Goal: Transaction & Acquisition: Purchase product/service

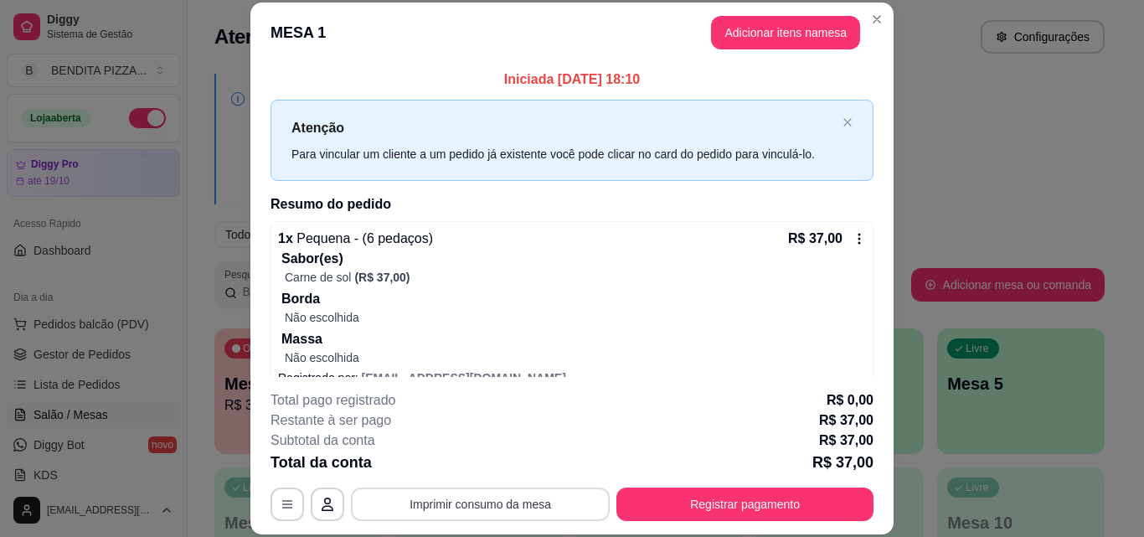
scroll to position [219, 0]
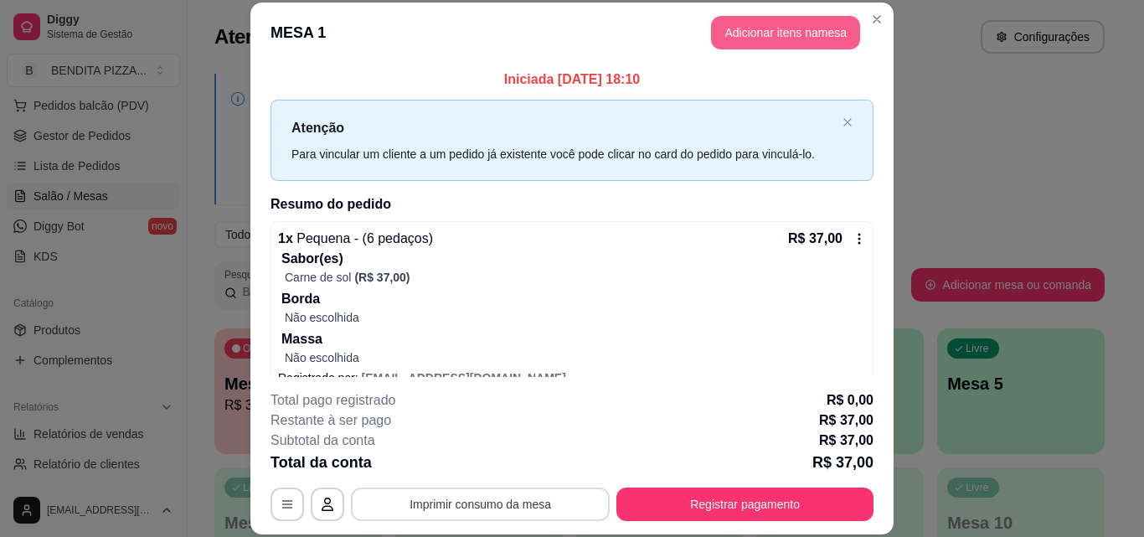
click at [771, 39] on button "Adicionar itens na mesa" at bounding box center [785, 32] width 149 height 33
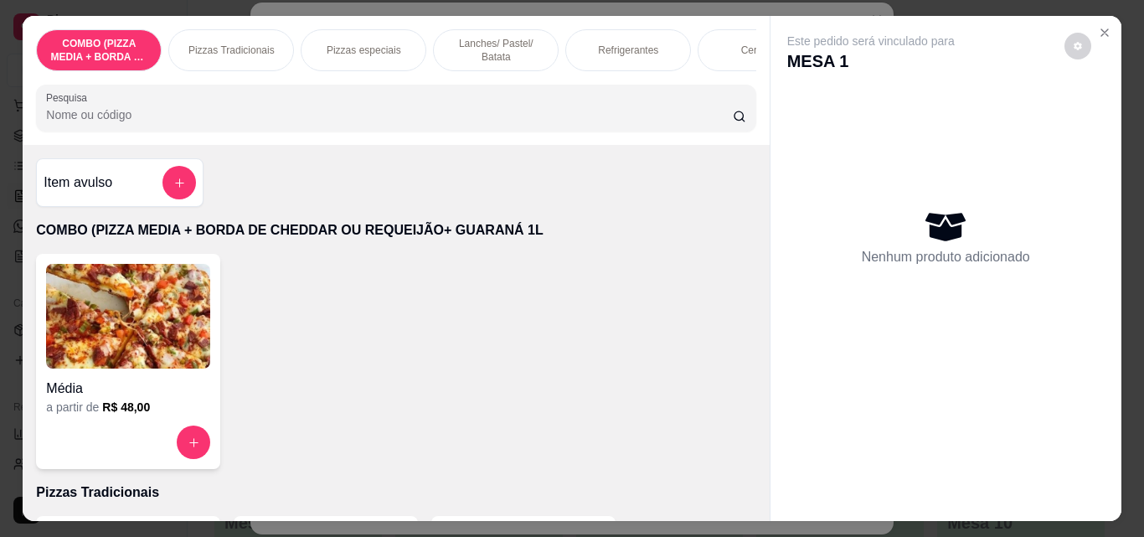
click at [616, 36] on div "Refrigerantes" at bounding box center [628, 50] width 126 height 42
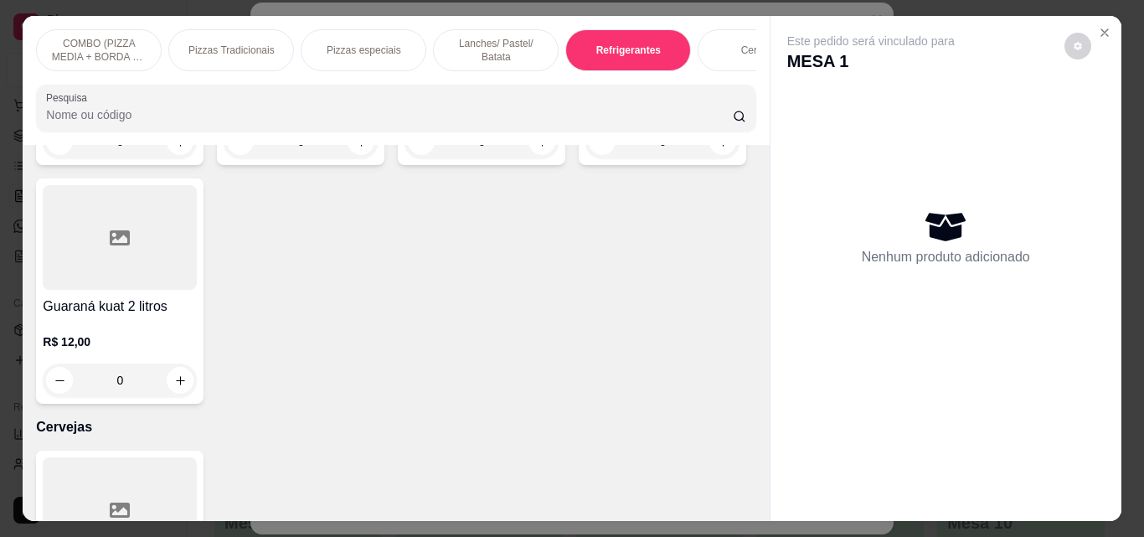
scroll to position [44, 0]
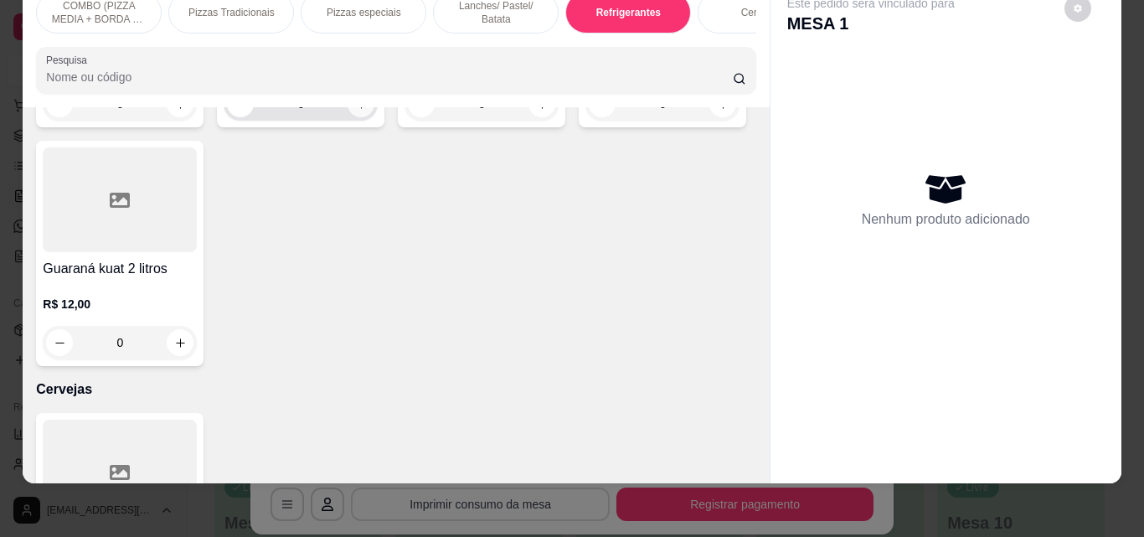
click at [358, 111] on icon "increase-product-quantity" at bounding box center [361, 104] width 13 height 13
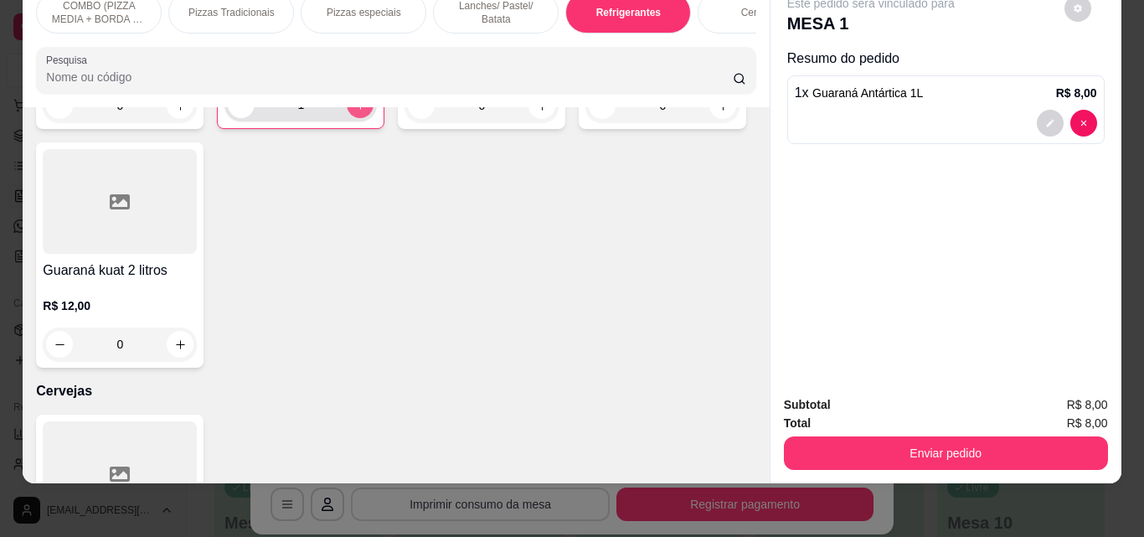
type input "1"
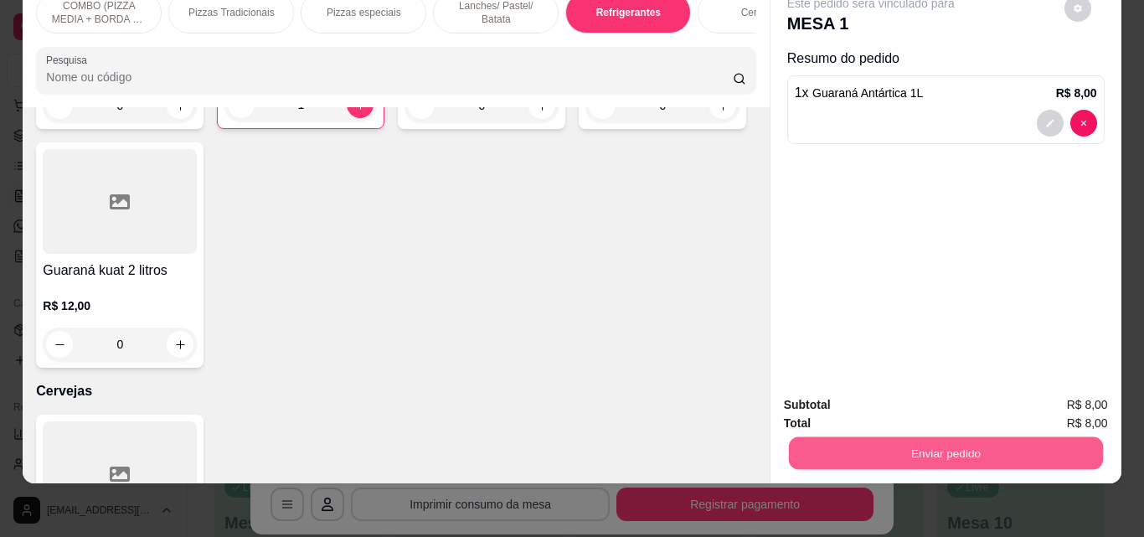
click at [931, 443] on button "Enviar pedido" at bounding box center [945, 452] width 314 height 33
click at [1067, 390] on button "Enviar pedido" at bounding box center [1064, 399] width 92 height 31
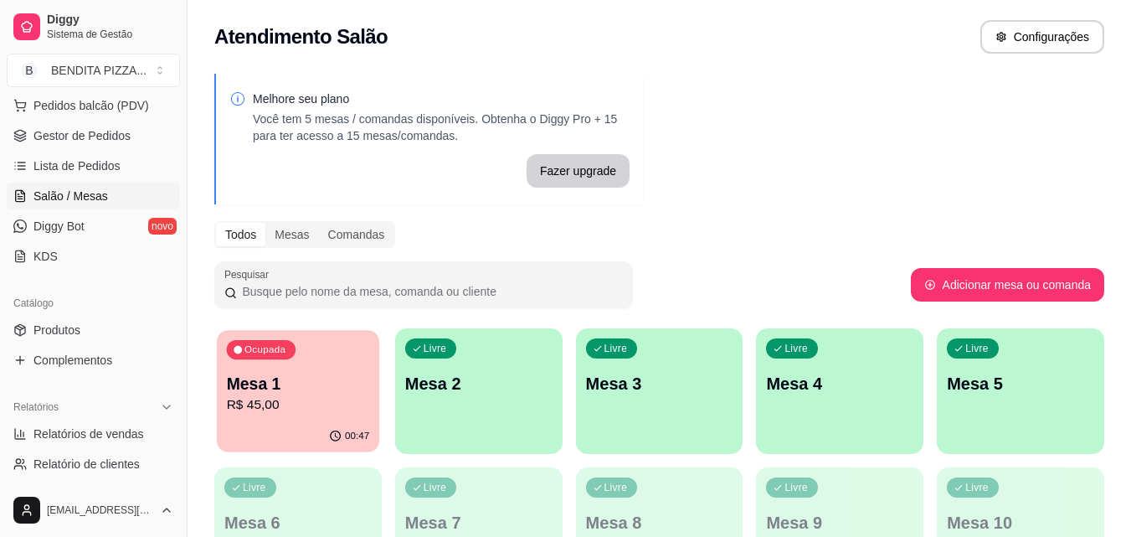
click at [349, 371] on div "Ocupada Mesa 1 R$ 45,00" at bounding box center [298, 375] width 162 height 90
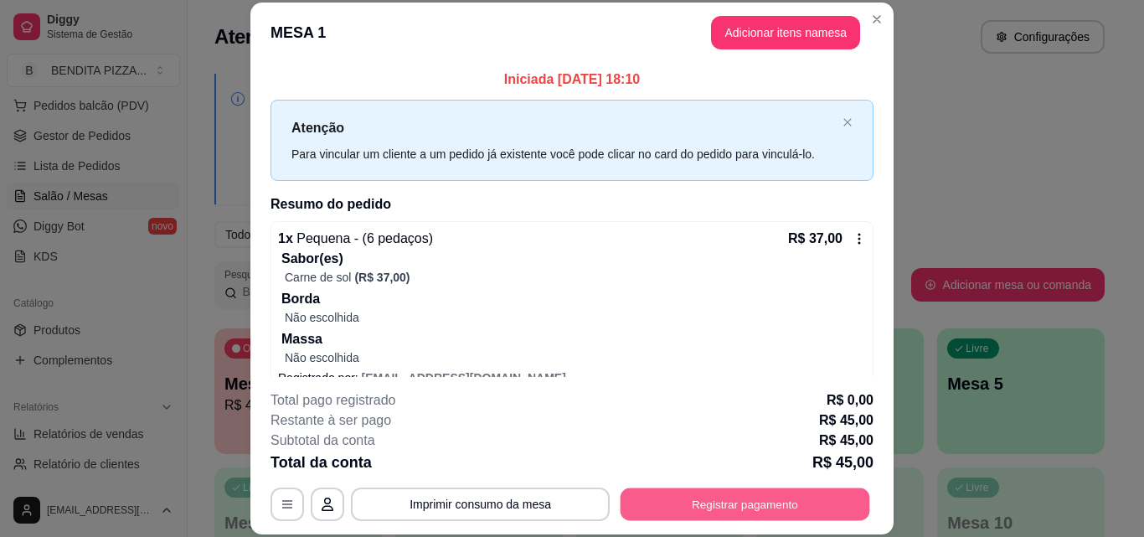
click at [775, 499] on button "Registrar pagamento" at bounding box center [746, 503] width 250 height 33
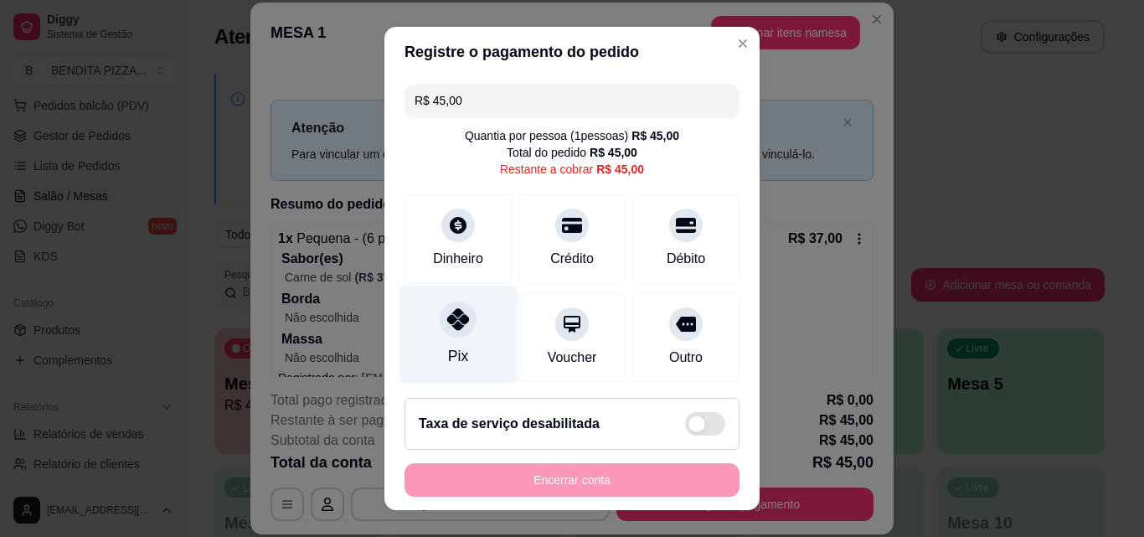
click at [454, 334] on div at bounding box center [458, 319] width 37 height 37
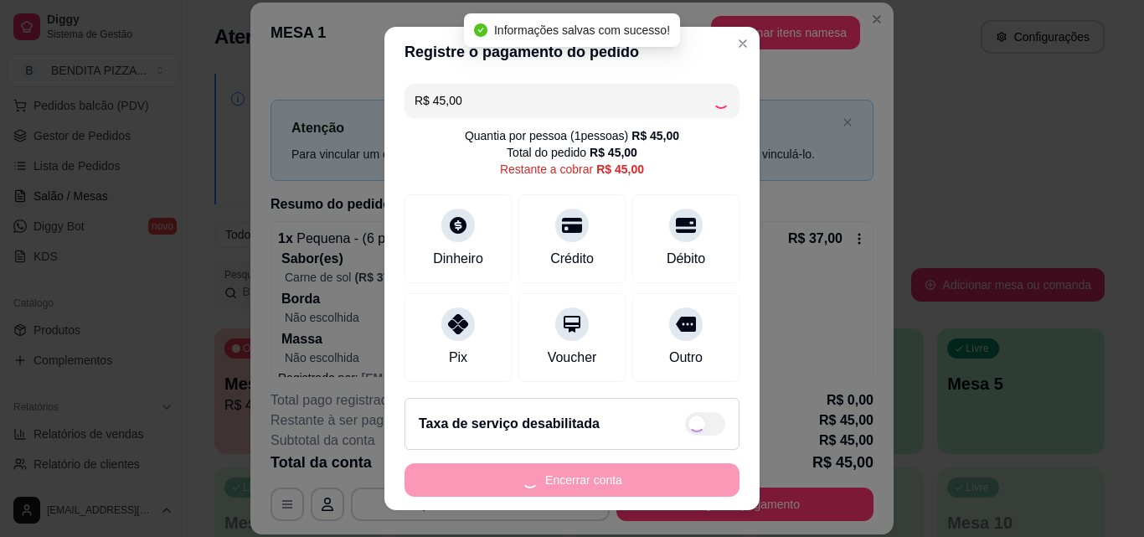
type input "R$ 0,00"
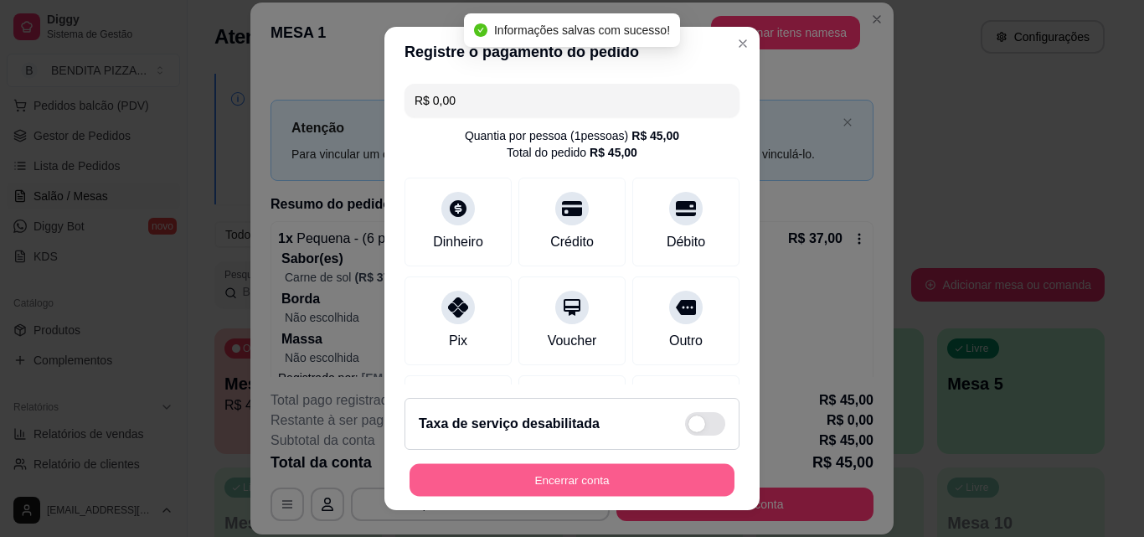
click at [627, 475] on button "Encerrar conta" at bounding box center [572, 480] width 325 height 33
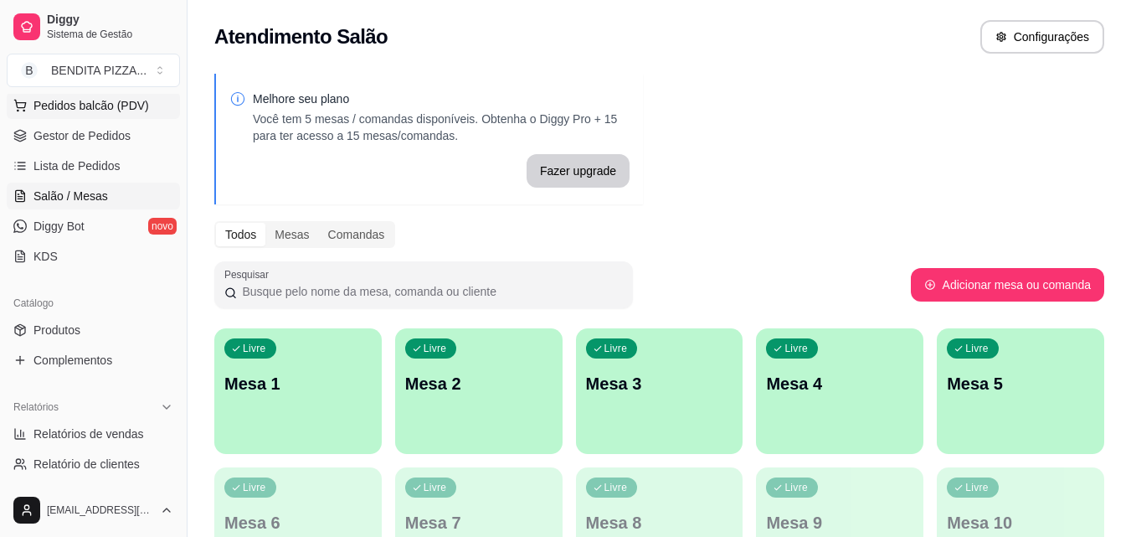
click at [151, 100] on button "Pedidos balcão (PDV)" at bounding box center [93, 105] width 173 height 27
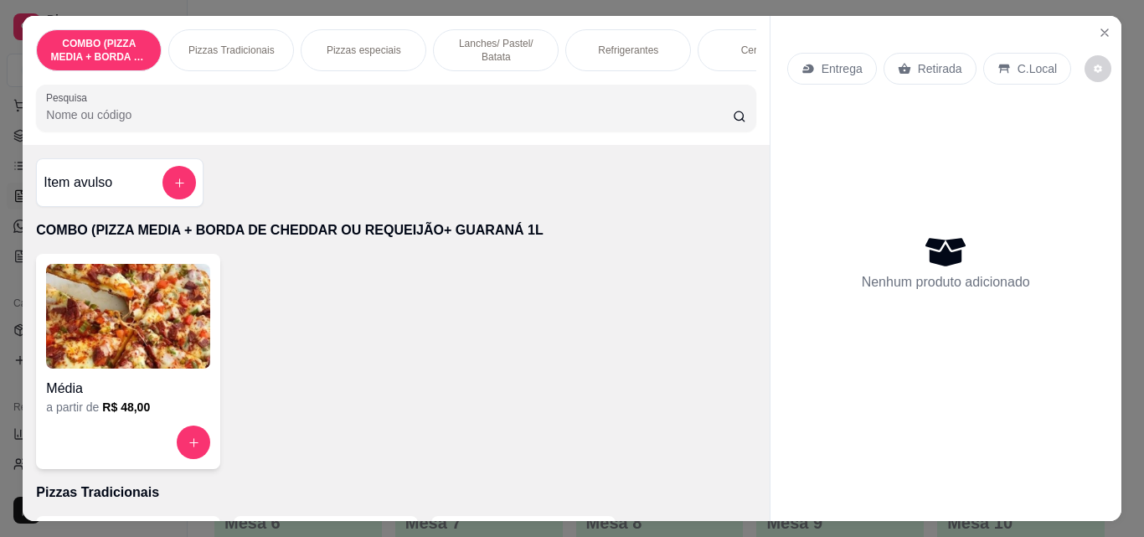
click at [227, 33] on div "Pizzas Tradicionais" at bounding box center [231, 50] width 126 height 42
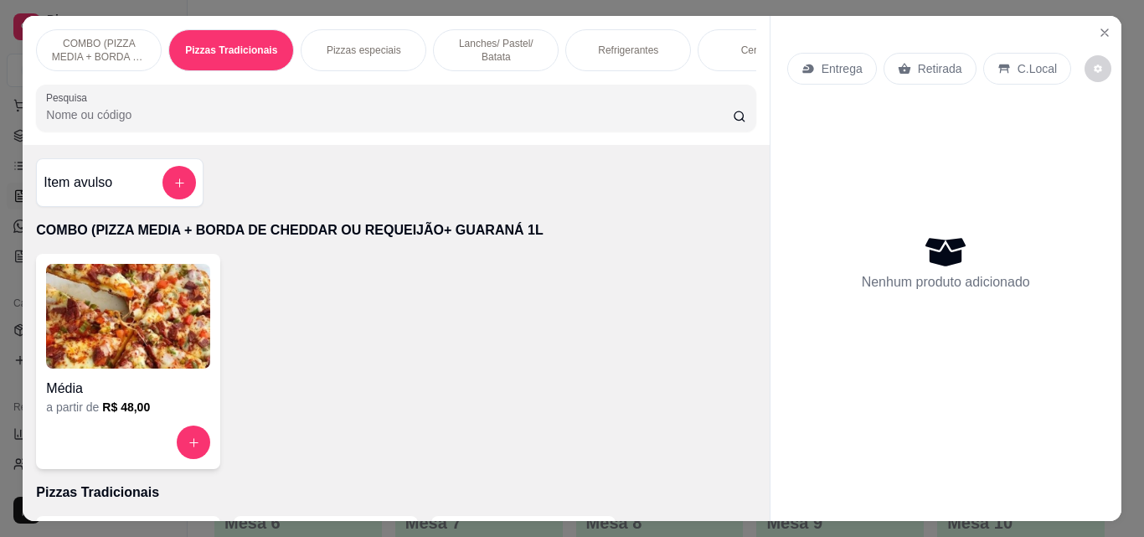
scroll to position [44, 0]
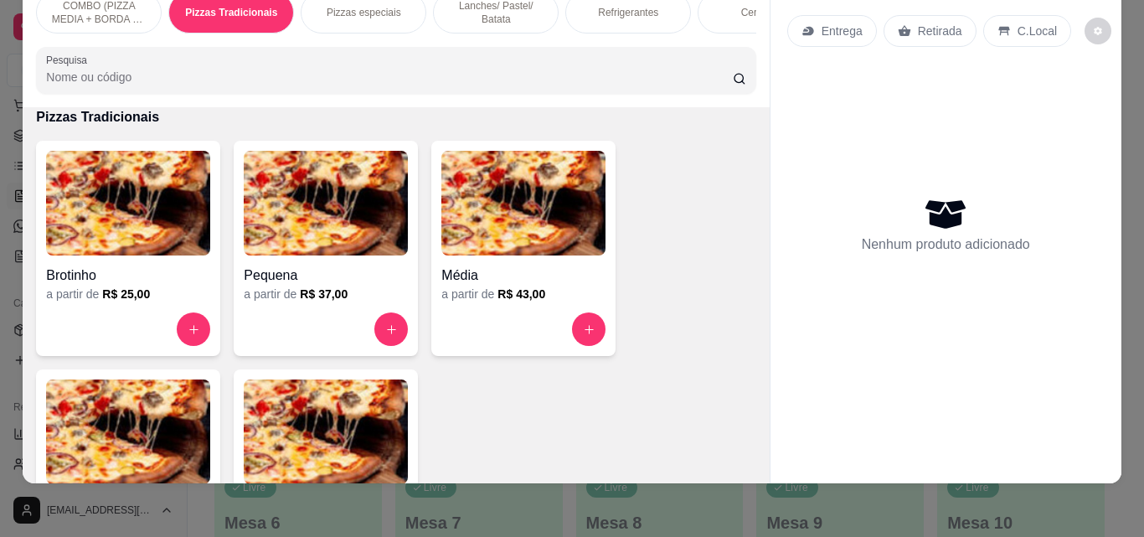
click at [370, 319] on div at bounding box center [326, 328] width 164 height 33
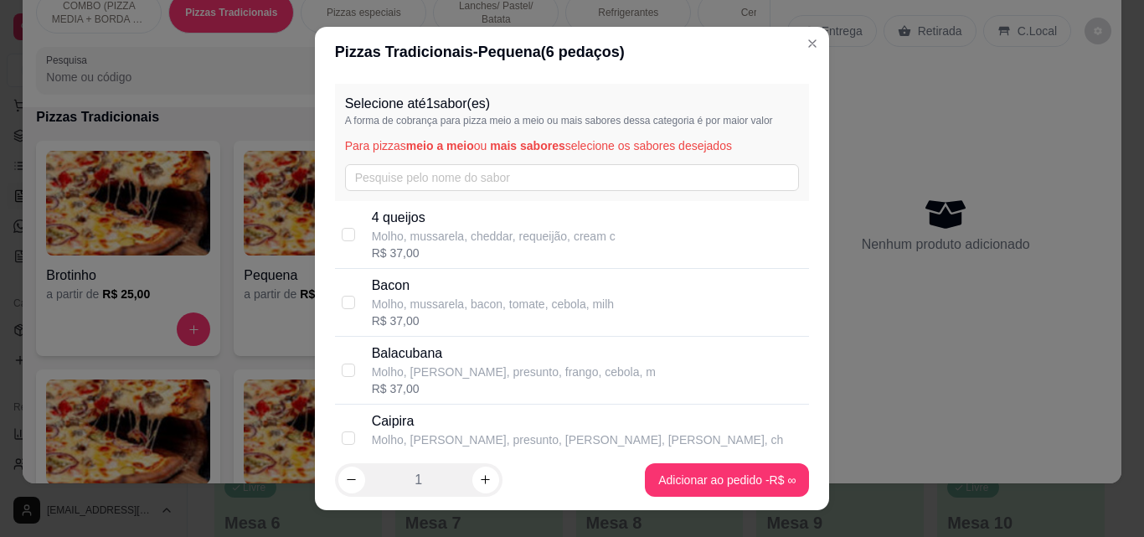
click at [528, 202] on div "4 queijos Molho, mussarela, cheddar, requeijão, cream c R$ 37,00" at bounding box center [572, 235] width 475 height 68
click at [530, 190] on input "text" at bounding box center [572, 177] width 455 height 27
click at [523, 212] on p "4 queijos" at bounding box center [494, 218] width 244 height 20
checkbox input "false"
click at [526, 188] on input "text" at bounding box center [572, 177] width 455 height 27
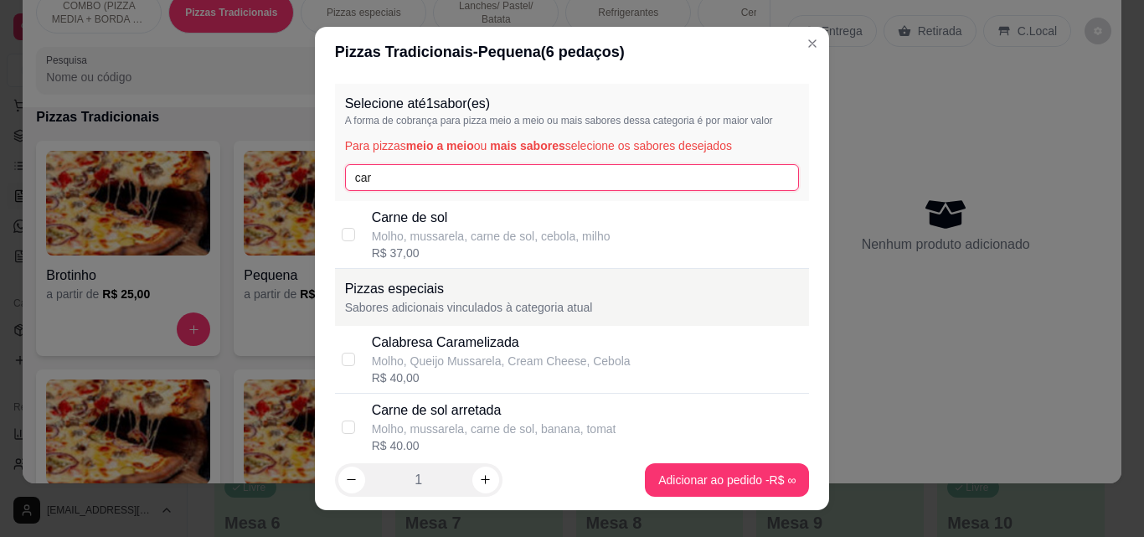
type input "car"
click at [436, 221] on p "Carne de sol" at bounding box center [491, 218] width 239 height 20
checkbox input "true"
click at [705, 495] on footer "1 Adicionar ao pedido R$ 37,00" at bounding box center [572, 480] width 515 height 60
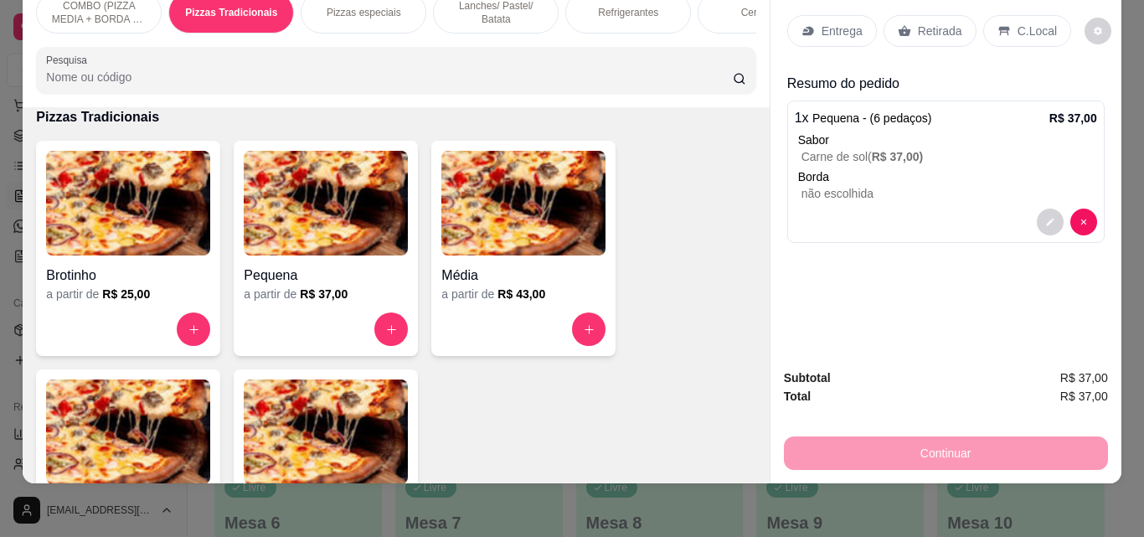
click at [855, 32] on div "Entrega" at bounding box center [832, 31] width 90 height 32
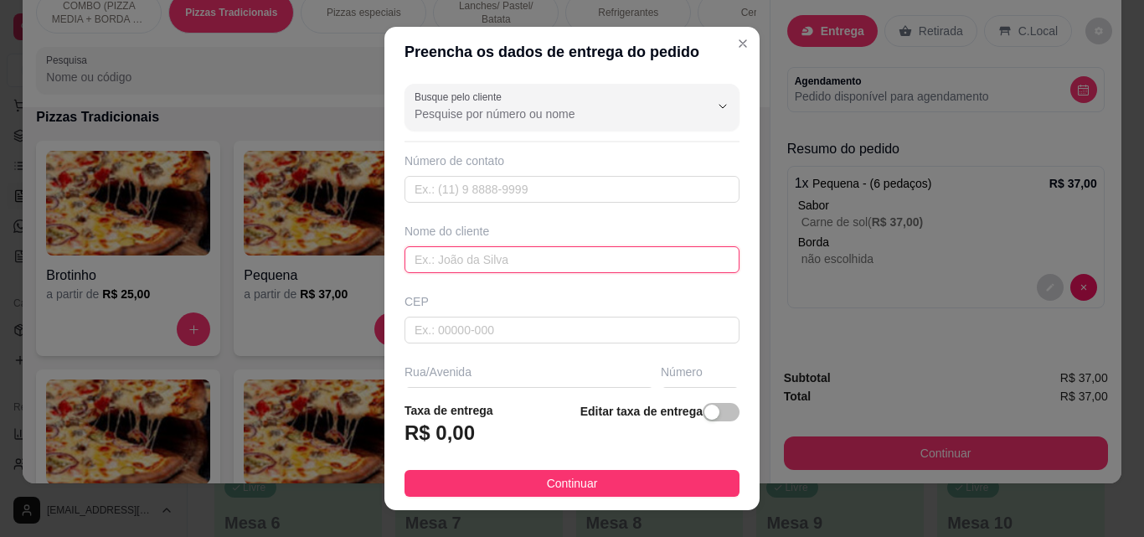
click at [640, 250] on input "text" at bounding box center [571, 259] width 335 height 27
type input "[PERSON_NAME]"
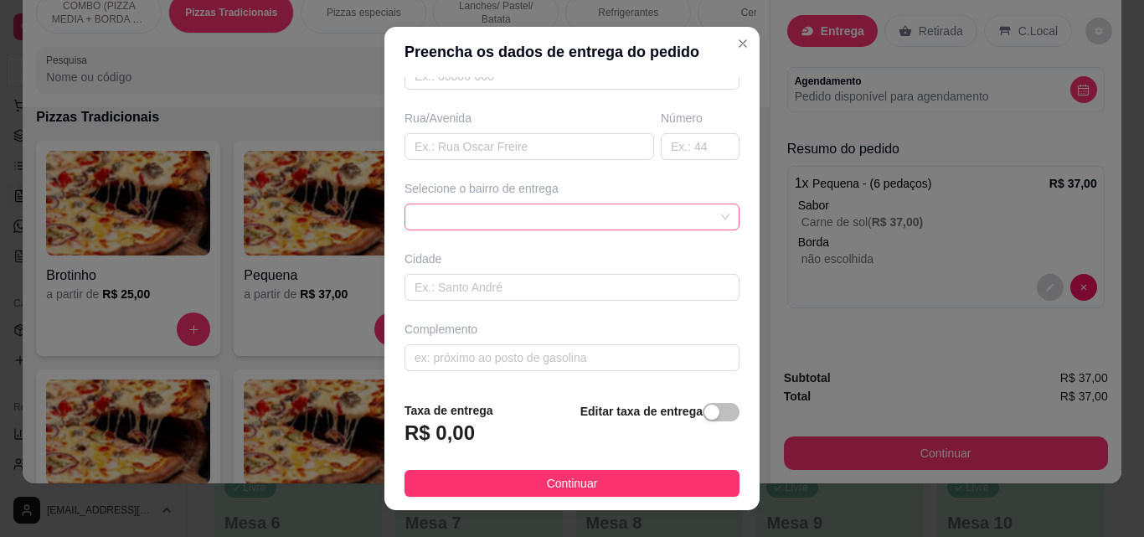
click at [696, 215] on div at bounding box center [571, 216] width 335 height 27
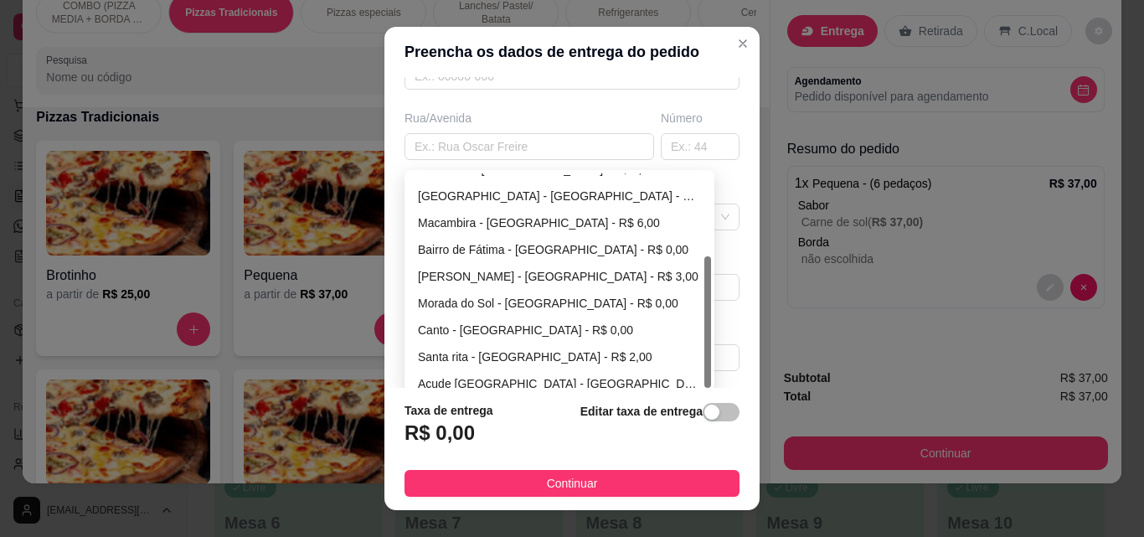
scroll to position [134, 0]
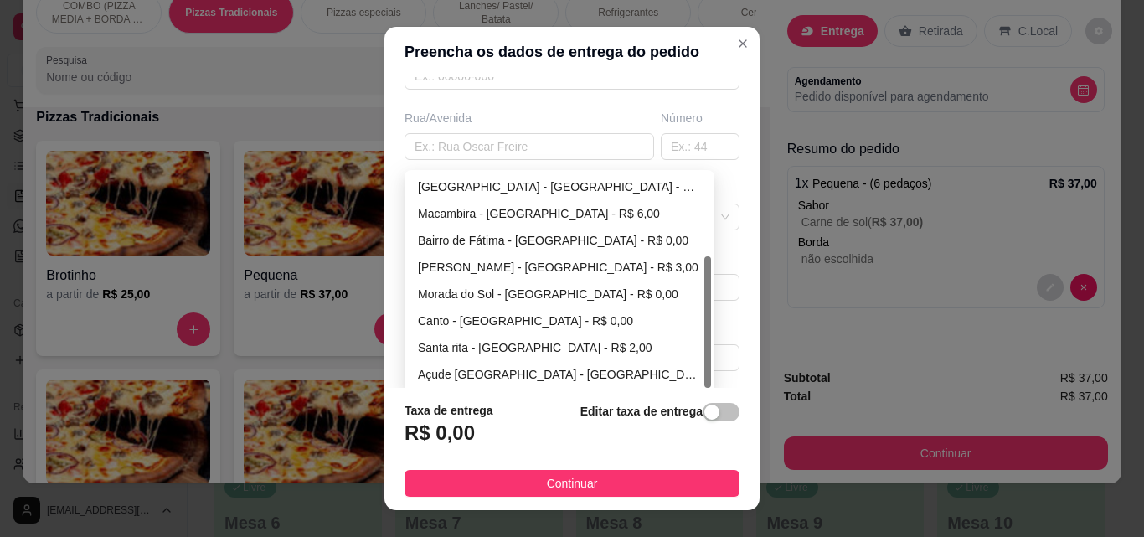
drag, startPoint x: 702, startPoint y: 301, endPoint x: 698, endPoint y: 394, distance: 93.1
click at [698, 394] on section "Preencha os dados de entrega do pedido Busque pelo cliente Número de contato No…" at bounding box center [571, 268] width 375 height 483
click at [672, 367] on div "Açude [GEOGRAPHIC_DATA] - [GEOGRAPHIC_DATA] - R$ 3,00" at bounding box center [559, 374] width 283 height 18
type input "[GEOGRAPHIC_DATA]"
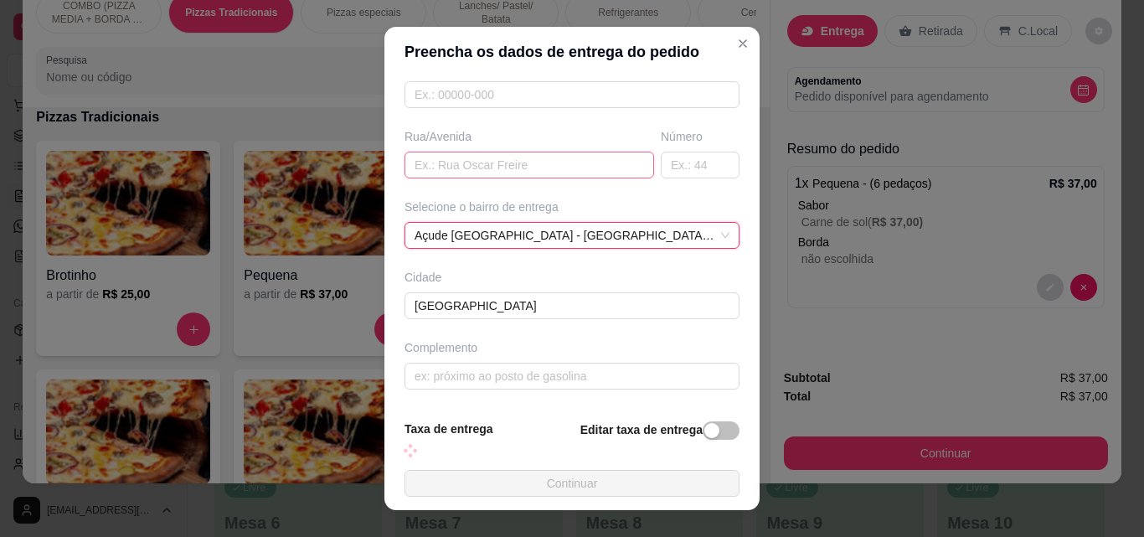
scroll to position [254, 0]
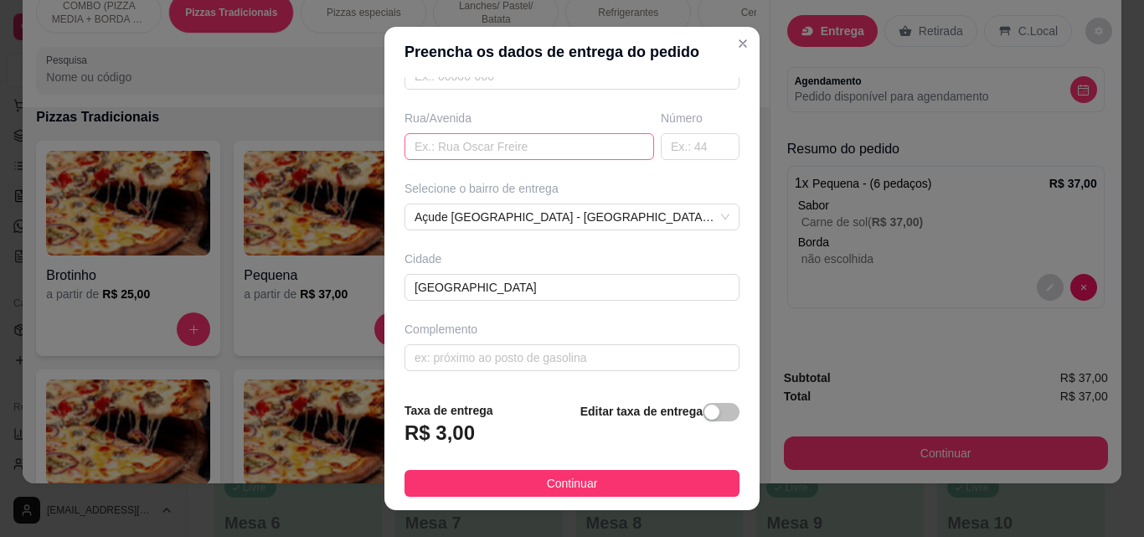
click at [590, 162] on div "Busque pelo cliente Número de contato Nome do cliente [PERSON_NAME] Rua/[GEOGRA…" at bounding box center [571, 232] width 375 height 311
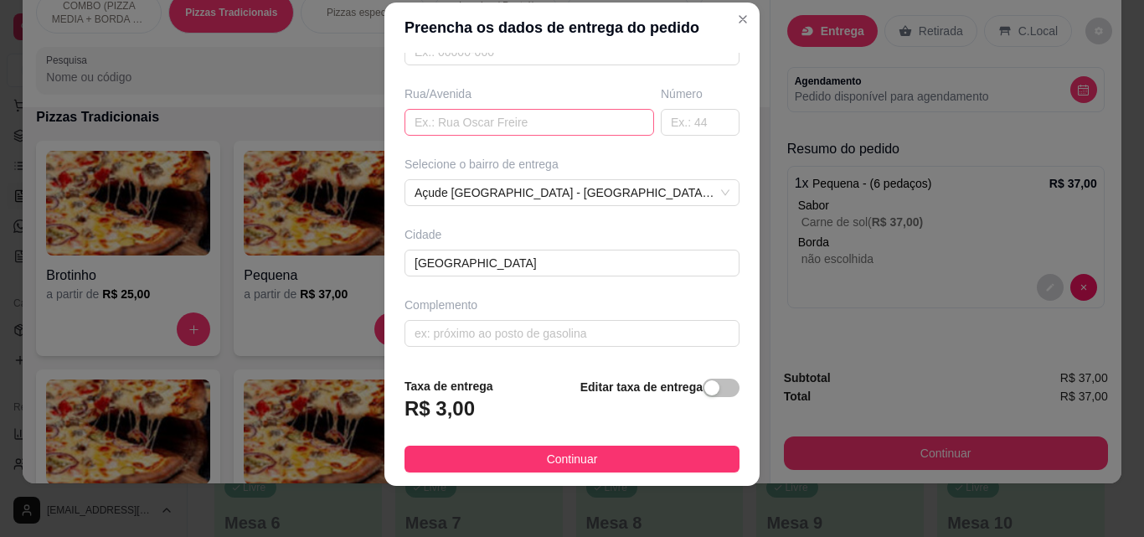
scroll to position [27, 0]
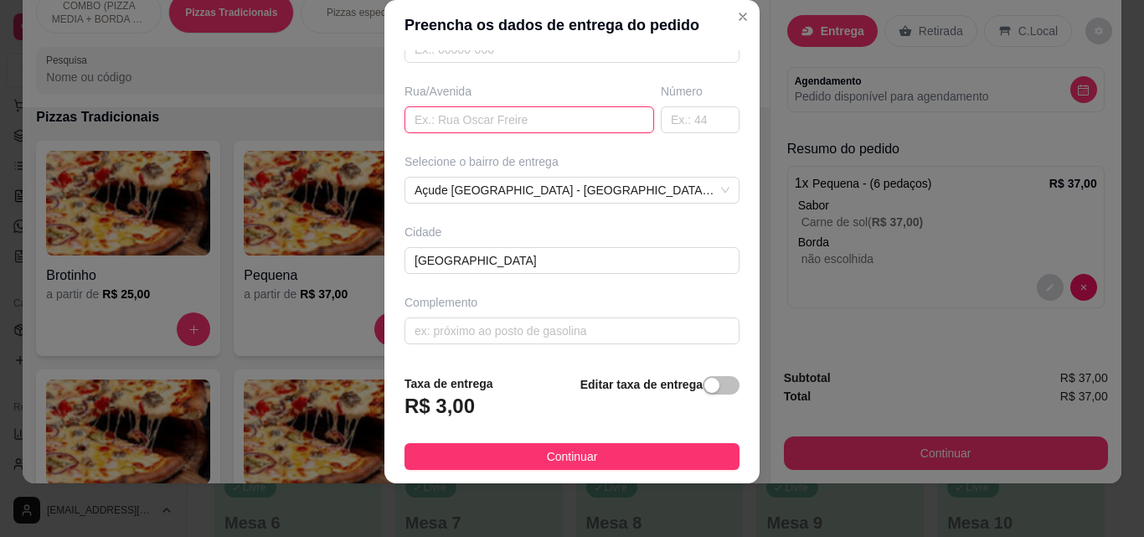
click at [534, 123] on input "text" at bounding box center [529, 119] width 250 height 27
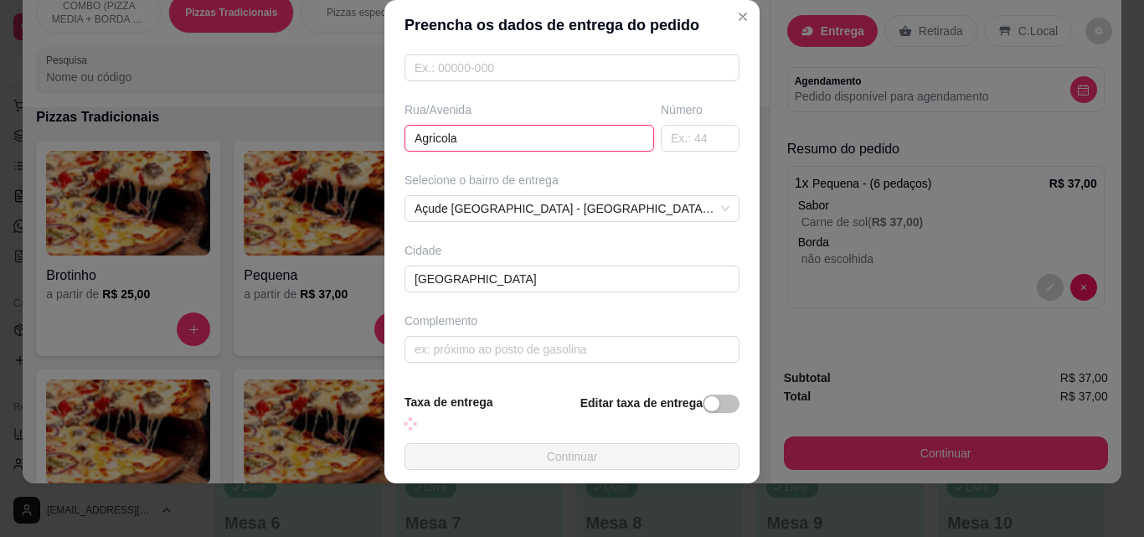
scroll to position [254, 0]
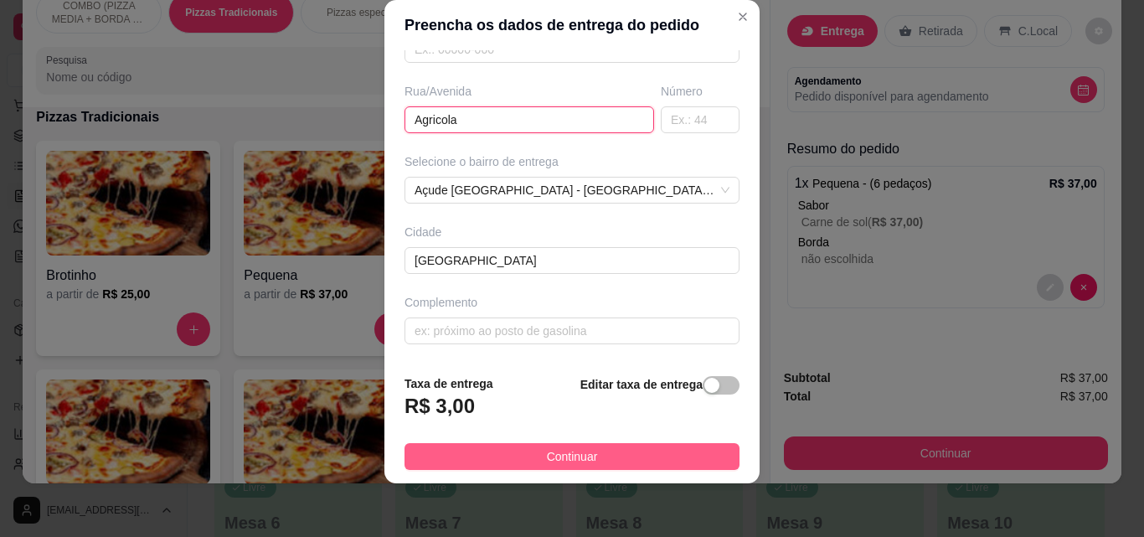
type input "Agricola"
click at [668, 444] on button "Continuar" at bounding box center [571, 456] width 335 height 27
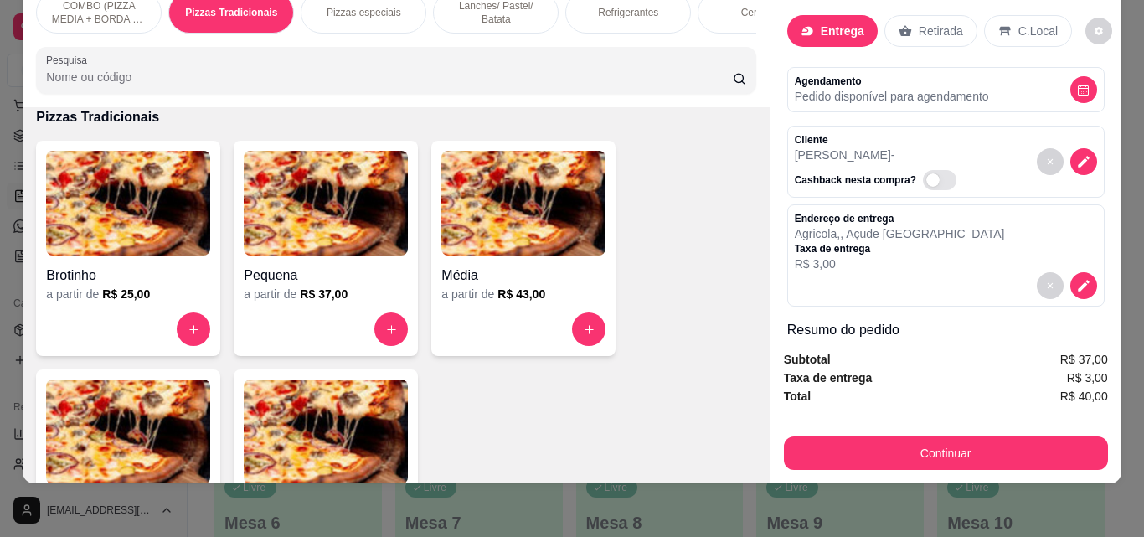
click at [858, 432] on div "Continuar" at bounding box center [946, 451] width 324 height 38
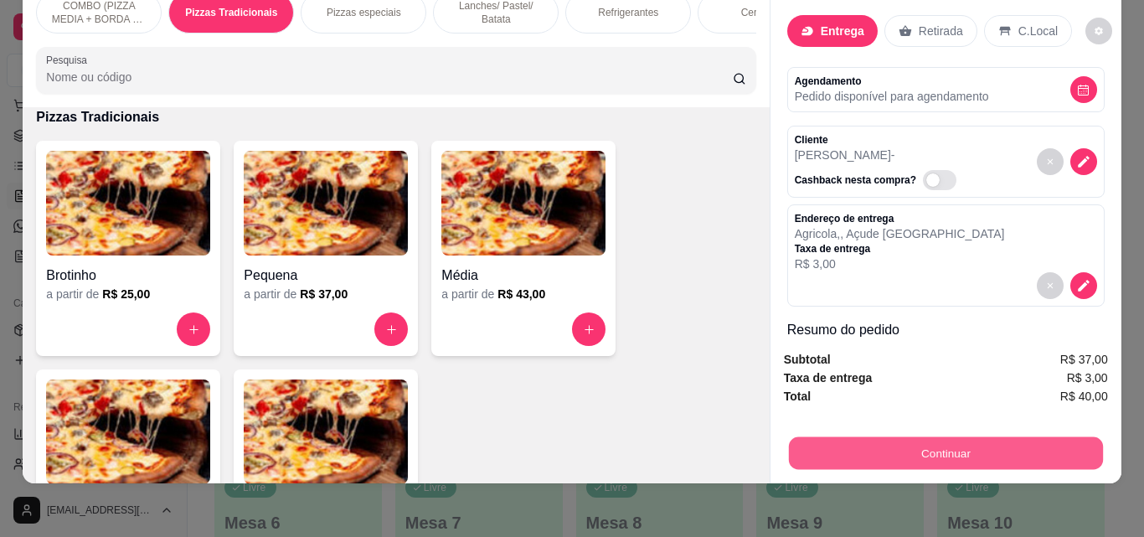
click at [847, 440] on button "Continuar" at bounding box center [945, 452] width 314 height 33
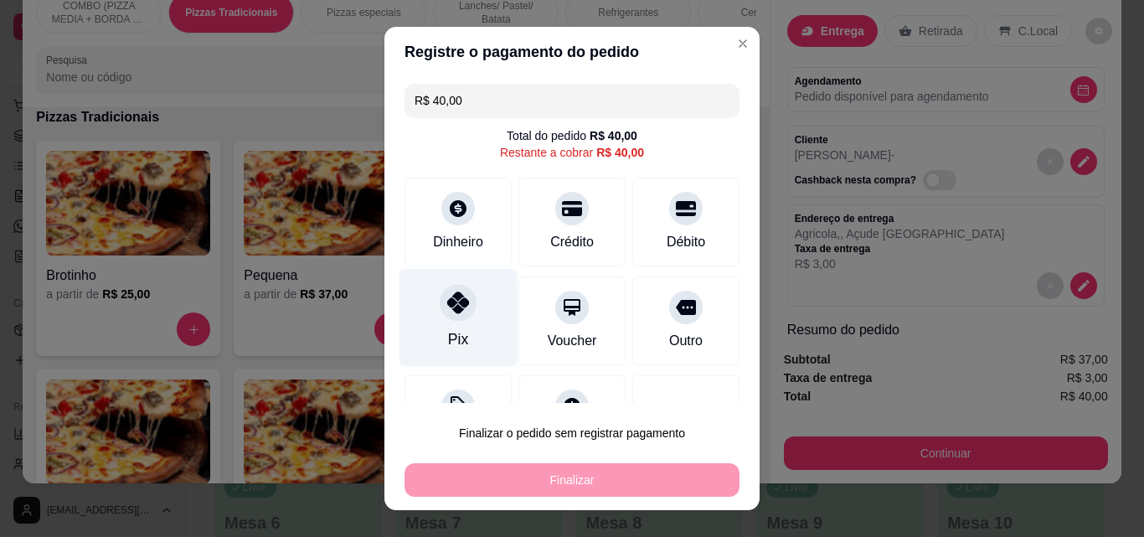
click at [464, 335] on div "Pix" at bounding box center [458, 318] width 118 height 98
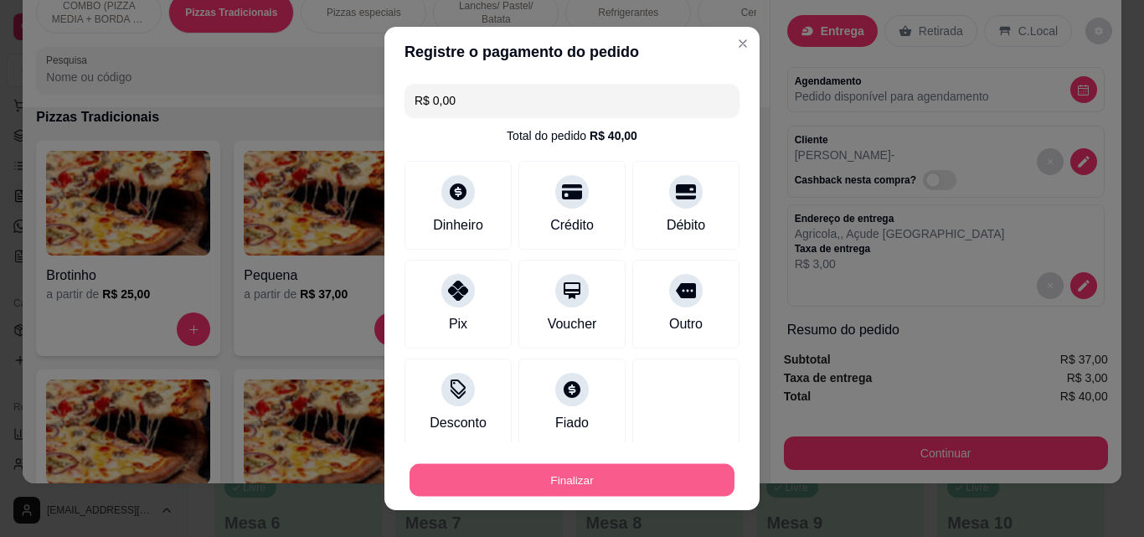
click at [603, 476] on button "Finalizar" at bounding box center [572, 480] width 325 height 33
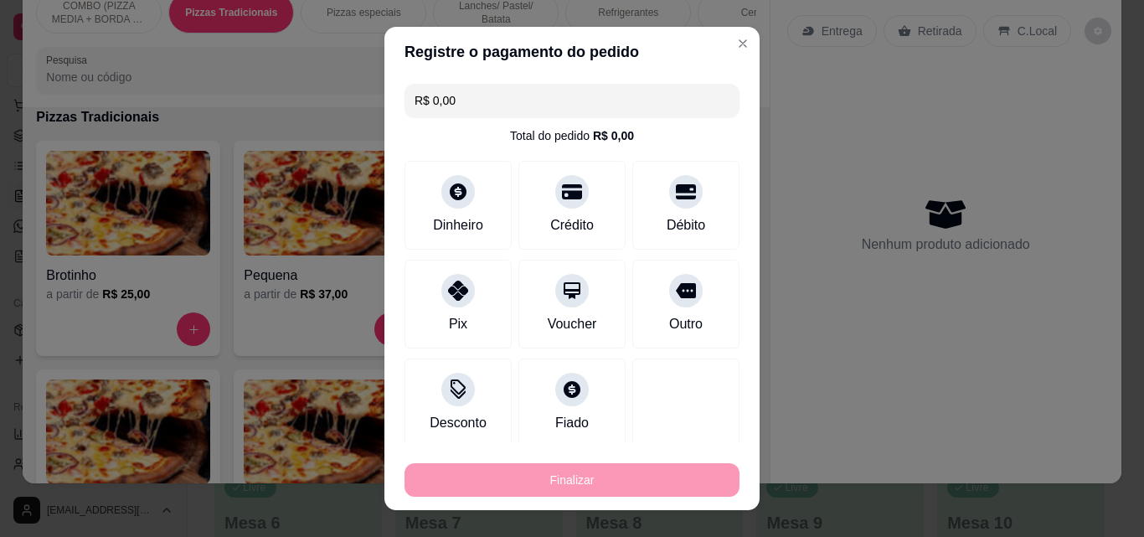
type input "-R$ 40,00"
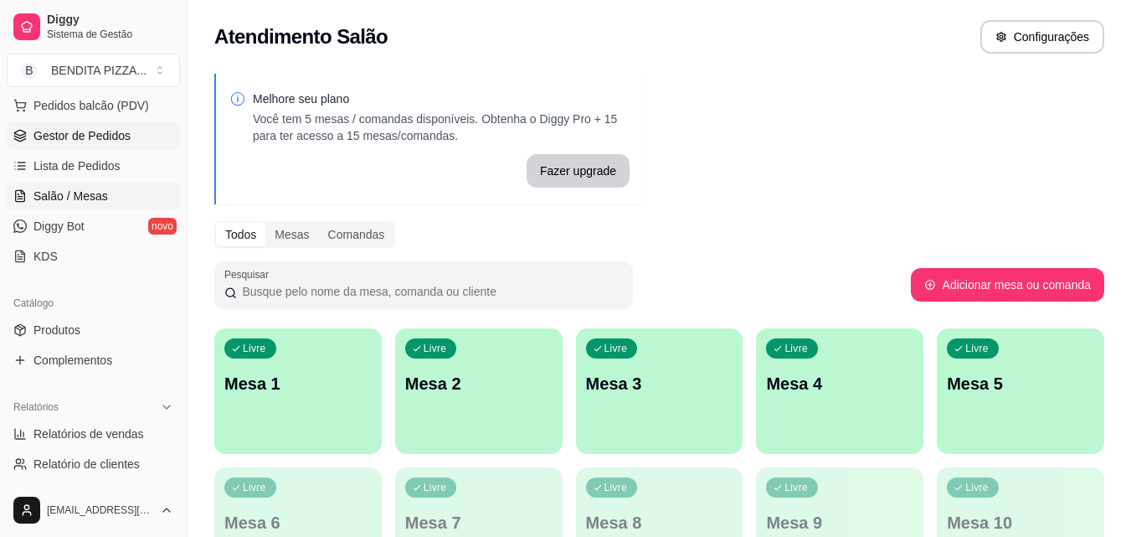
click at [126, 137] on span "Gestor de Pedidos" at bounding box center [81, 135] width 97 height 17
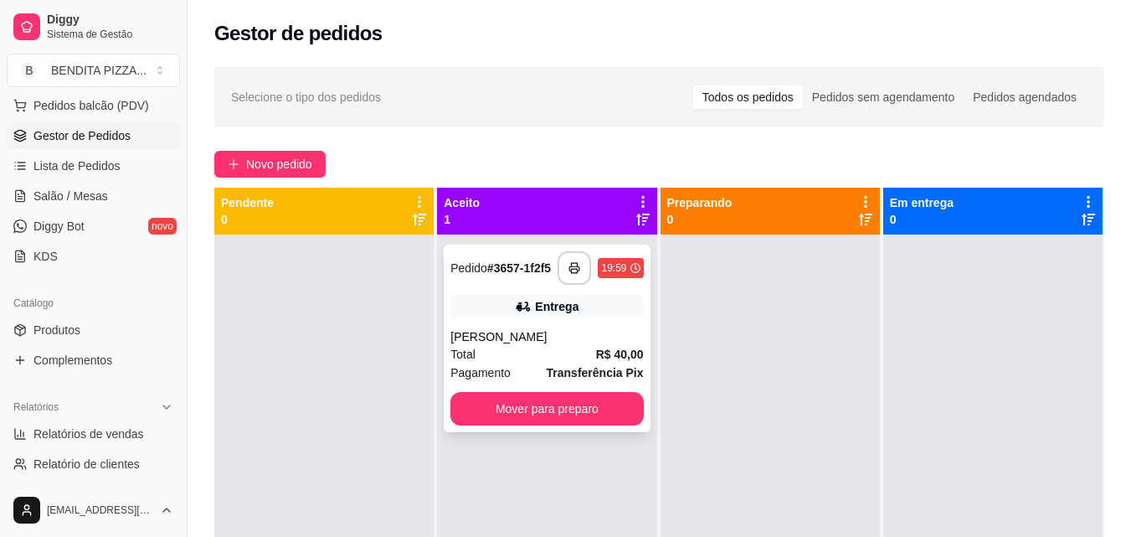
click at [516, 331] on div "**********" at bounding box center [547, 339] width 206 height 188
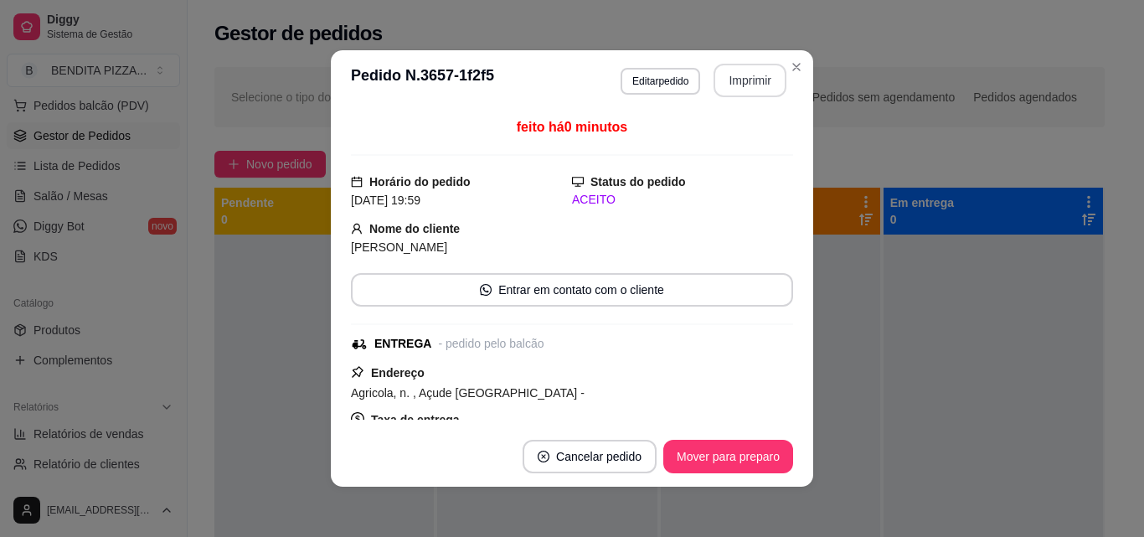
click at [730, 72] on button "Imprimir" at bounding box center [750, 80] width 73 height 33
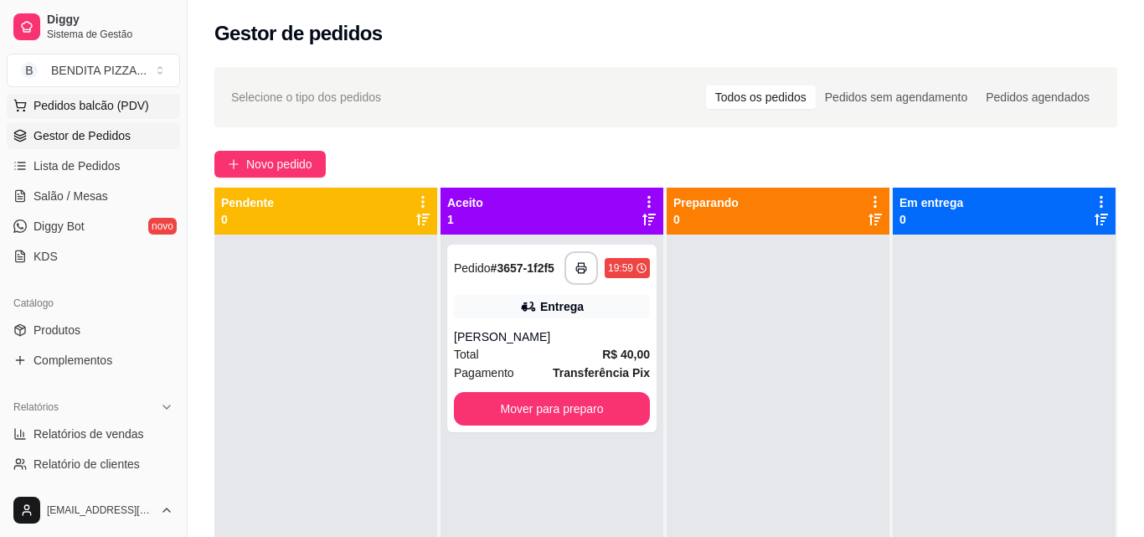
click at [96, 111] on span "Pedidos balcão (PDV)" at bounding box center [91, 105] width 116 height 17
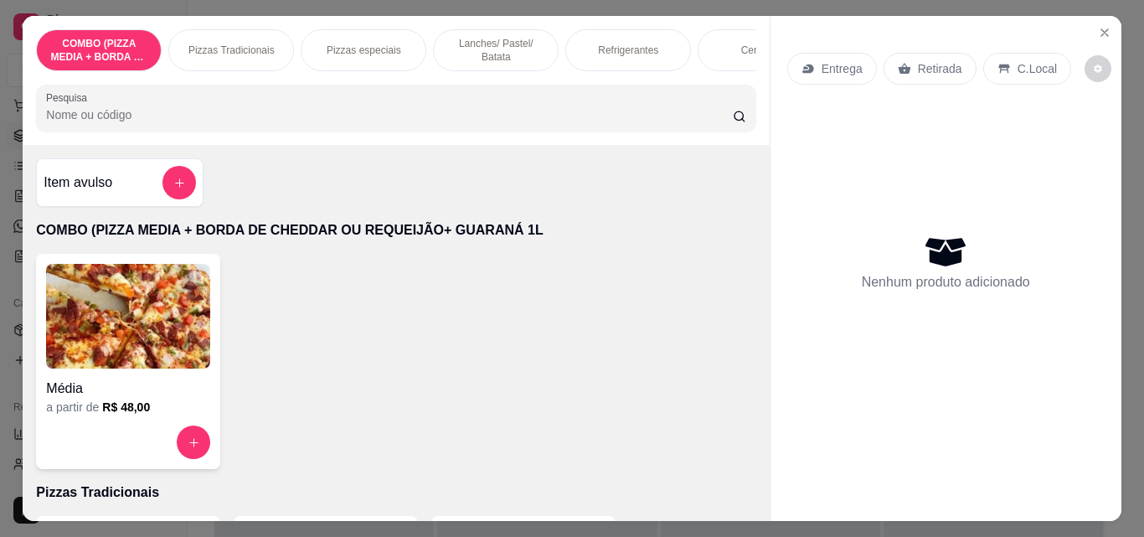
click at [224, 51] on div "Pizzas Tradicionais" at bounding box center [231, 50] width 126 height 42
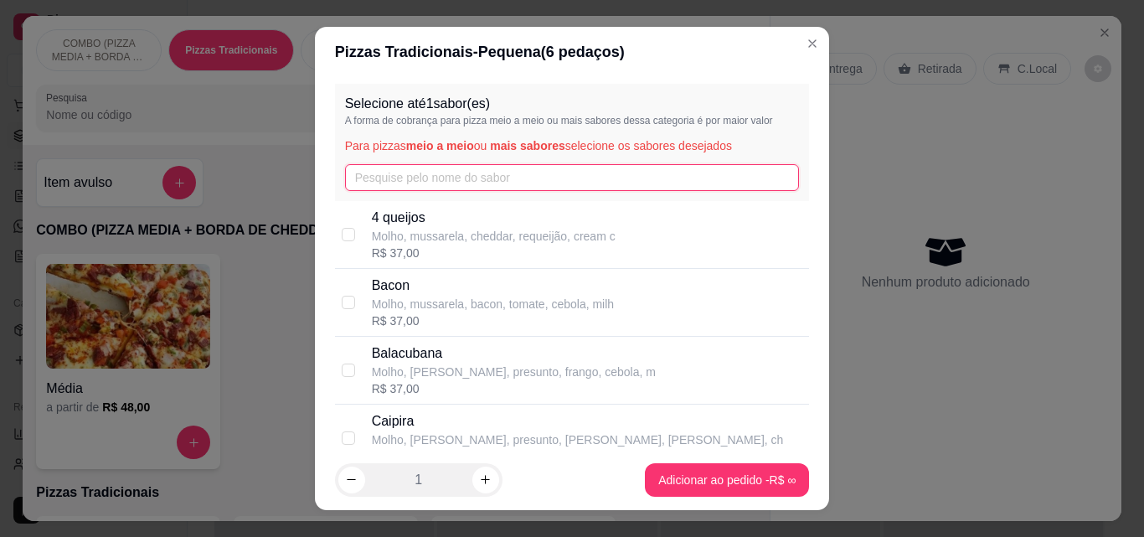
click at [462, 183] on input "text" at bounding box center [572, 177] width 455 height 27
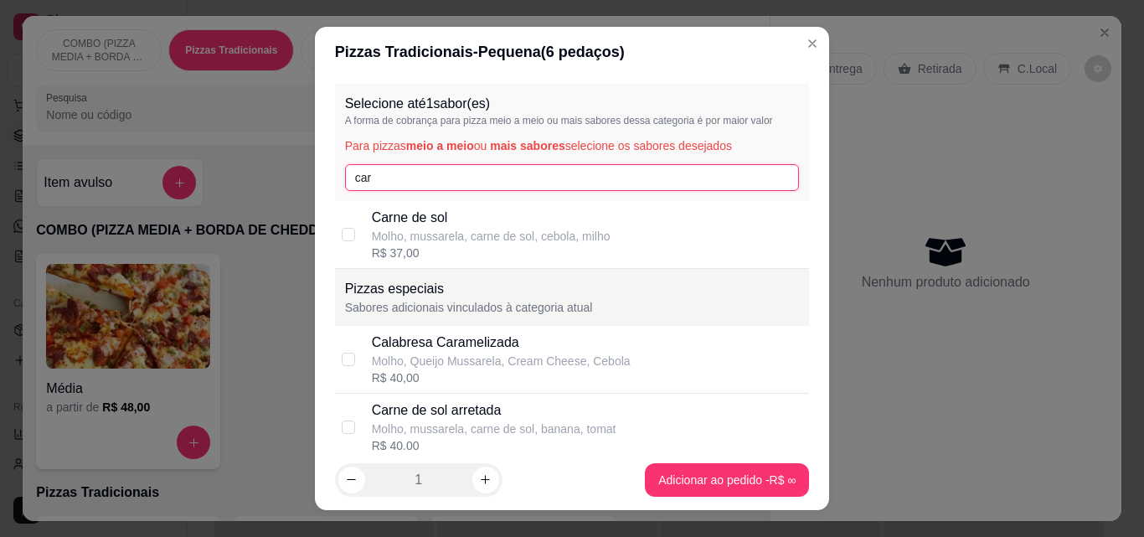
type input "car"
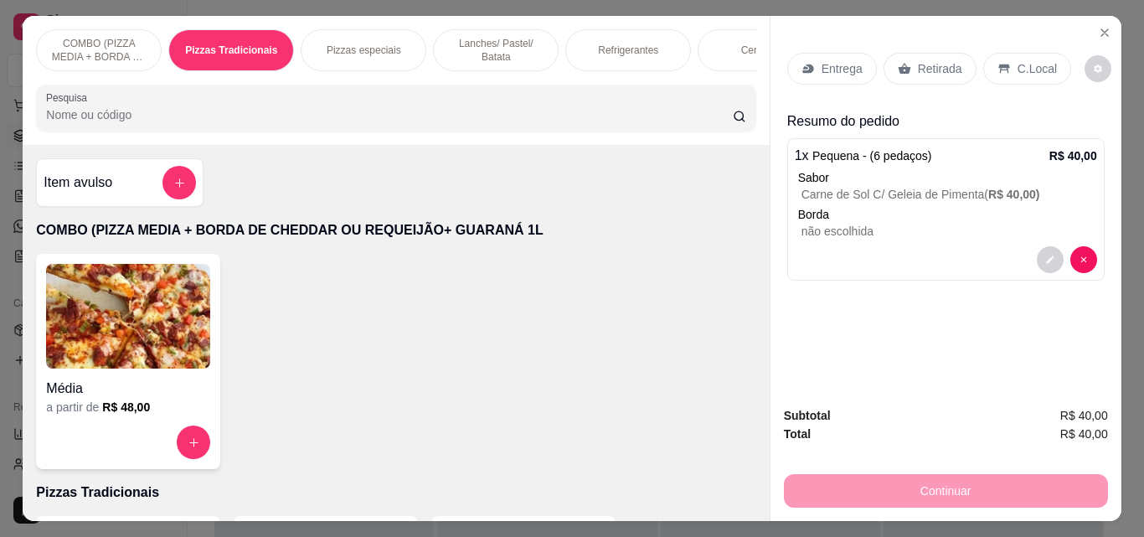
click at [810, 53] on div "Entrega" at bounding box center [832, 69] width 90 height 32
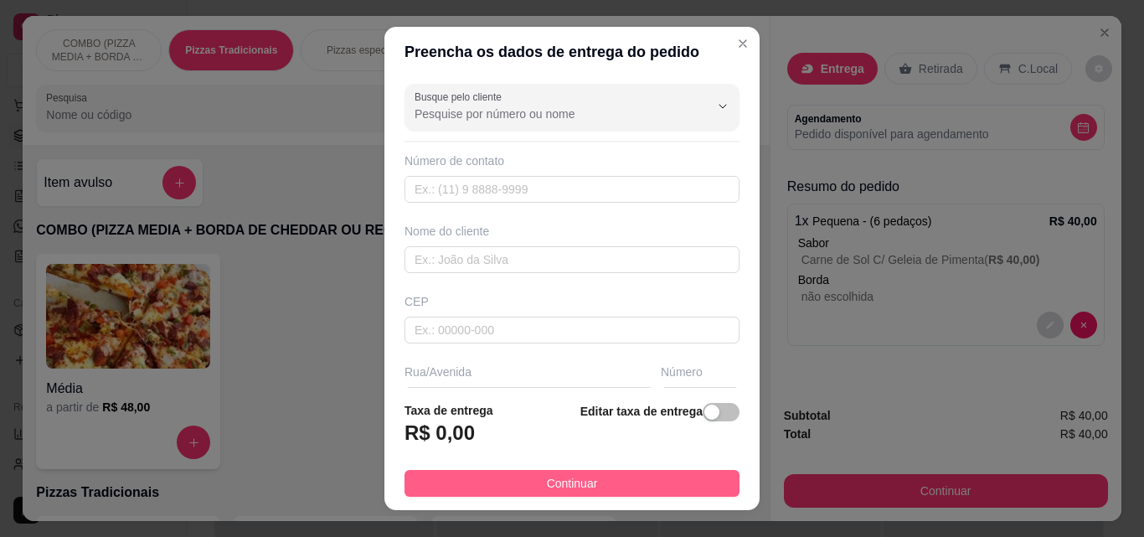
click at [575, 482] on span "Continuar" at bounding box center [572, 483] width 51 height 18
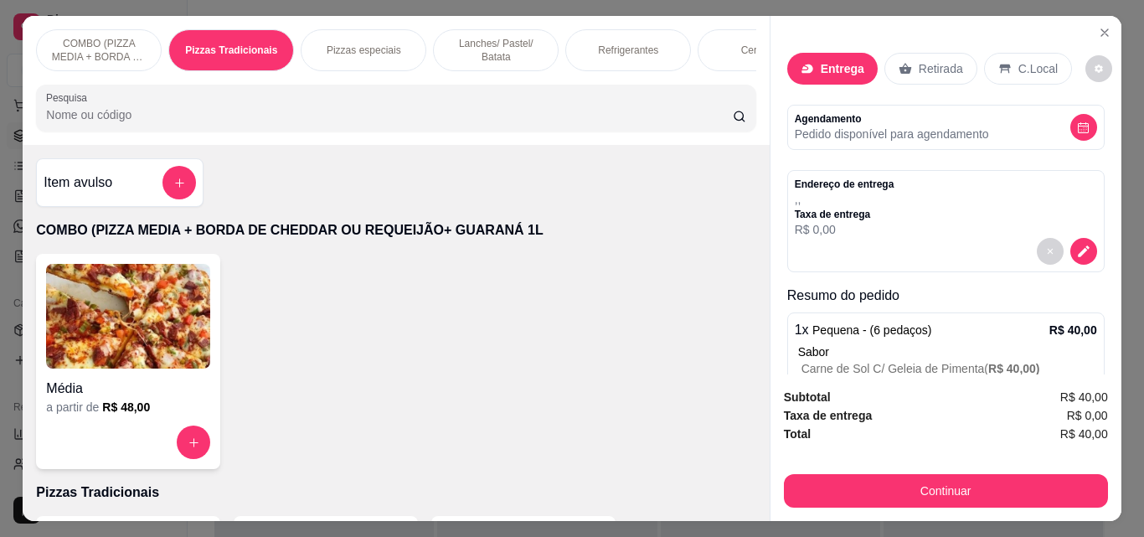
click at [845, 459] on div "Subtotal R$ 40,00 Taxa de entrega R$ 0,00 Total R$ 40,00 Continuar" at bounding box center [945, 447] width 351 height 147
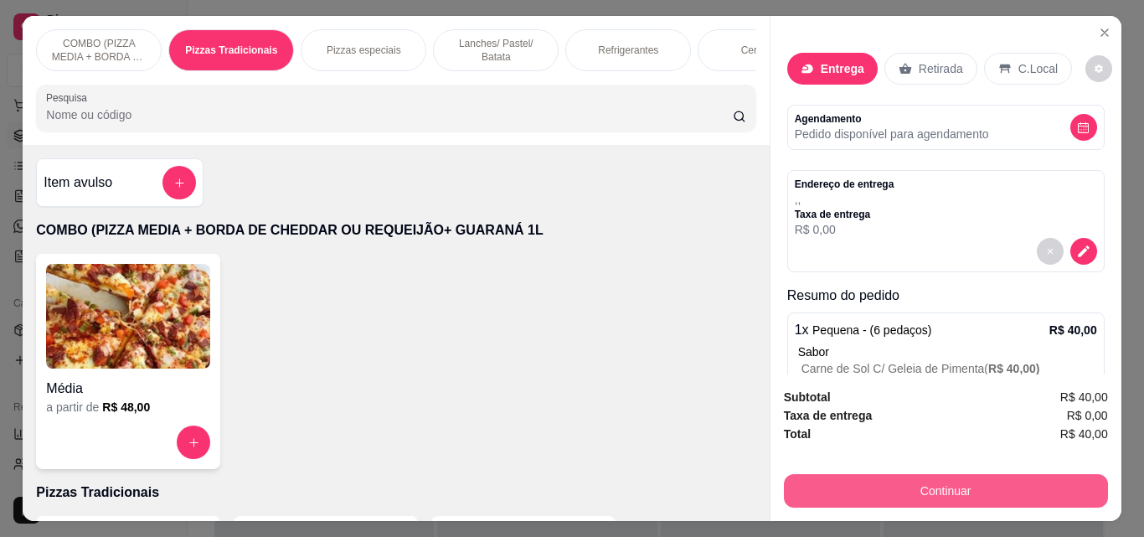
click at [1052, 474] on button "Continuar" at bounding box center [946, 490] width 324 height 33
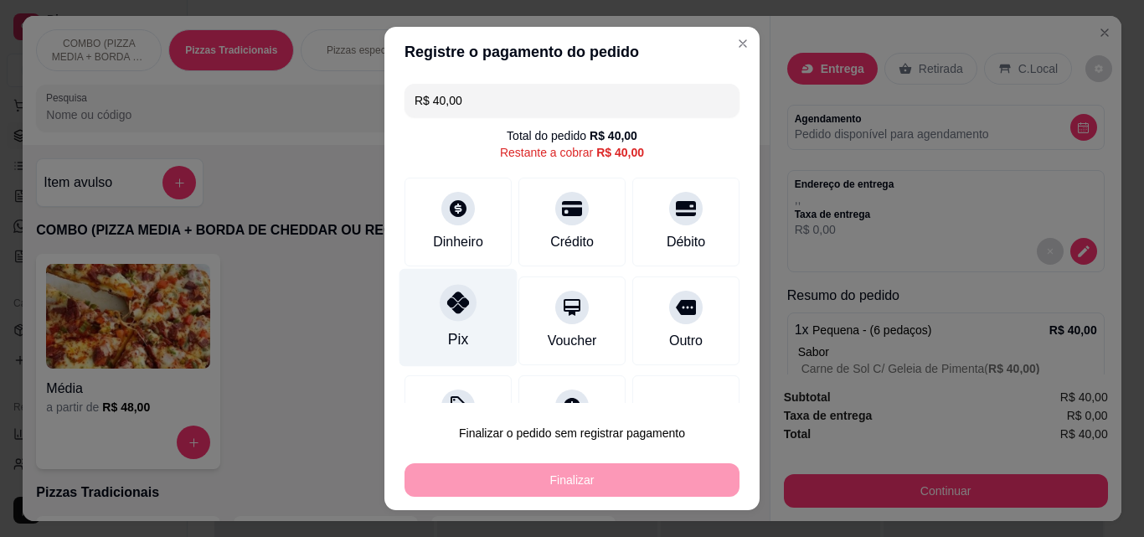
click at [447, 303] on icon at bounding box center [458, 302] width 22 height 22
type input "R$ 0,00"
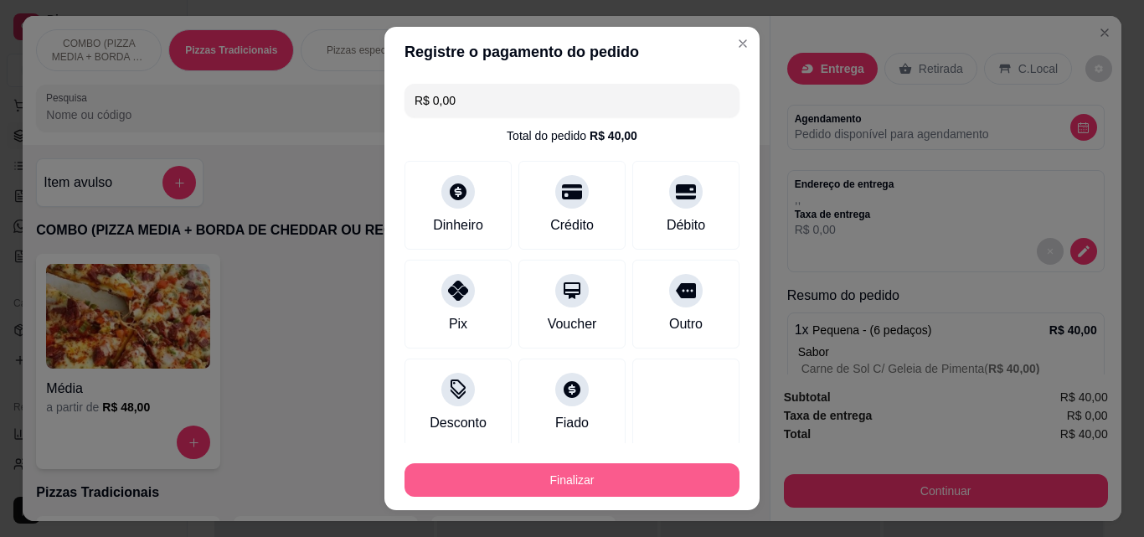
click at [564, 469] on button "Finalizar" at bounding box center [571, 479] width 335 height 33
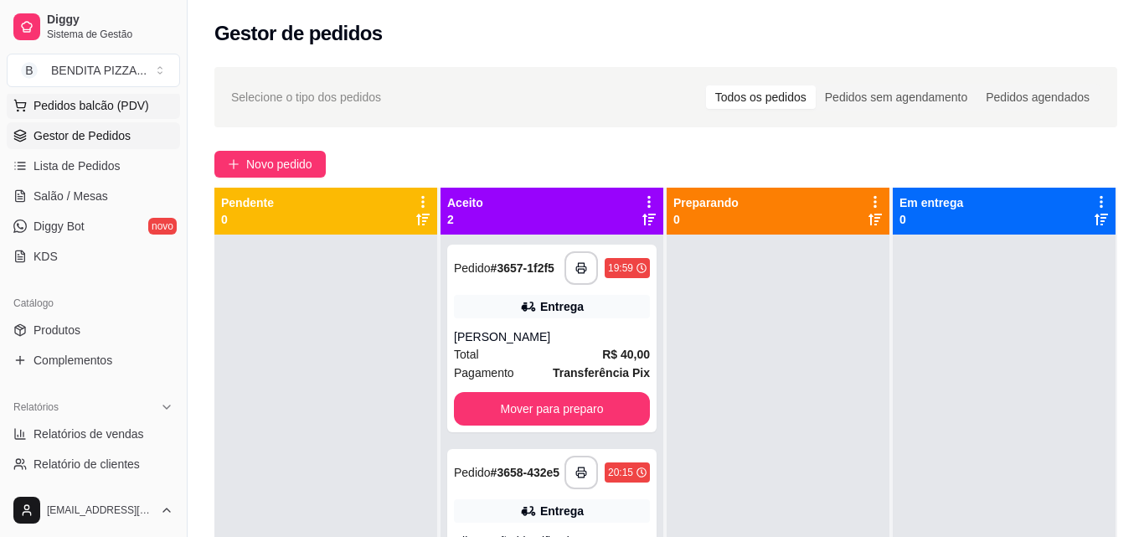
click at [111, 106] on span "Pedidos balcão (PDV)" at bounding box center [91, 105] width 116 height 17
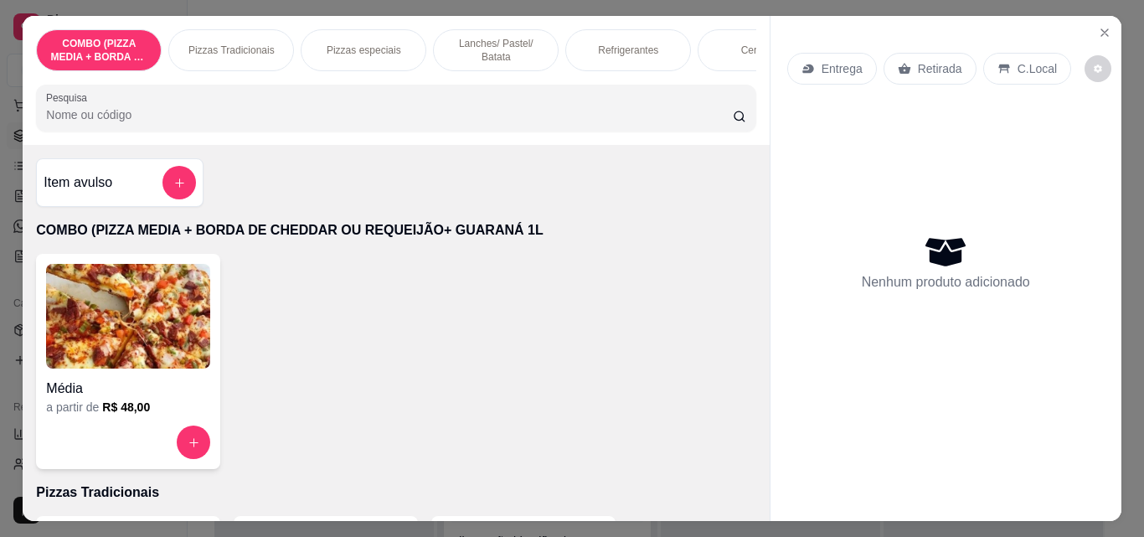
click at [219, 44] on p "Pizzas Tradicionais" at bounding box center [231, 50] width 86 height 13
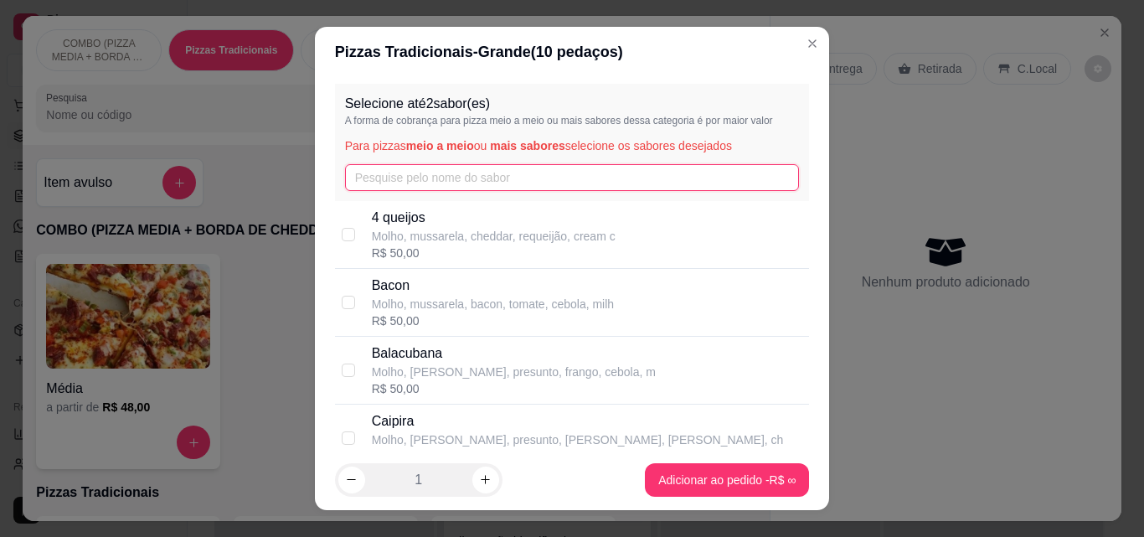
click at [428, 183] on input "text" at bounding box center [572, 177] width 455 height 27
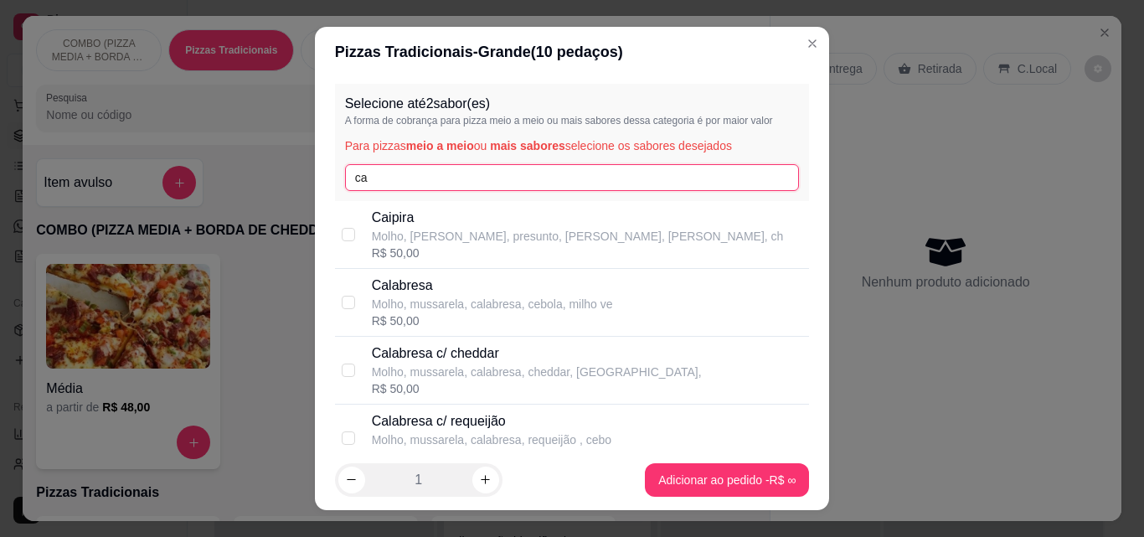
type input "ca"
click at [433, 301] on p "Molho, mussarela, calabresa, cebola, milho ve" at bounding box center [492, 304] width 241 height 17
checkbox input "true"
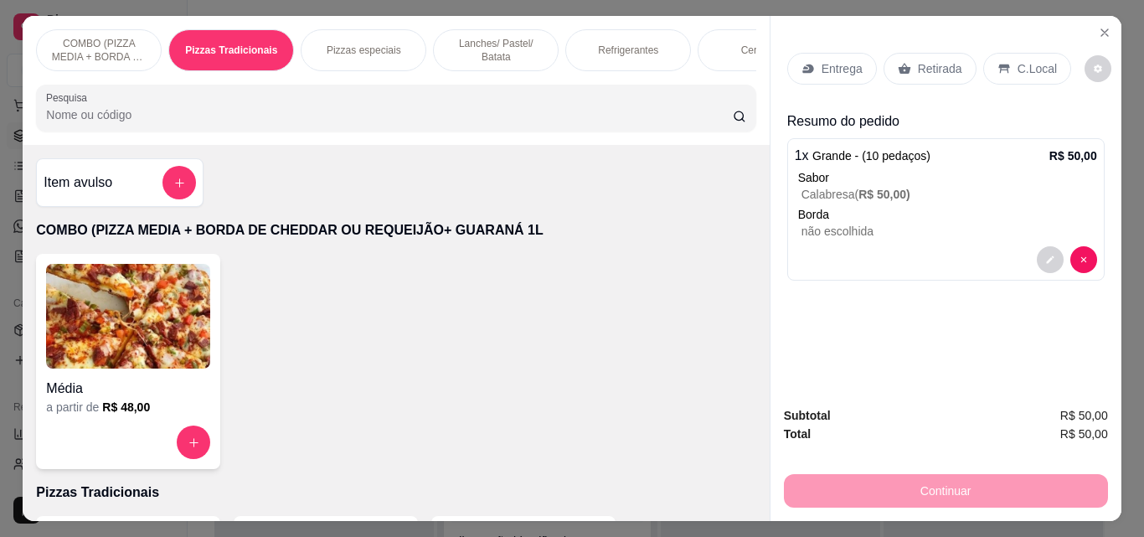
click at [822, 60] on p "Entrega" at bounding box center [842, 68] width 41 height 17
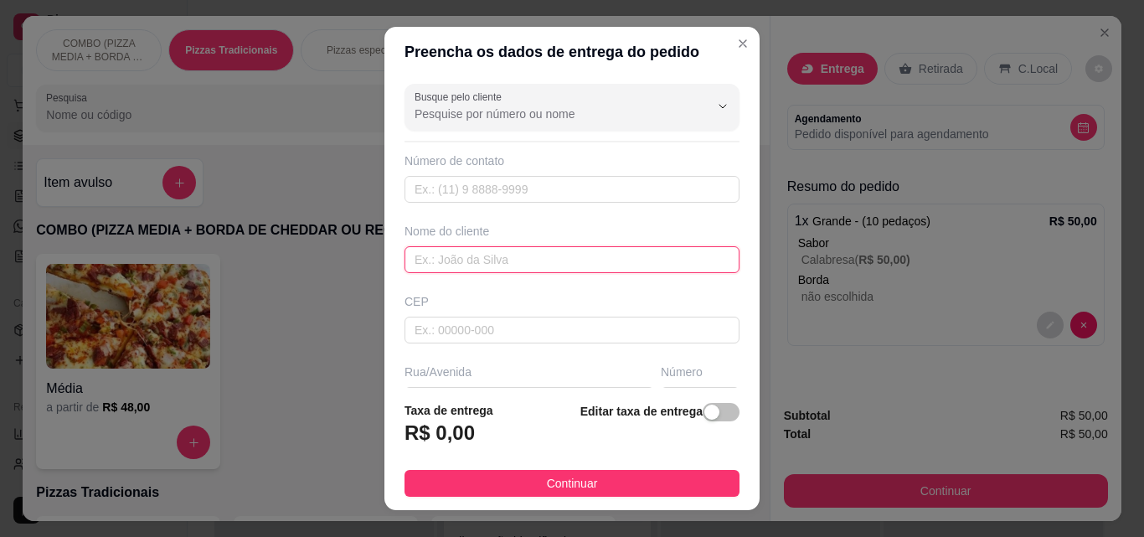
click at [602, 261] on input "text" at bounding box center [571, 259] width 335 height 27
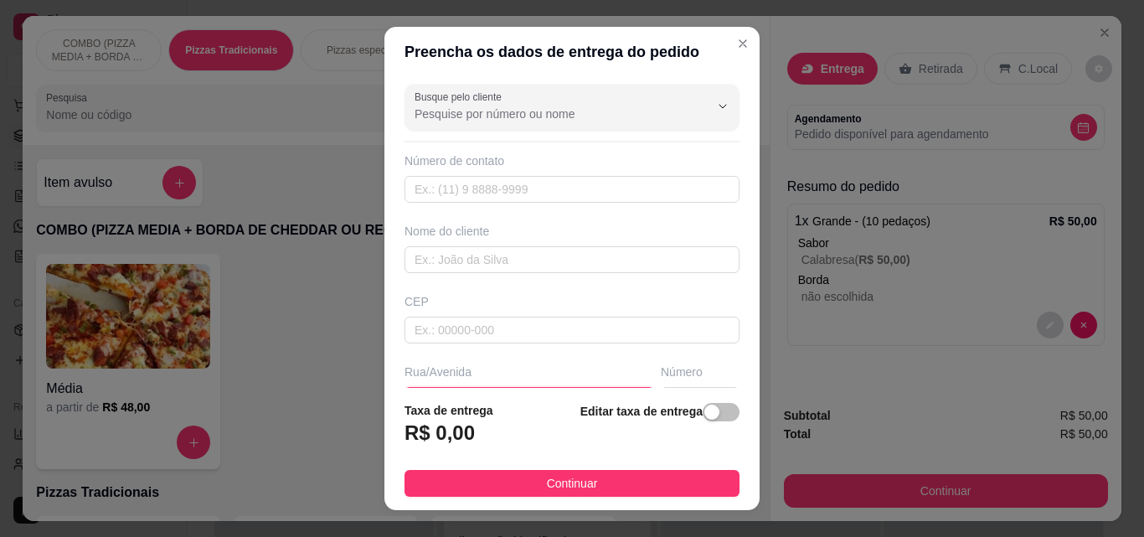
click at [549, 387] on input "text" at bounding box center [529, 400] width 250 height 27
type input "roça velha"
drag, startPoint x: 631, startPoint y: 485, endPoint x: 847, endPoint y: 450, distance: 218.9
click at [636, 486] on button "Continuar" at bounding box center [571, 483] width 335 height 27
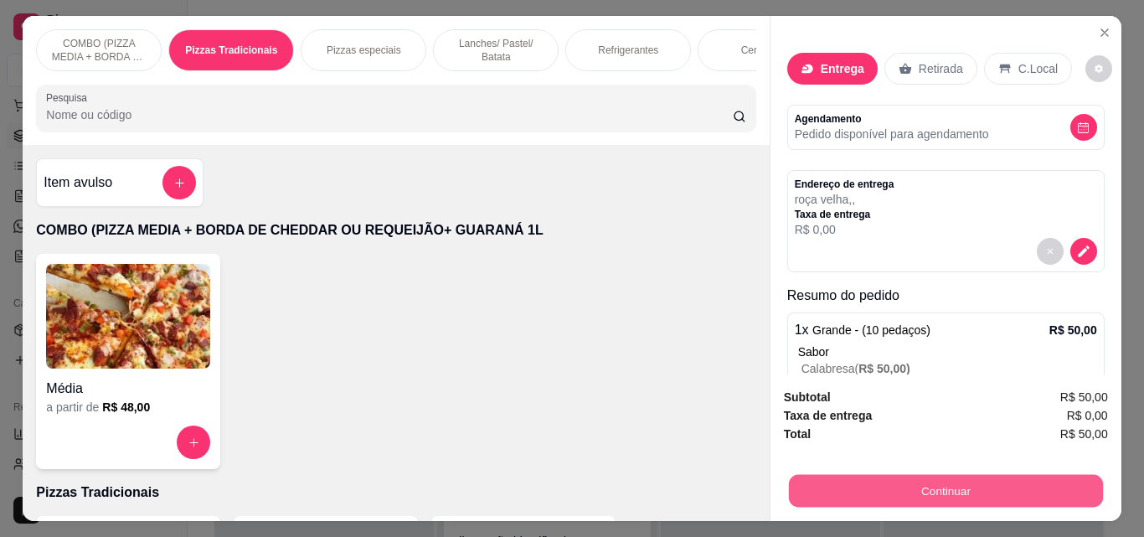
click at [867, 474] on button "Continuar" at bounding box center [945, 490] width 314 height 33
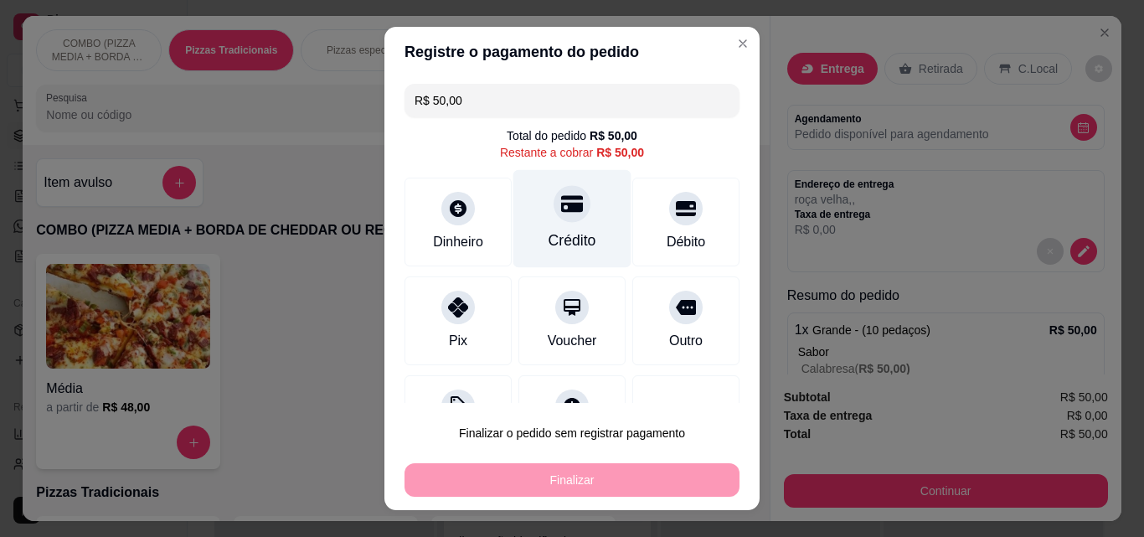
click at [513, 213] on div "Crédito" at bounding box center [572, 219] width 118 height 98
type input "R$ 0,00"
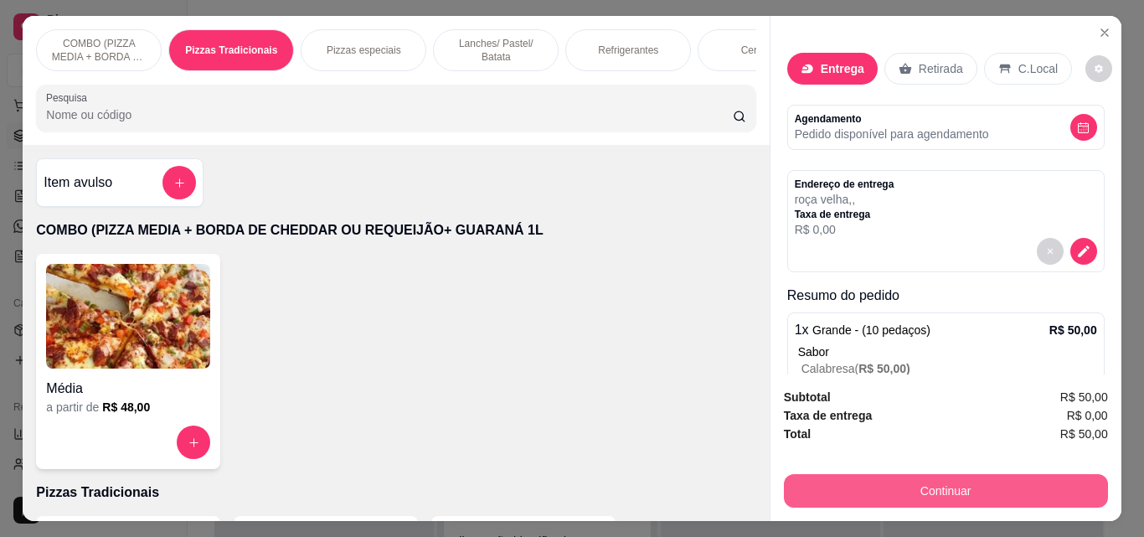
click at [867, 474] on button "Continuar" at bounding box center [946, 490] width 324 height 33
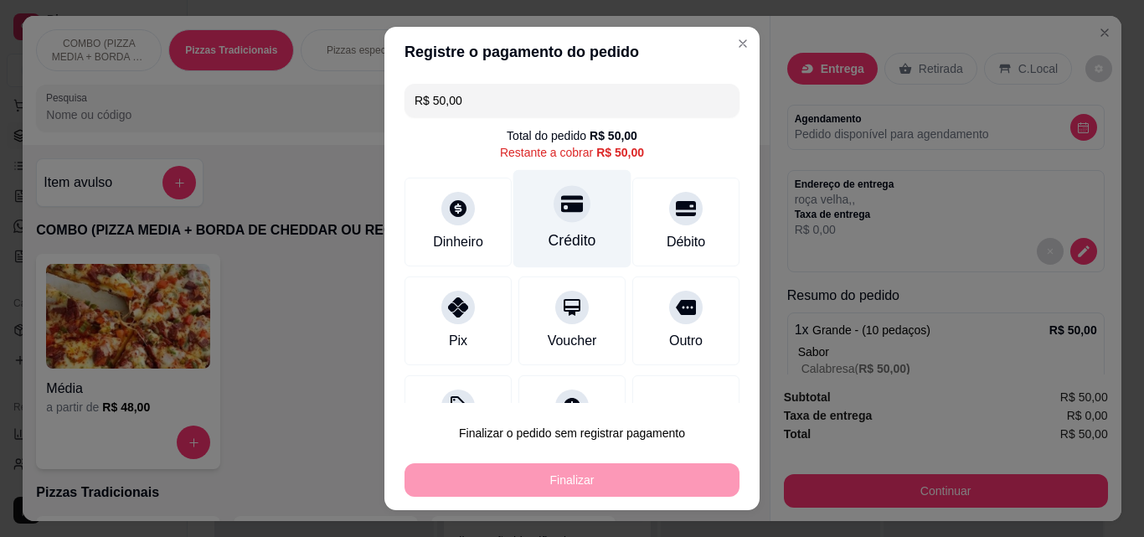
click at [569, 212] on div at bounding box center [572, 203] width 37 height 37
type input "R$ 0,00"
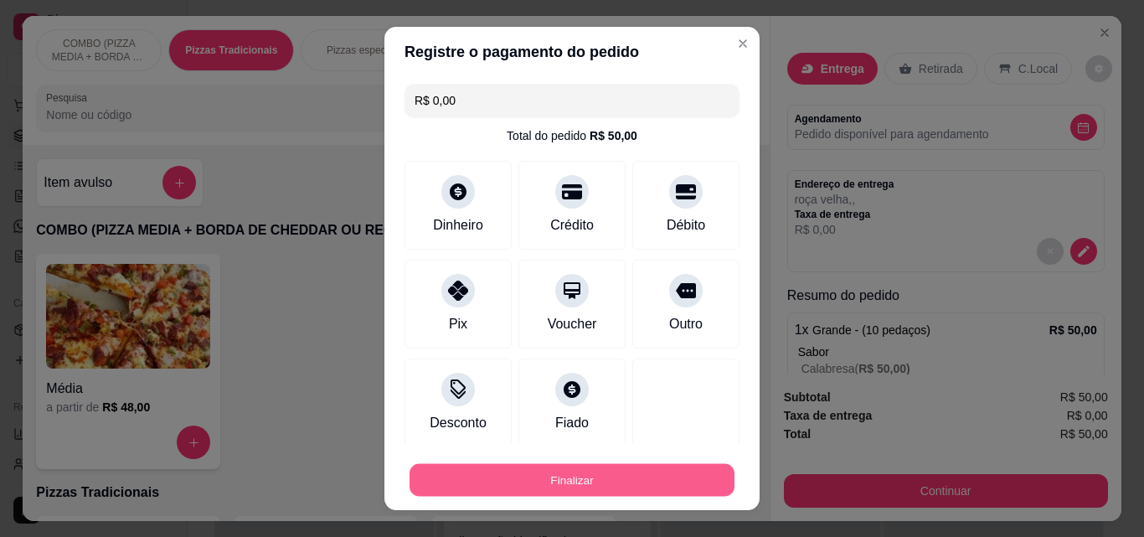
click at [648, 475] on button "Finalizar" at bounding box center [572, 480] width 325 height 33
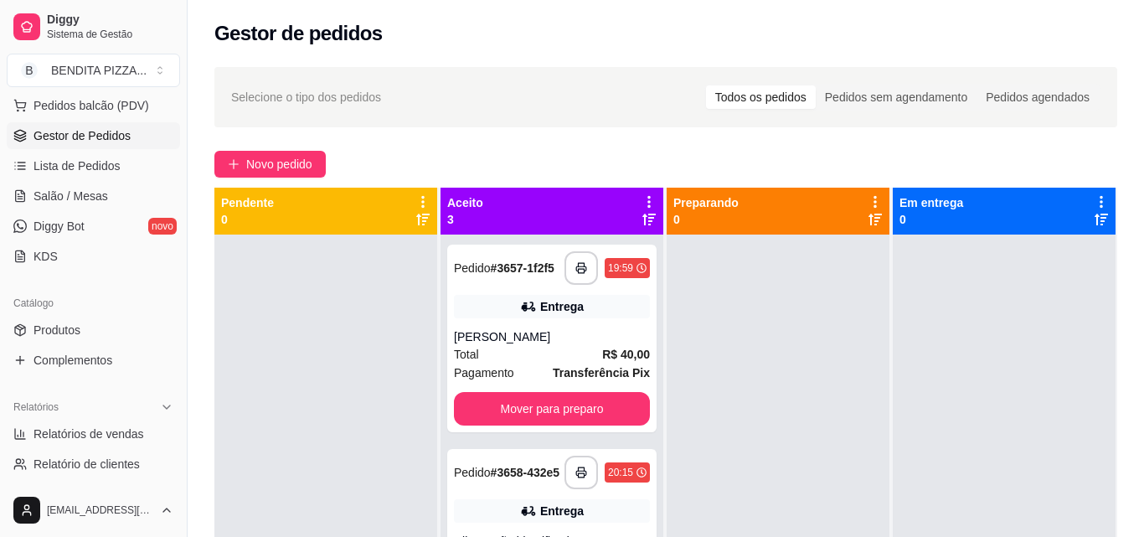
click at [1129, 434] on div "**********" at bounding box center [666, 401] width 956 height 688
click at [497, 533] on div "Cliente não identificado" at bounding box center [552, 541] width 196 height 17
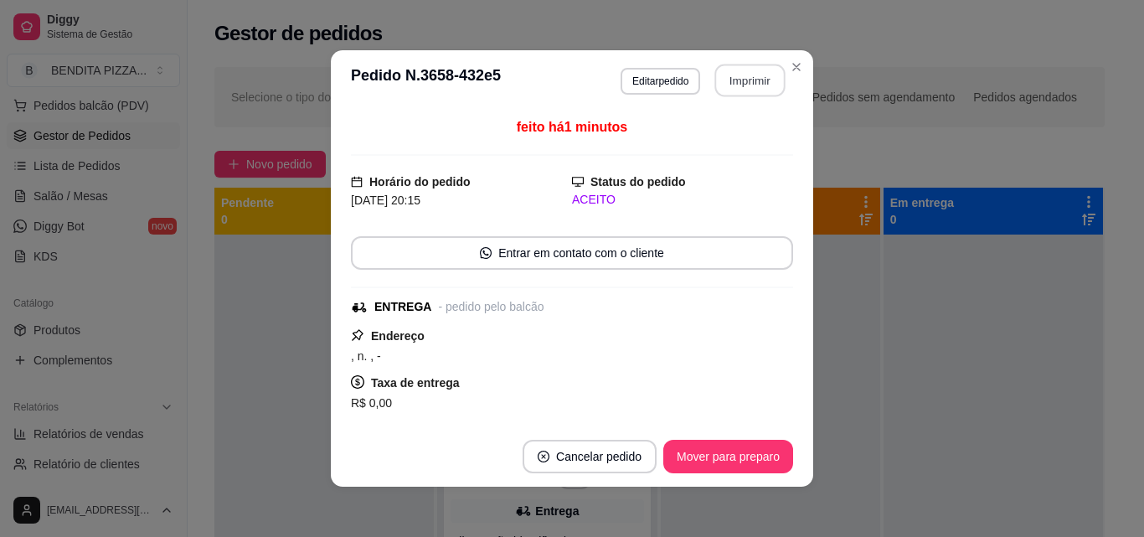
click at [750, 85] on button "Imprimir" at bounding box center [750, 80] width 70 height 33
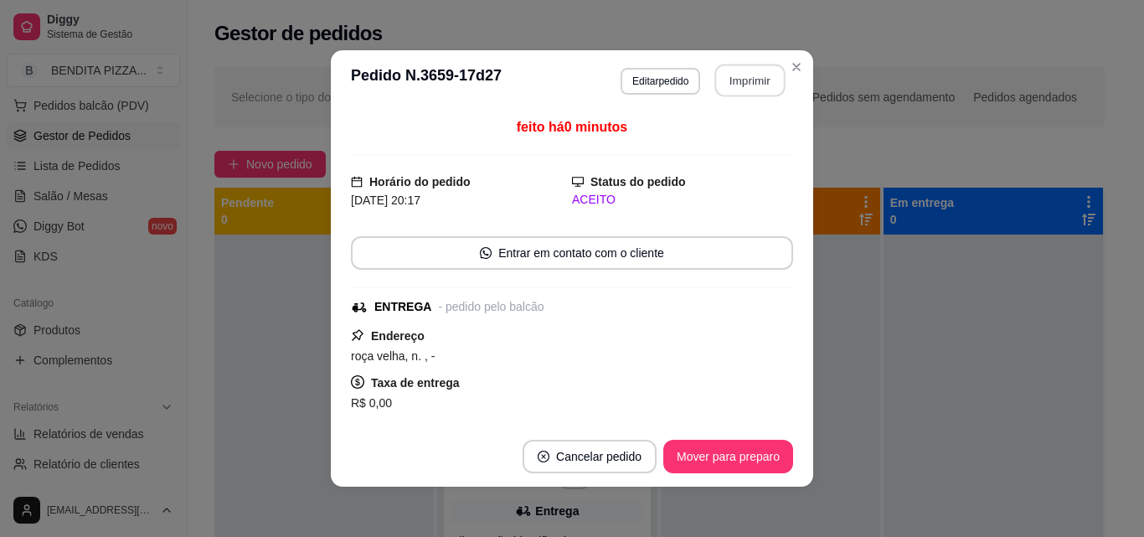
click at [747, 73] on button "Imprimir" at bounding box center [750, 80] width 70 height 33
click at [332, 322] on div "feito há 0 minutos Horário do pedido [DATE] 20:17 Status do pedido ACEITO Entra…" at bounding box center [572, 269] width 482 height 316
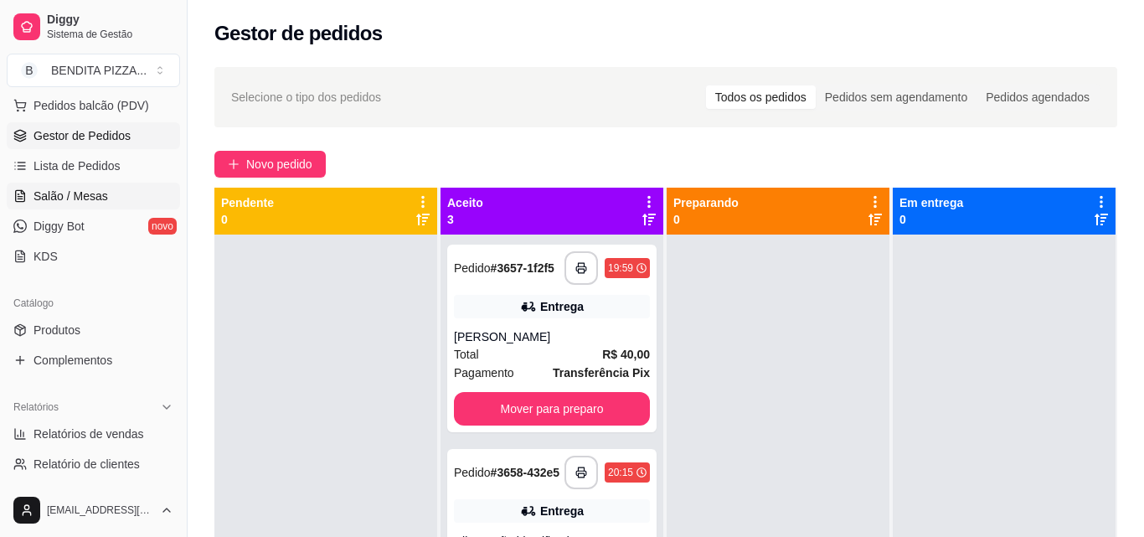
click at [112, 203] on link "Salão / Mesas" at bounding box center [93, 196] width 173 height 27
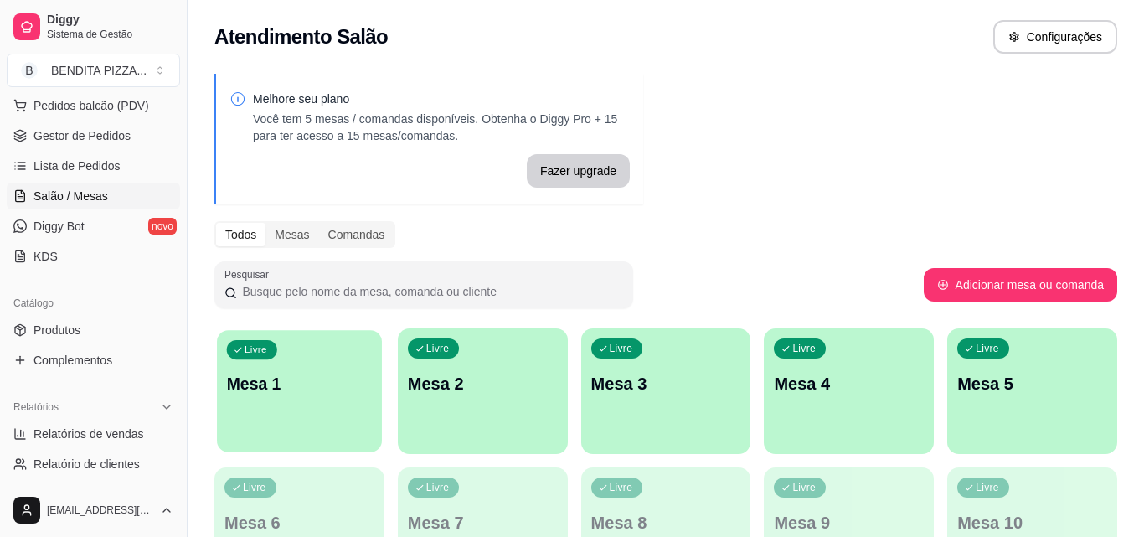
click at [365, 365] on div "Livre Mesa 1" at bounding box center [299, 381] width 165 height 102
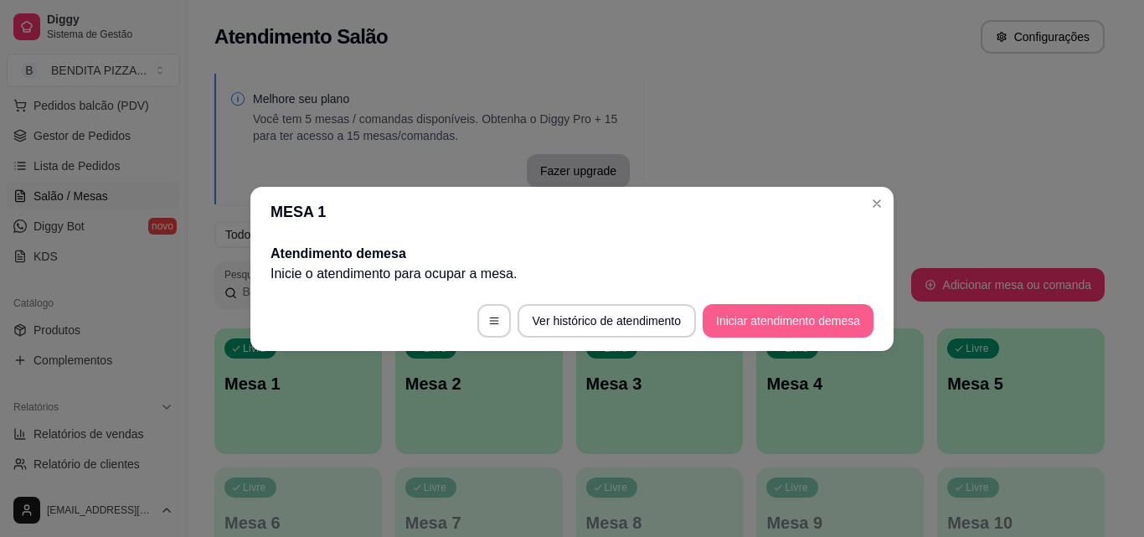
click at [756, 308] on button "Iniciar atendimento de mesa" at bounding box center [788, 320] width 171 height 33
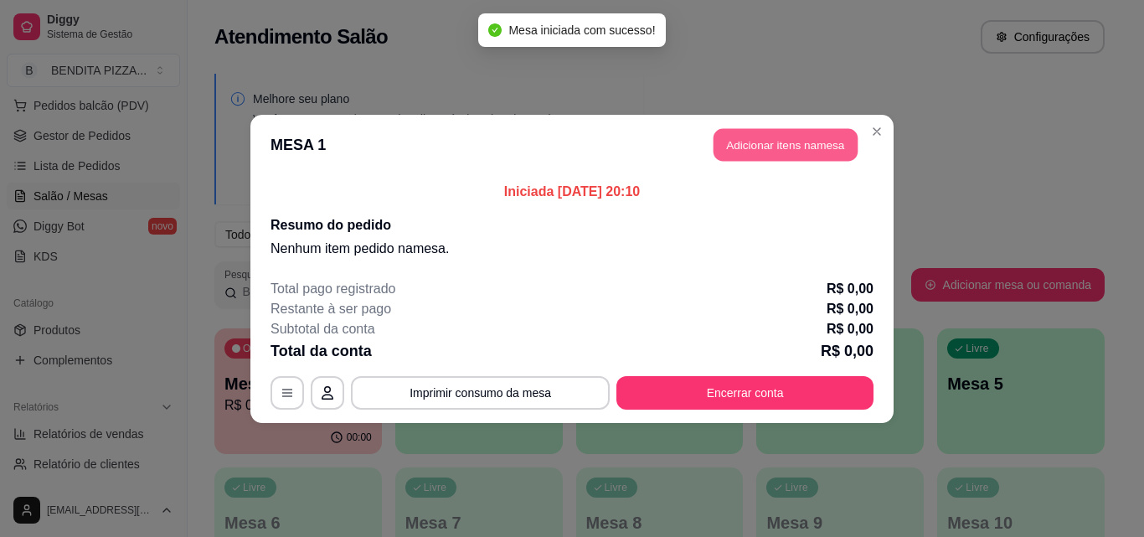
click at [771, 151] on button "Adicionar itens na mesa" at bounding box center [786, 144] width 144 height 33
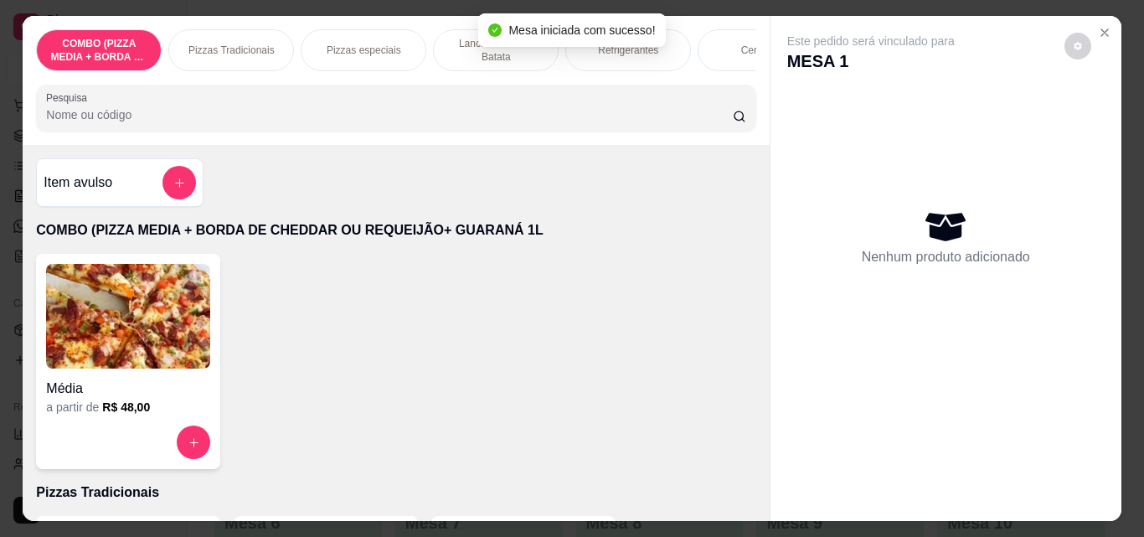
click at [244, 44] on p "Pizzas Tradicionais" at bounding box center [231, 50] width 86 height 13
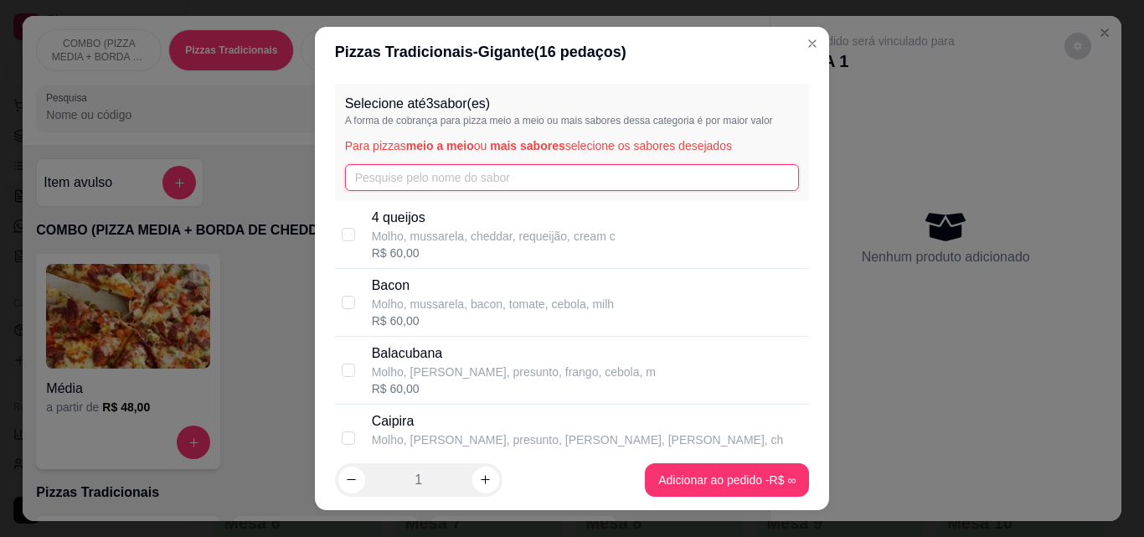
click at [363, 167] on input "text" at bounding box center [572, 177] width 455 height 27
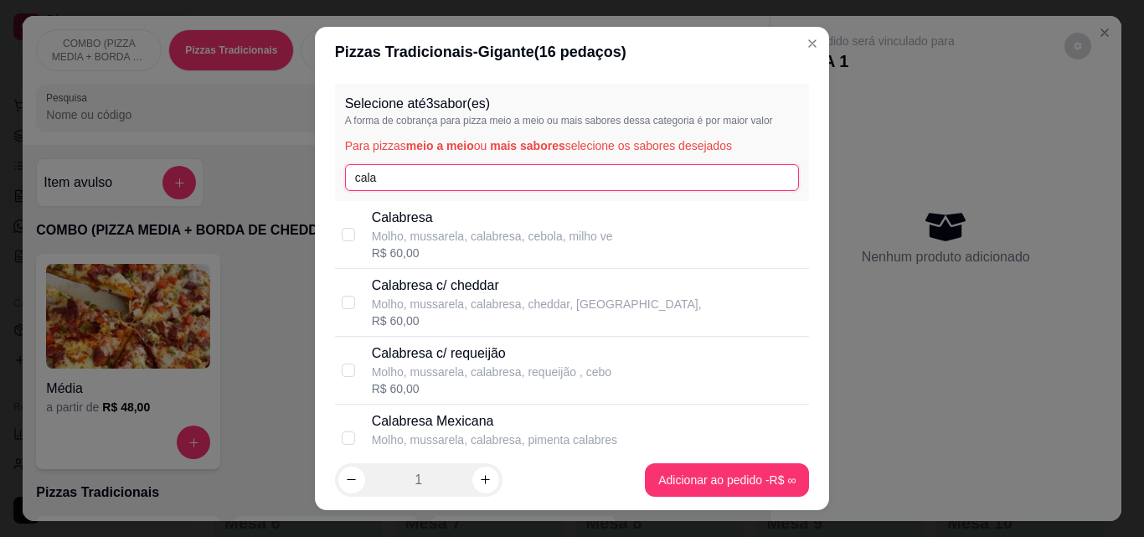
type input "cala"
checkbox input "true"
drag, startPoint x: 795, startPoint y: 123, endPoint x: 797, endPoint y: 110, distance: 13.6
click at [797, 110] on div "Selecione até 3 sabor(es) A forma de cobrança para pizza meio a meio ou mais sa…" at bounding box center [572, 263] width 515 height 373
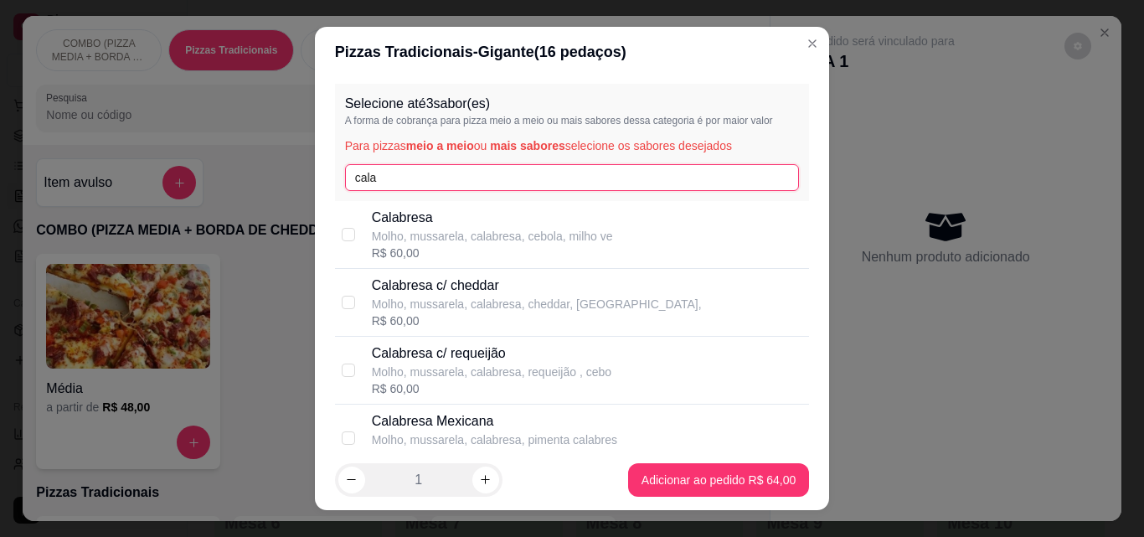
click at [670, 166] on input "cala" at bounding box center [572, 177] width 455 height 27
type input "c"
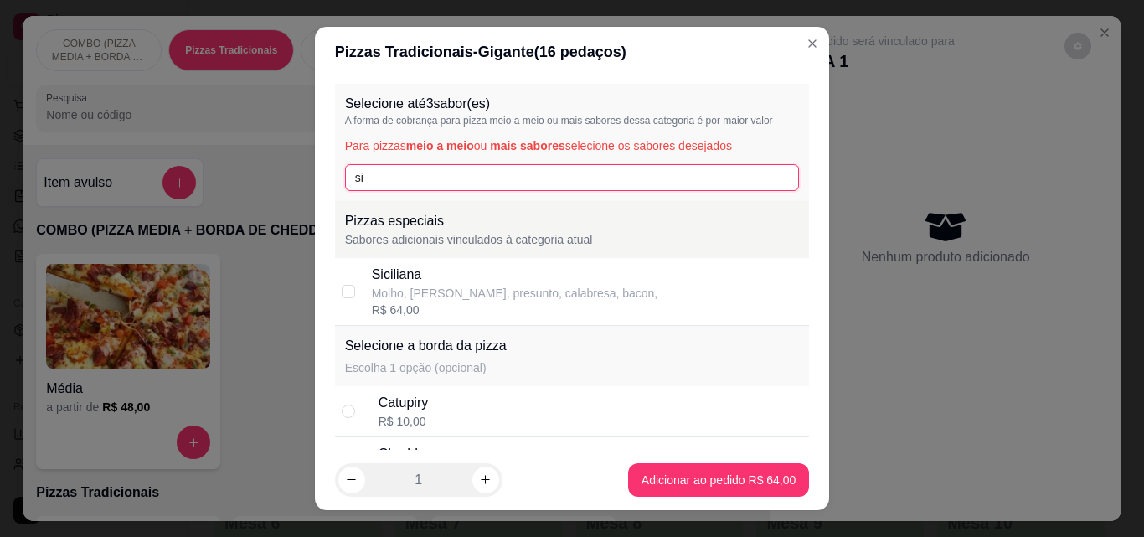
type input "si"
click at [590, 286] on div "Molho, [PERSON_NAME], presunto, calabresa, bacon," at bounding box center [515, 293] width 286 height 17
checkbox input "true"
click at [560, 174] on input "si" at bounding box center [572, 177] width 455 height 27
type input "s"
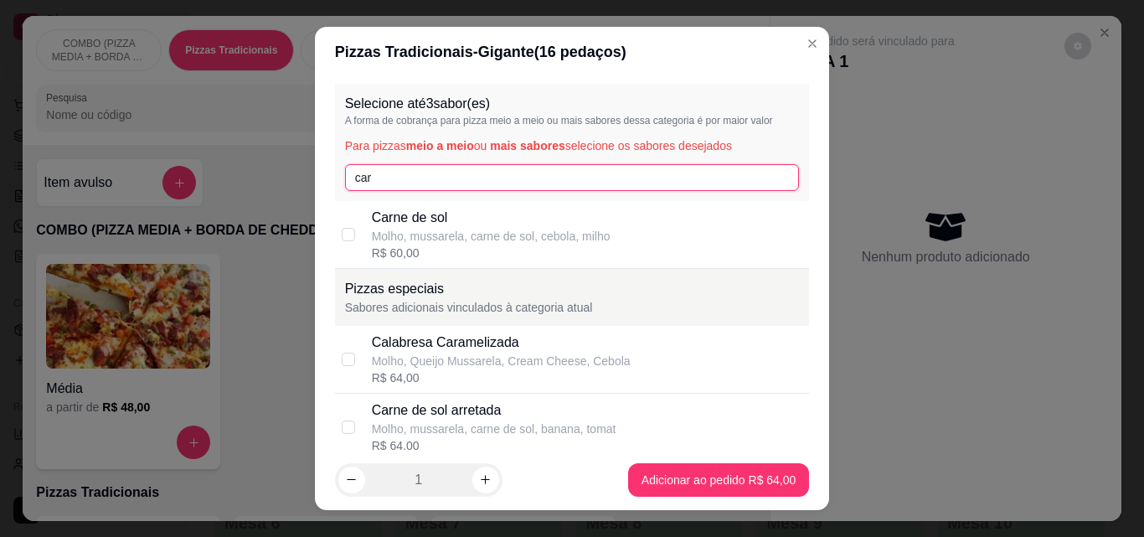
type input "car"
click at [641, 224] on div "Carne de sol Molho, mussarela, carne de sol, cebola, milho R$ 60,00" at bounding box center [587, 235] width 431 height 54
checkbox input "true"
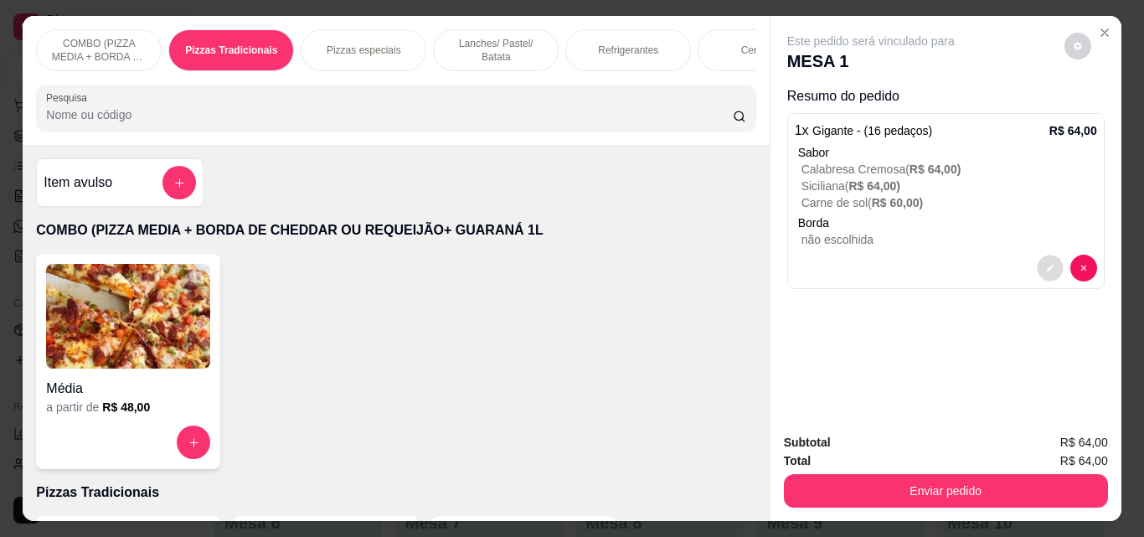
click at [1053, 255] on button "decrease-product-quantity" at bounding box center [1050, 268] width 26 height 26
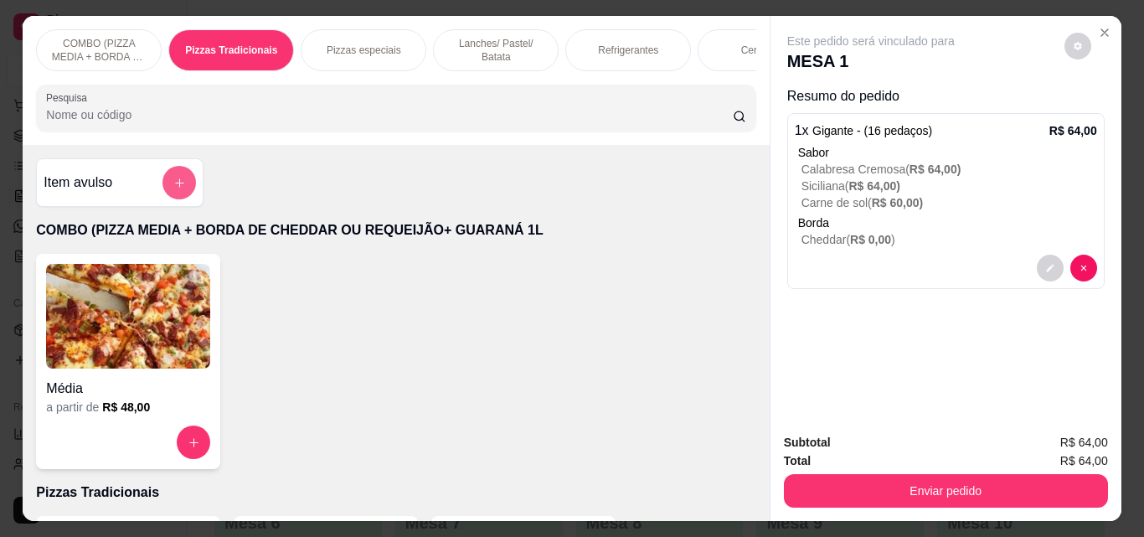
click at [183, 166] on button "add-separate-item" at bounding box center [178, 182] width 33 height 33
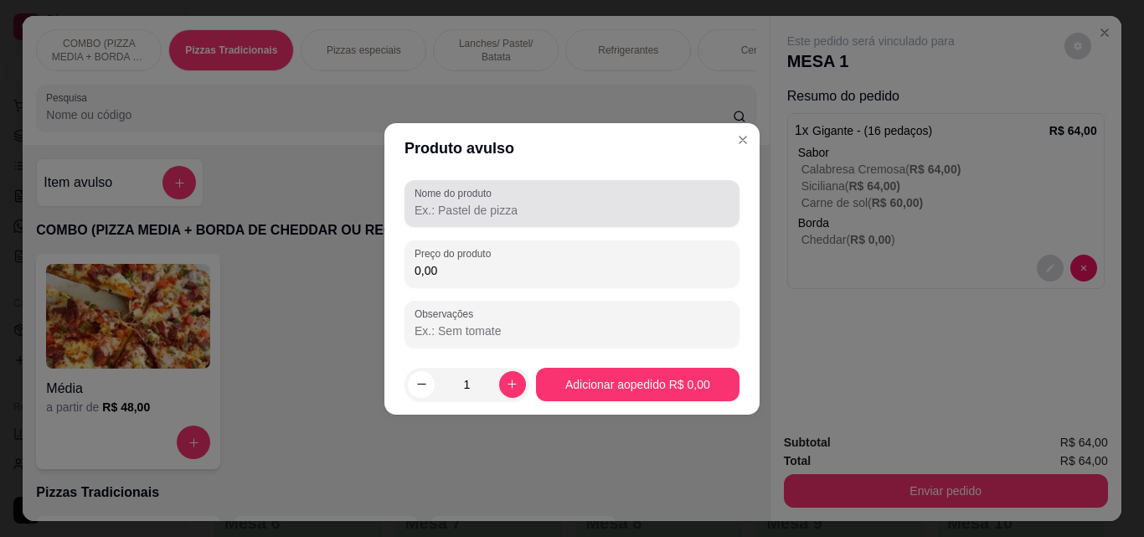
click at [420, 200] on div at bounding box center [572, 203] width 315 height 33
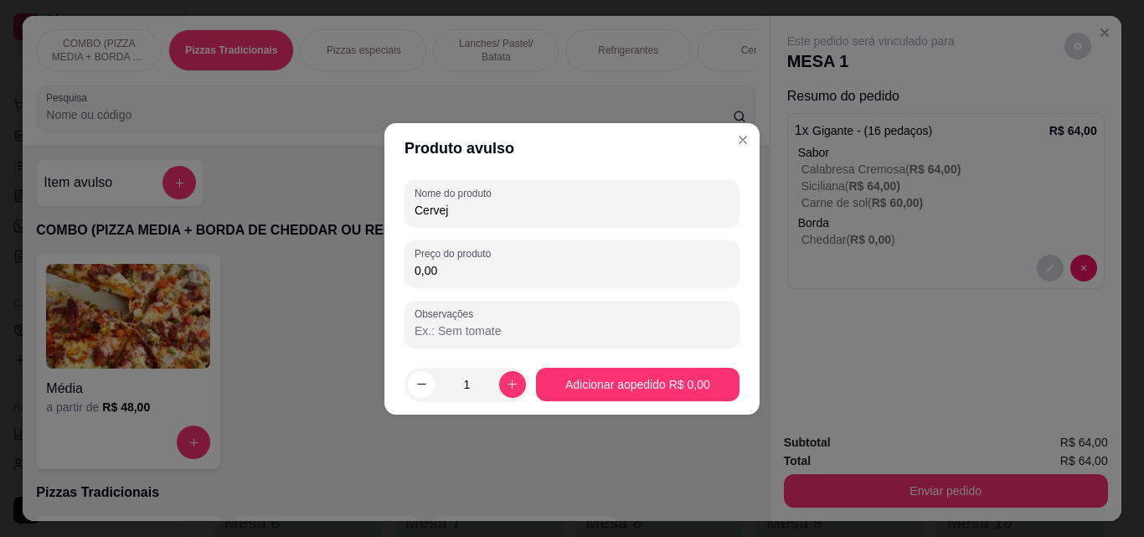
type input "Cerveja"
click at [513, 298] on div "Nome do produto Cerveja Preço do produto 0,00 Observações" at bounding box center [571, 263] width 335 height 167
click at [487, 277] on input "0,00" at bounding box center [572, 270] width 315 height 17
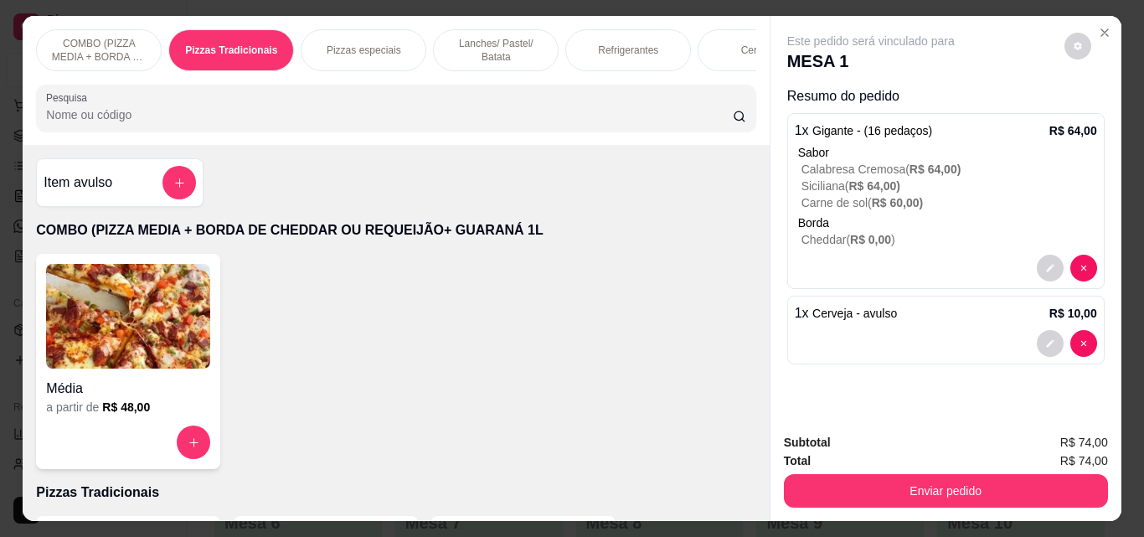
click at [620, 29] on div "Refrigerantes" at bounding box center [628, 50] width 126 height 42
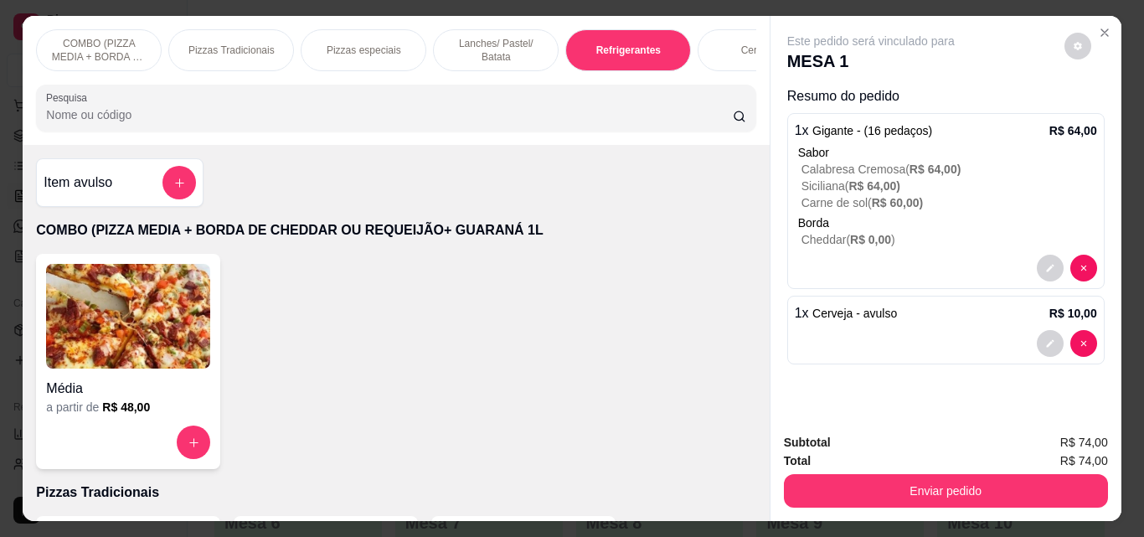
type input "1"
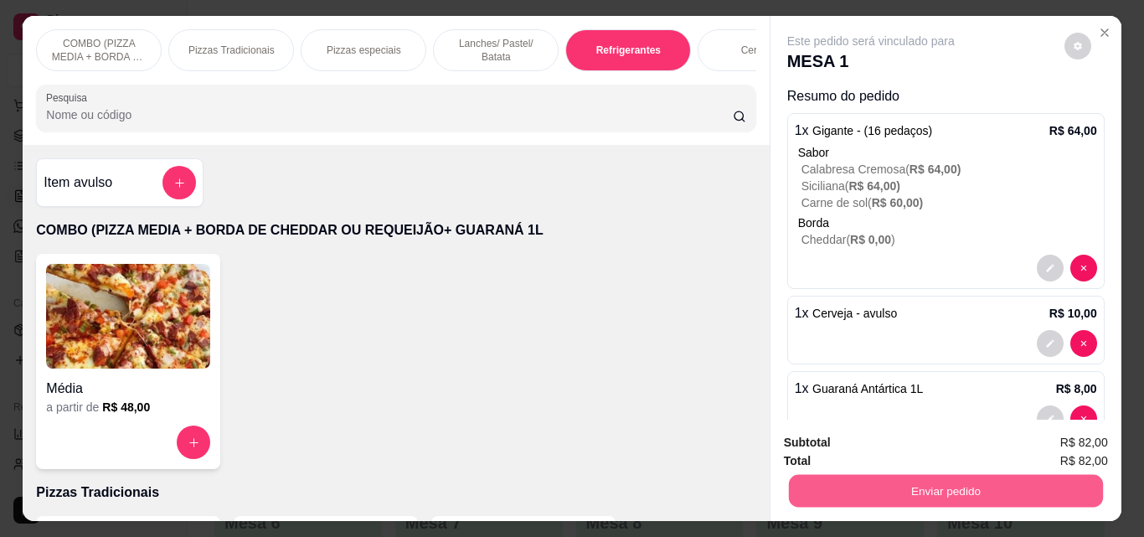
click at [908, 474] on button "Enviar pedido" at bounding box center [945, 490] width 314 height 33
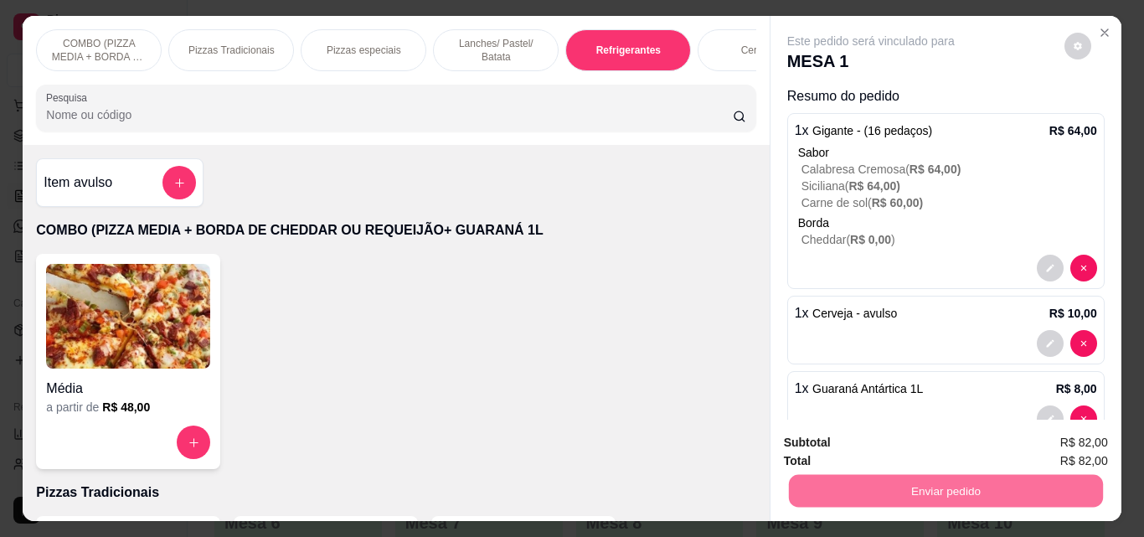
click at [1063, 389] on button "Enviar pedido" at bounding box center [1064, 399] width 92 height 31
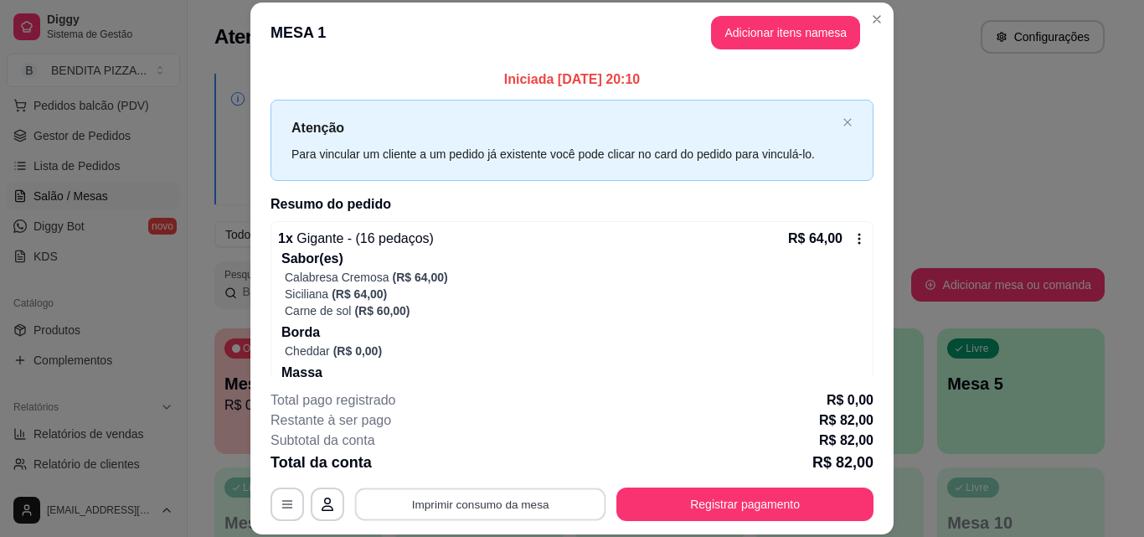
click at [548, 505] on button "Imprimir consumo da mesa" at bounding box center [480, 503] width 251 height 33
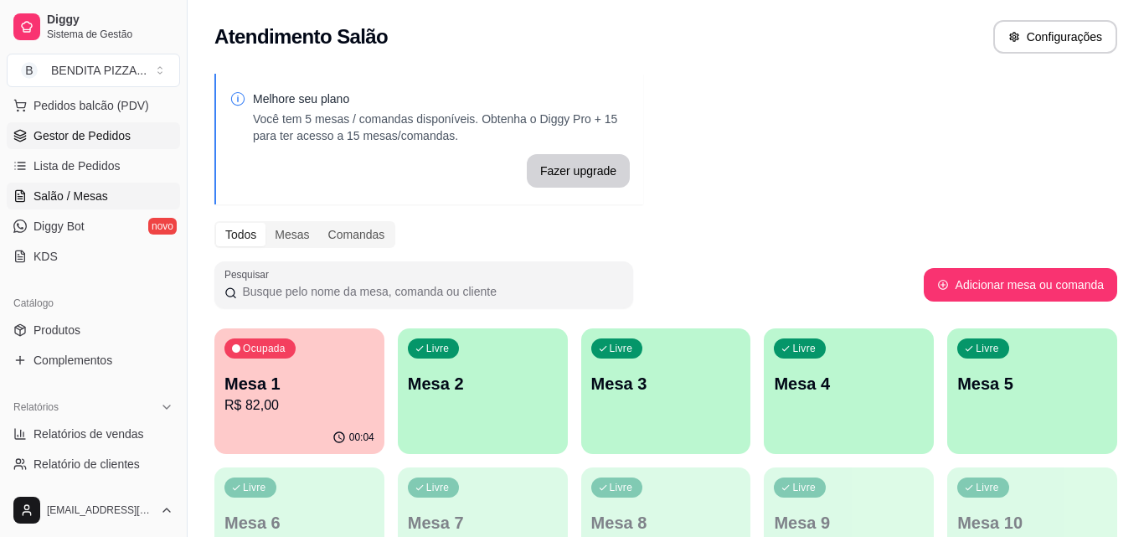
click at [154, 139] on link "Gestor de Pedidos" at bounding box center [93, 135] width 173 height 27
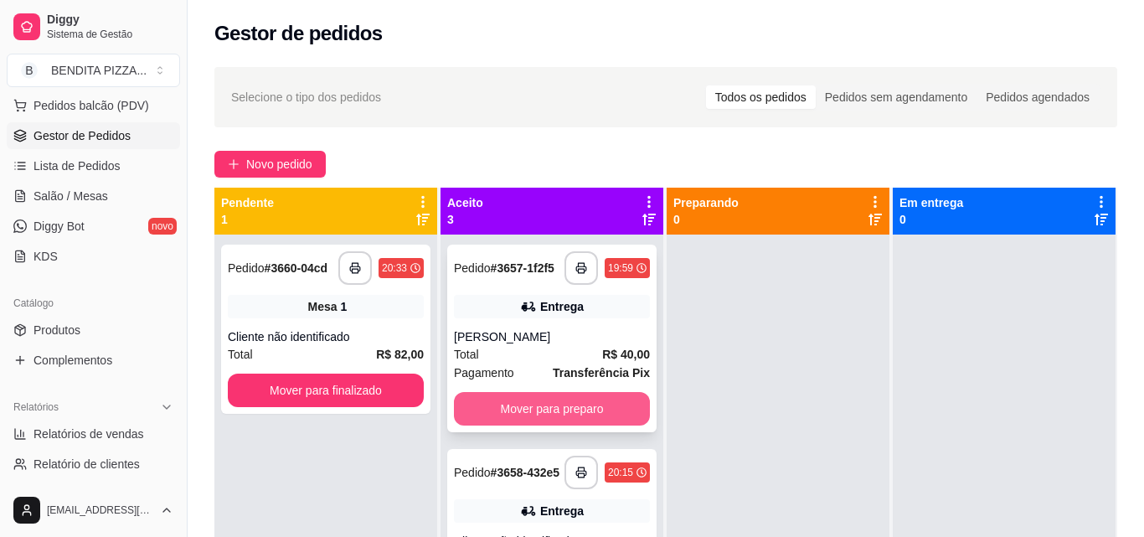
click at [552, 410] on button "Mover para preparo" at bounding box center [552, 408] width 196 height 33
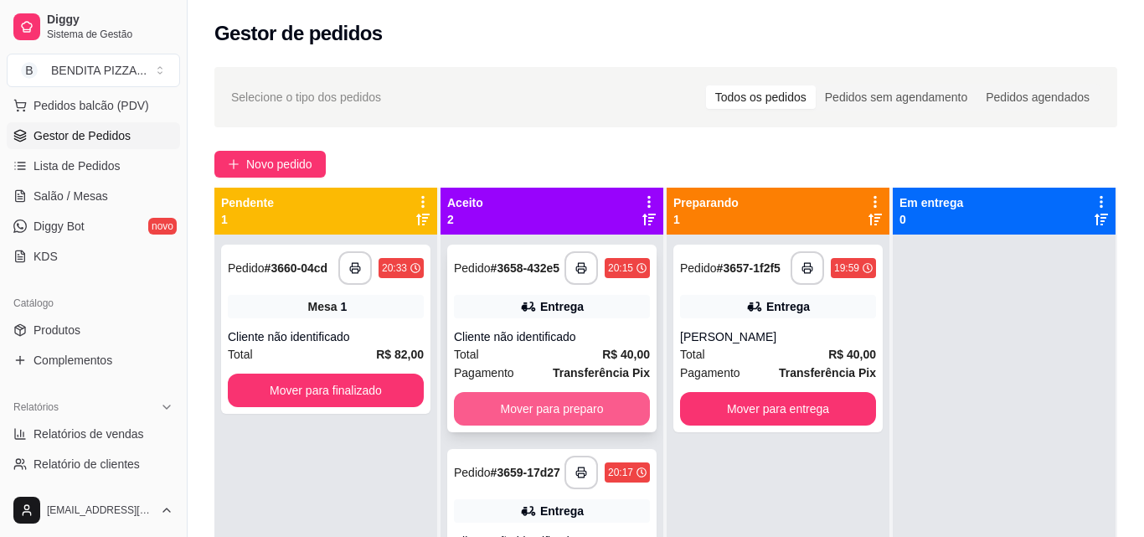
click at [597, 415] on button "Mover para preparo" at bounding box center [552, 408] width 196 height 33
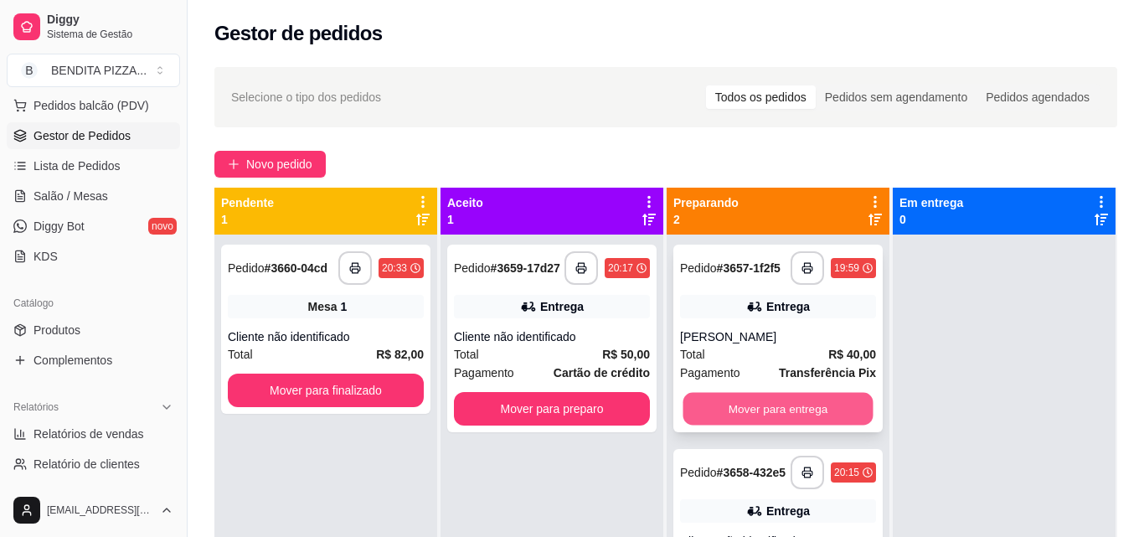
click at [755, 405] on button "Mover para entrega" at bounding box center [778, 409] width 190 height 33
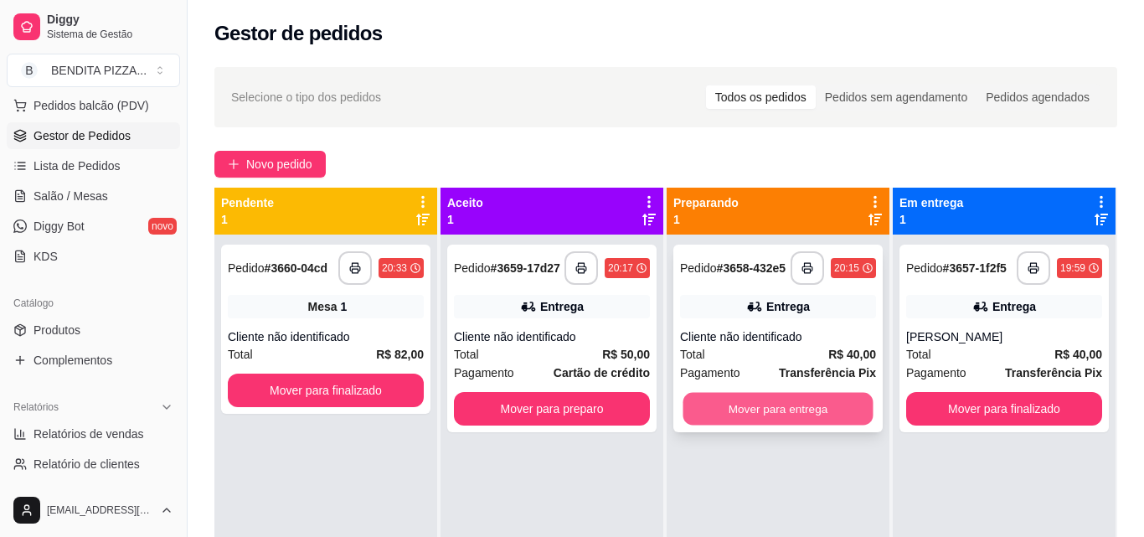
click at [832, 409] on button "Mover para entrega" at bounding box center [778, 409] width 190 height 33
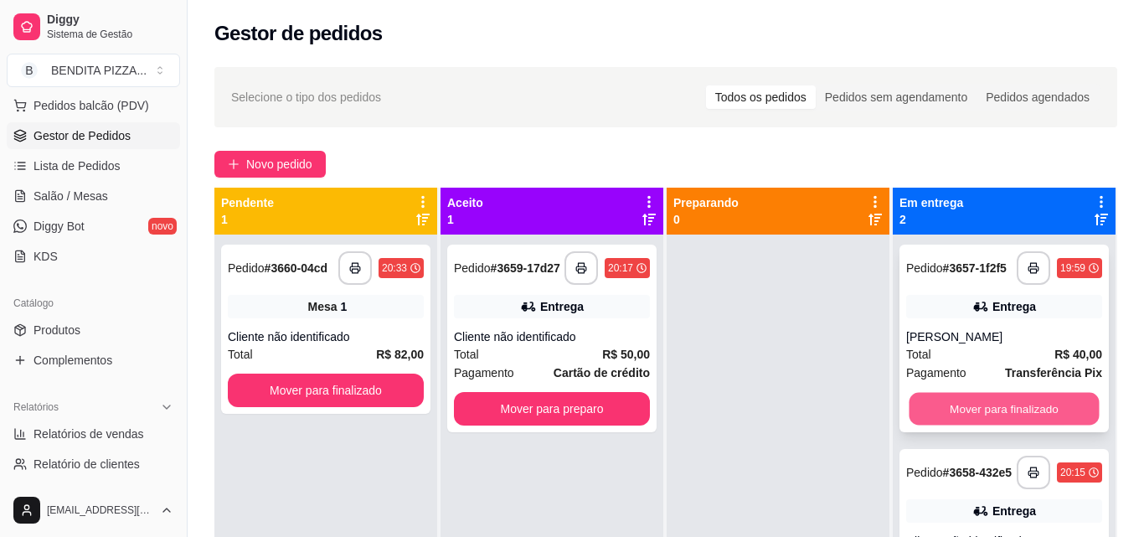
click at [988, 404] on button "Mover para finalizado" at bounding box center [1004, 409] width 190 height 33
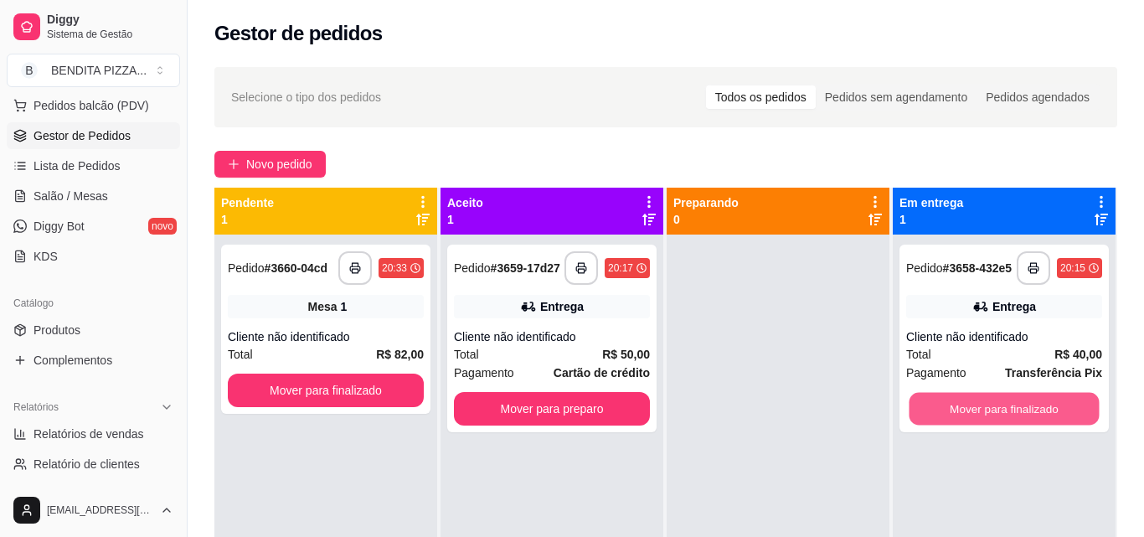
click at [988, 404] on button "Mover para finalizado" at bounding box center [1004, 409] width 190 height 33
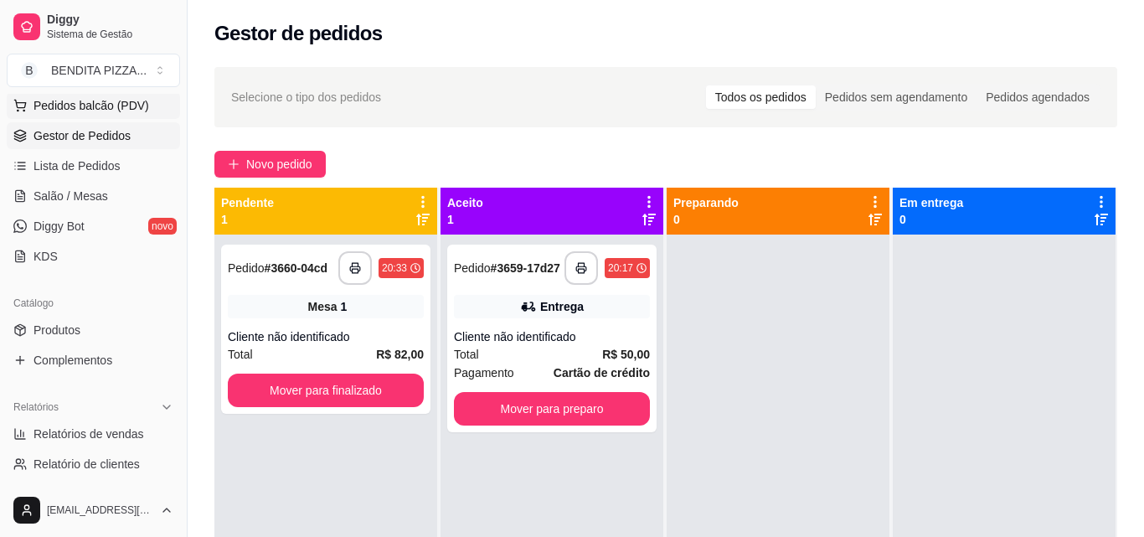
click at [120, 115] on button "Pedidos balcão (PDV)" at bounding box center [93, 105] width 173 height 27
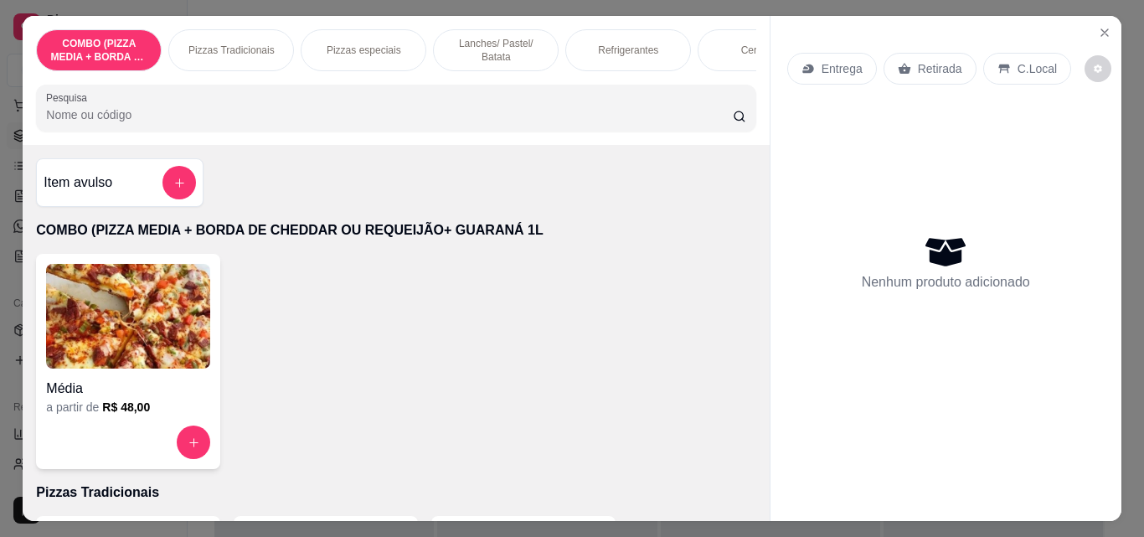
click at [219, 33] on div "Pizzas Tradicionais" at bounding box center [231, 50] width 126 height 42
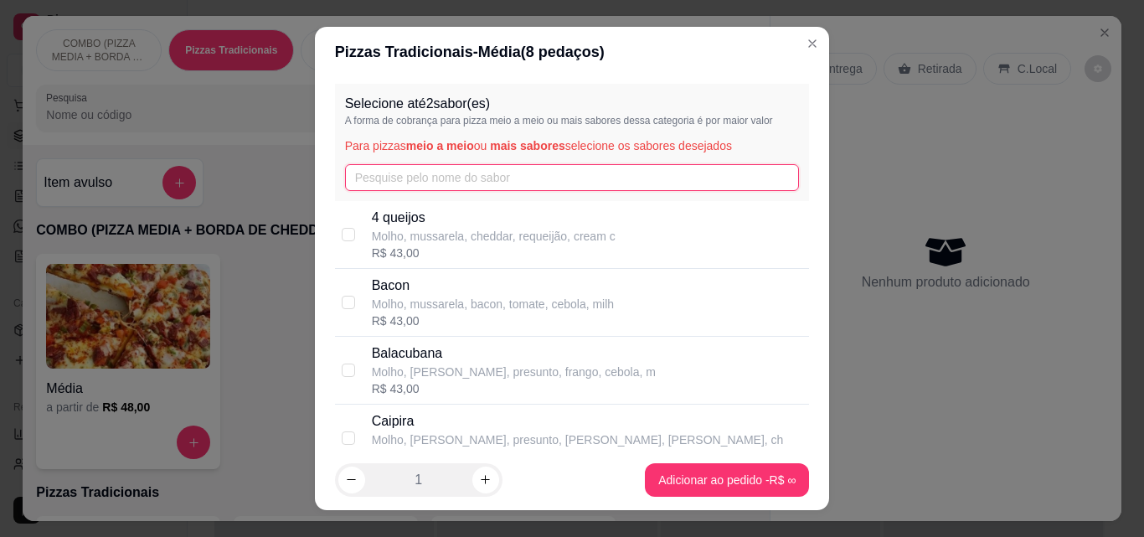
click at [503, 179] on input "text" at bounding box center [572, 177] width 455 height 27
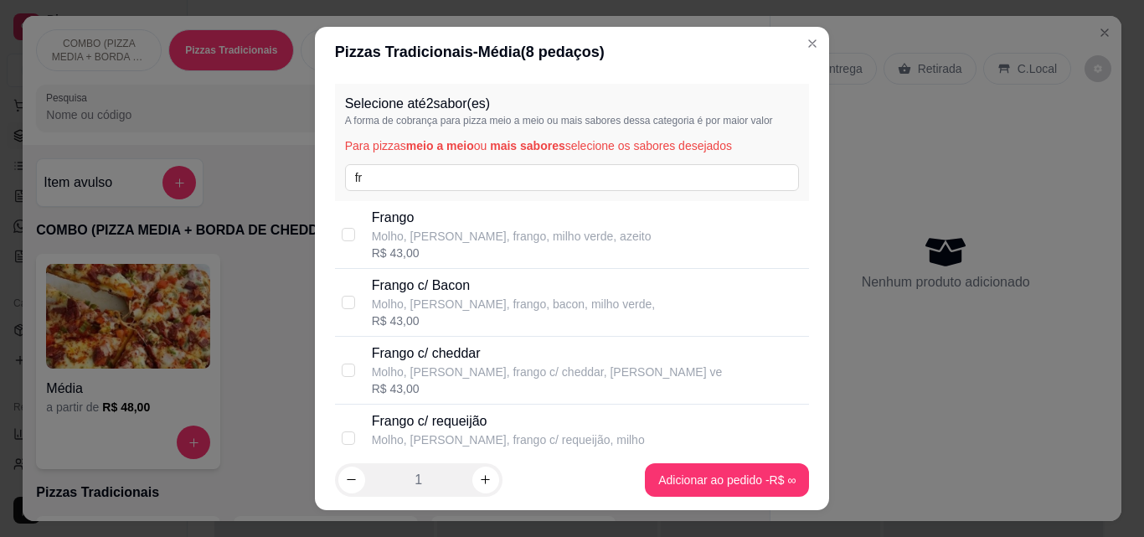
click at [500, 225] on p "Frango" at bounding box center [512, 218] width 280 height 20
click at [493, 183] on input "fr" at bounding box center [572, 177] width 455 height 27
type input "f"
type input "ca"
click at [430, 288] on p "Calabresa" at bounding box center [492, 286] width 241 height 20
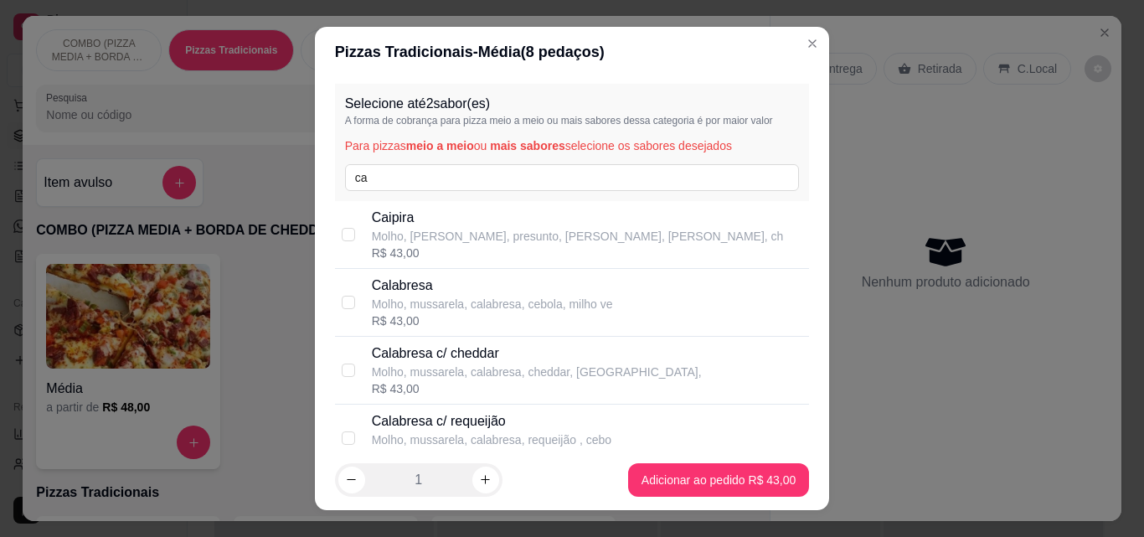
checkbox input "true"
click at [796, 408] on div "Selecione até 2 sabor(es) A forma de cobrança para pizza meio a meio ou mais sa…" at bounding box center [572, 263] width 515 height 373
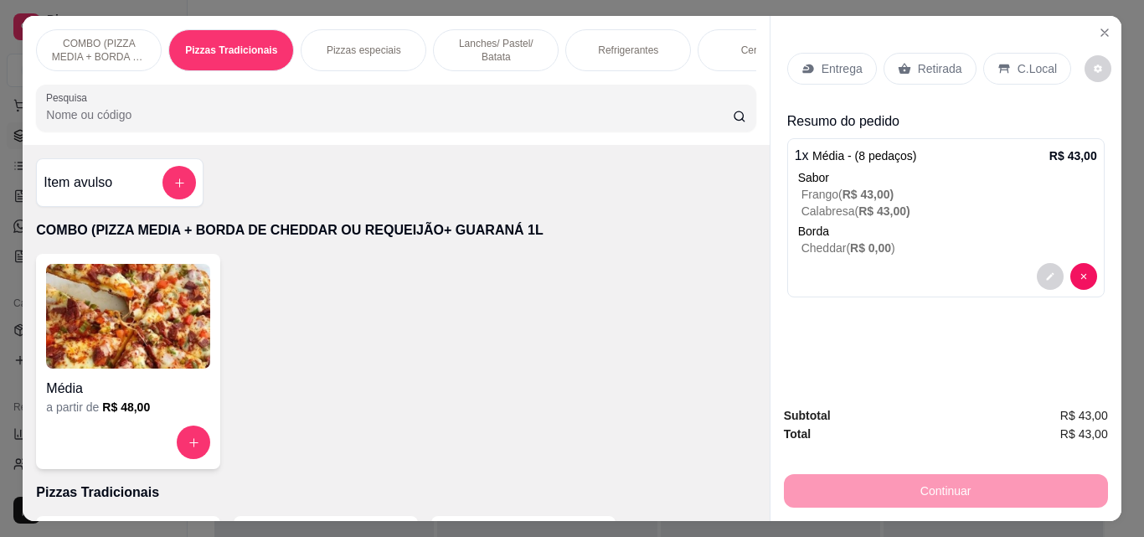
click at [856, 53] on div "Entrega" at bounding box center [832, 69] width 90 height 32
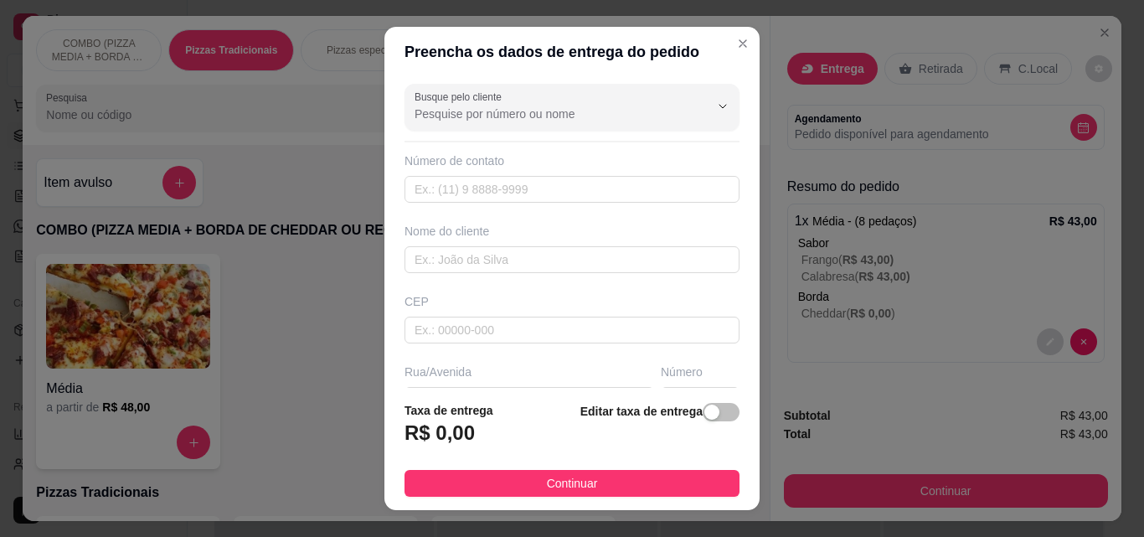
drag, startPoint x: 650, startPoint y: 475, endPoint x: 800, endPoint y: 448, distance: 152.3
click at [650, 476] on button "Continuar" at bounding box center [571, 483] width 335 height 27
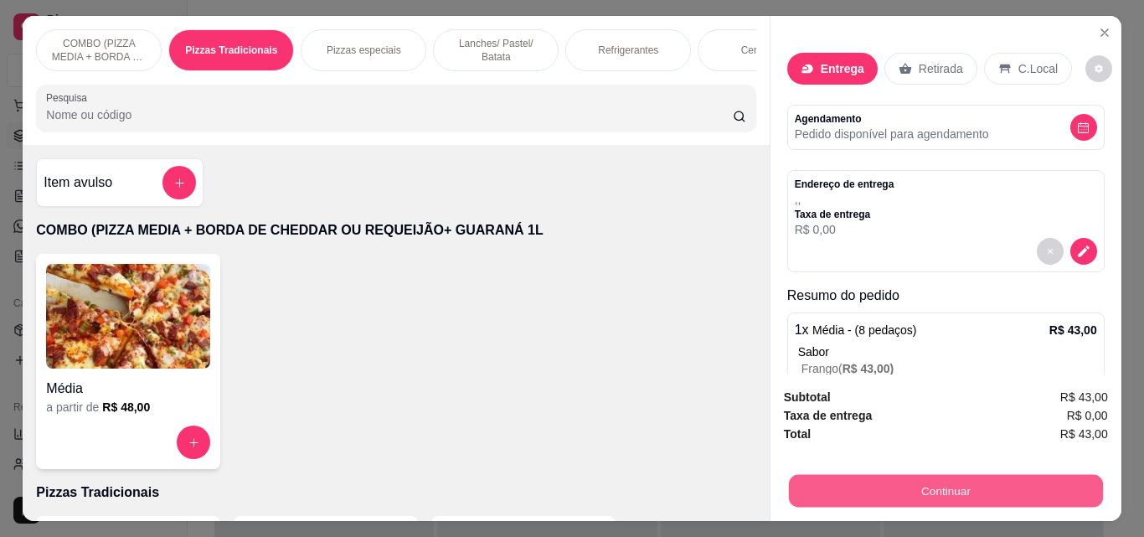
click at [856, 474] on button "Continuar" at bounding box center [945, 490] width 314 height 33
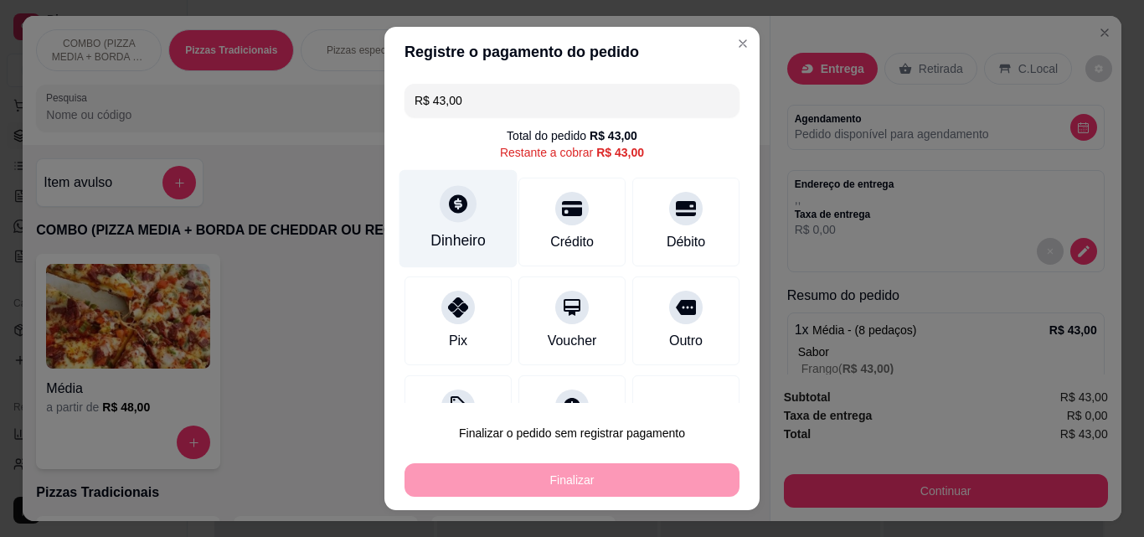
click at [450, 221] on div at bounding box center [458, 203] width 37 height 37
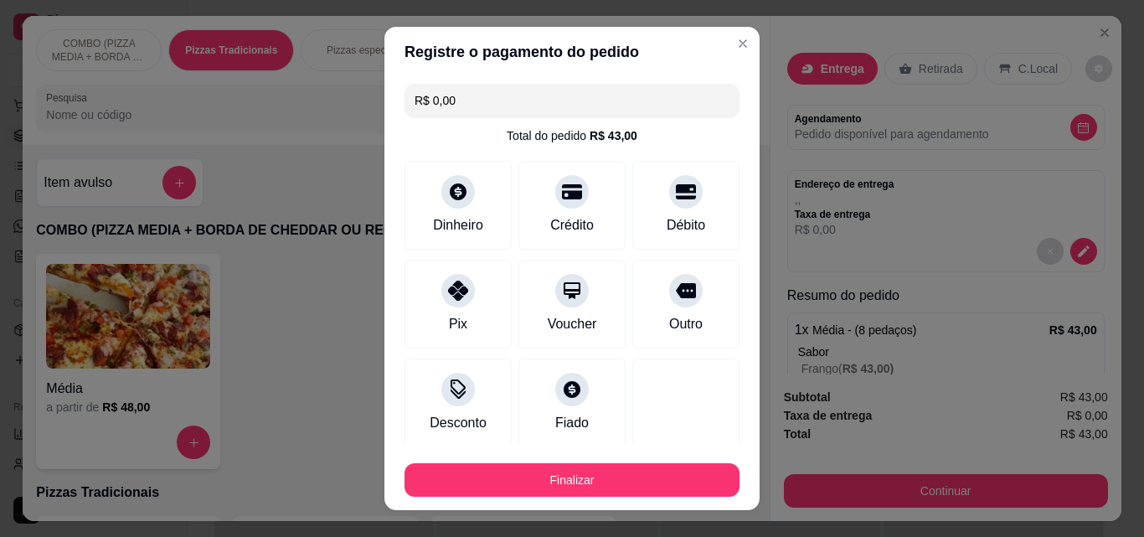
type input "R$ 0,00"
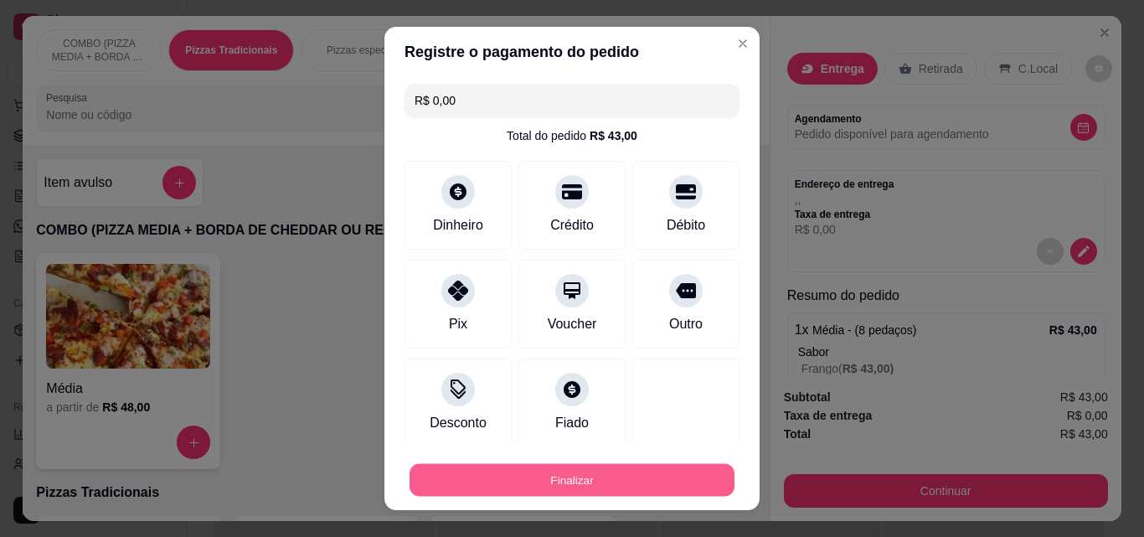
click at [674, 471] on button "Finalizar" at bounding box center [572, 480] width 325 height 33
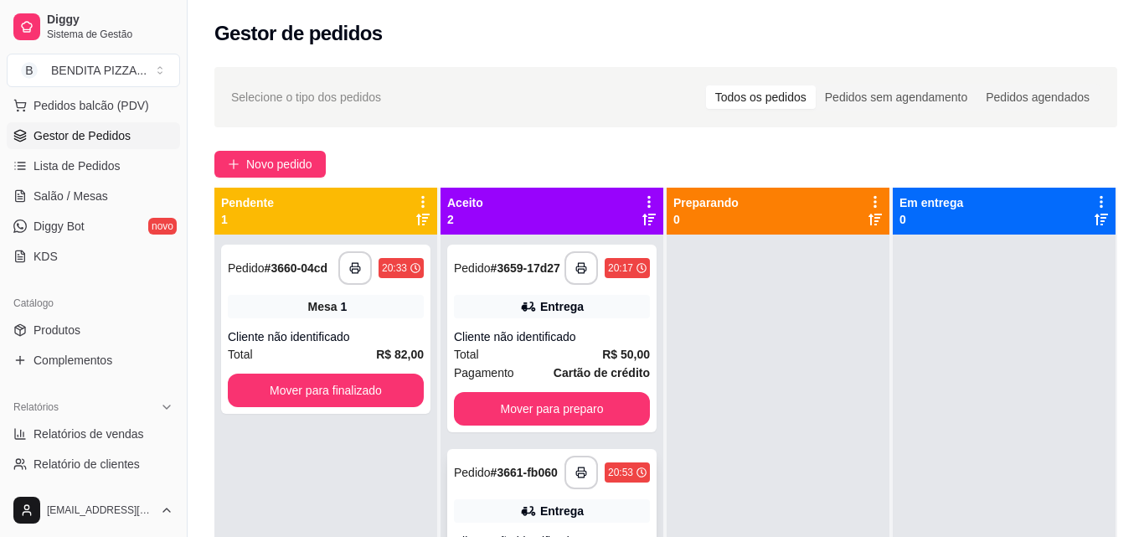
click at [592, 533] on div "Cliente não identificado" at bounding box center [552, 541] width 196 height 17
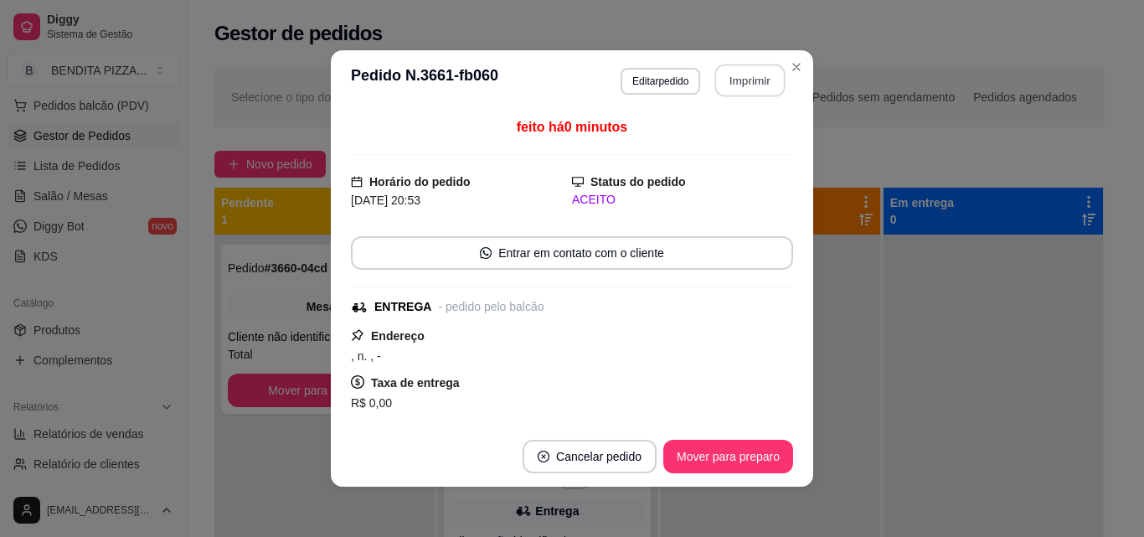
click at [745, 80] on button "Imprimir" at bounding box center [750, 80] width 70 height 33
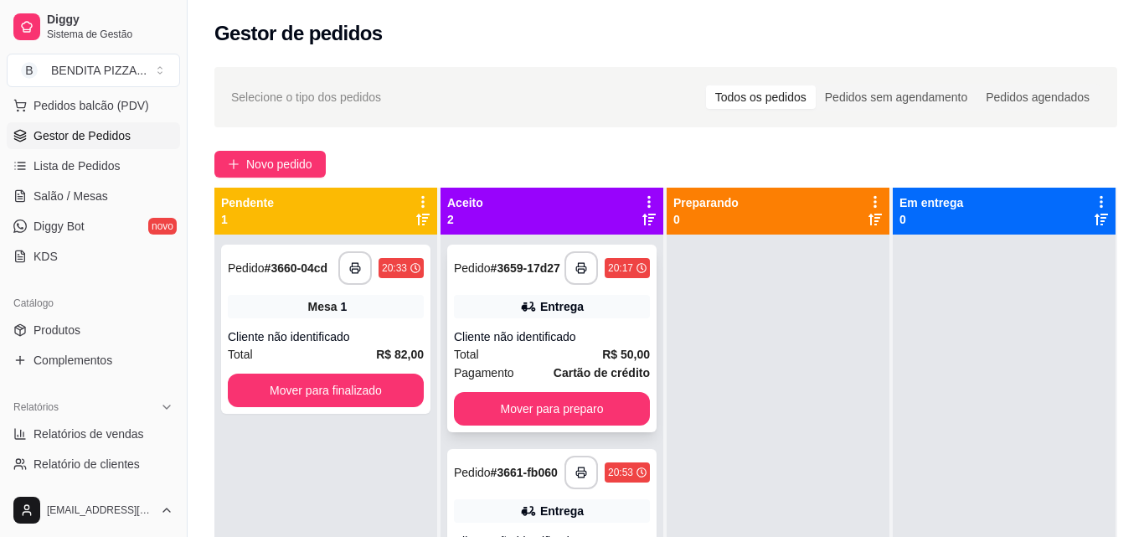
click at [590, 328] on div "Cliente não identificado" at bounding box center [552, 336] width 196 height 17
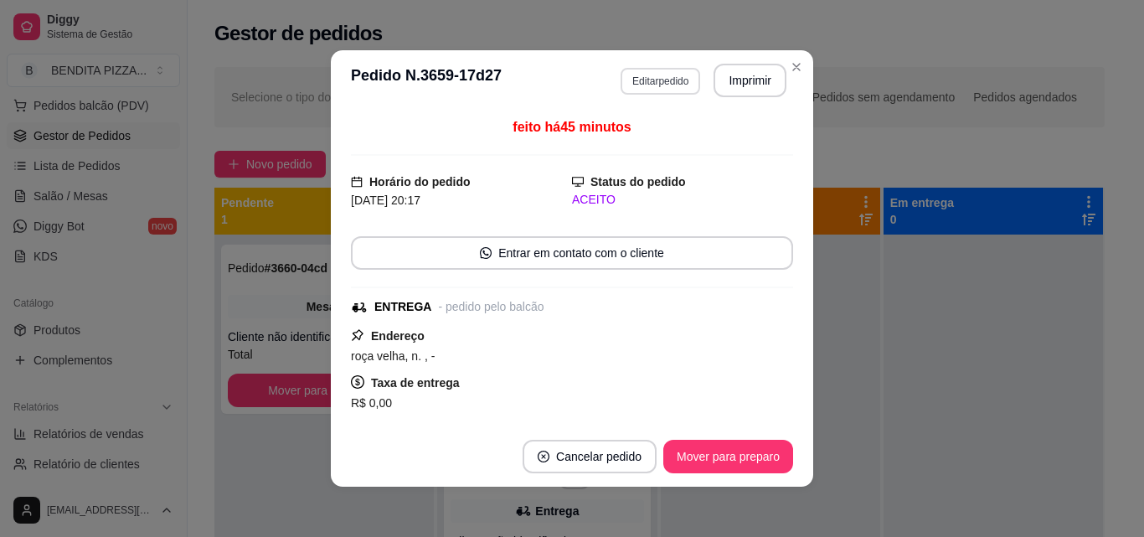
click at [675, 74] on button "Editar pedido" at bounding box center [661, 81] width 80 height 27
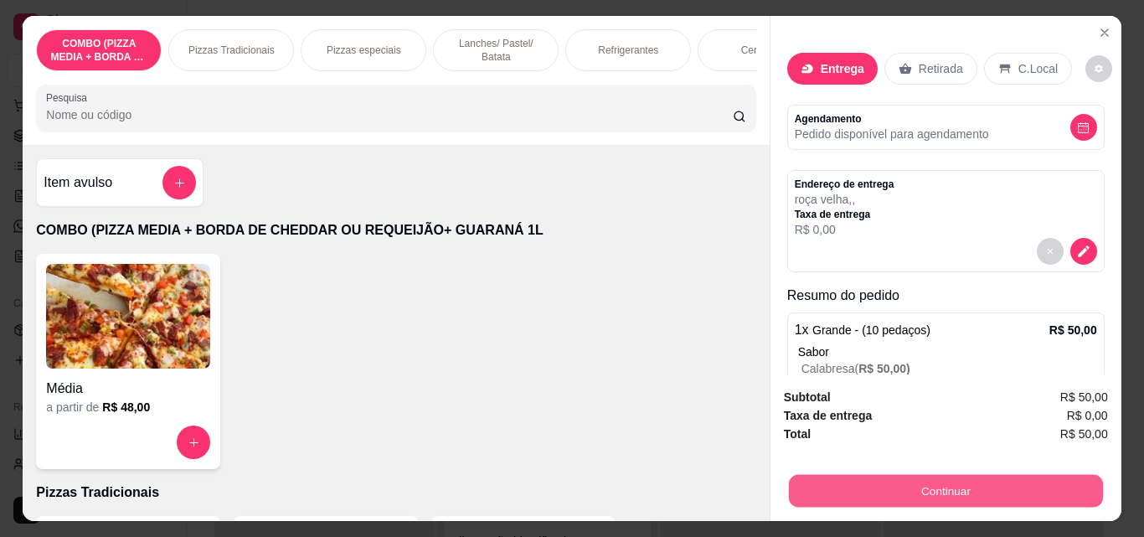
click at [873, 492] on button "Continuar" at bounding box center [945, 490] width 314 height 33
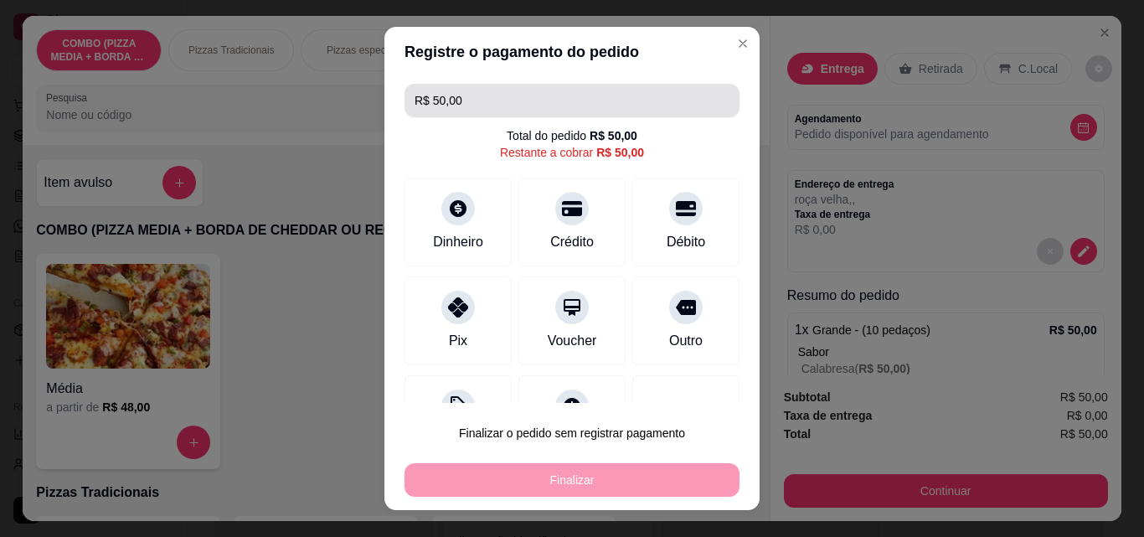
click at [483, 100] on input "R$ 50,00" at bounding box center [572, 100] width 315 height 33
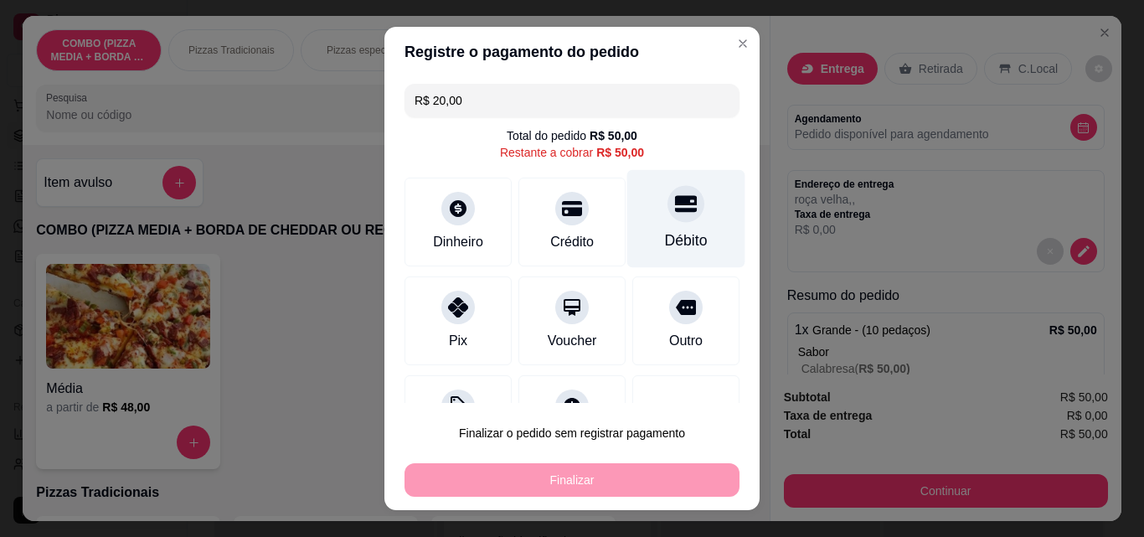
click at [665, 250] on div "Débito" at bounding box center [686, 240] width 43 height 22
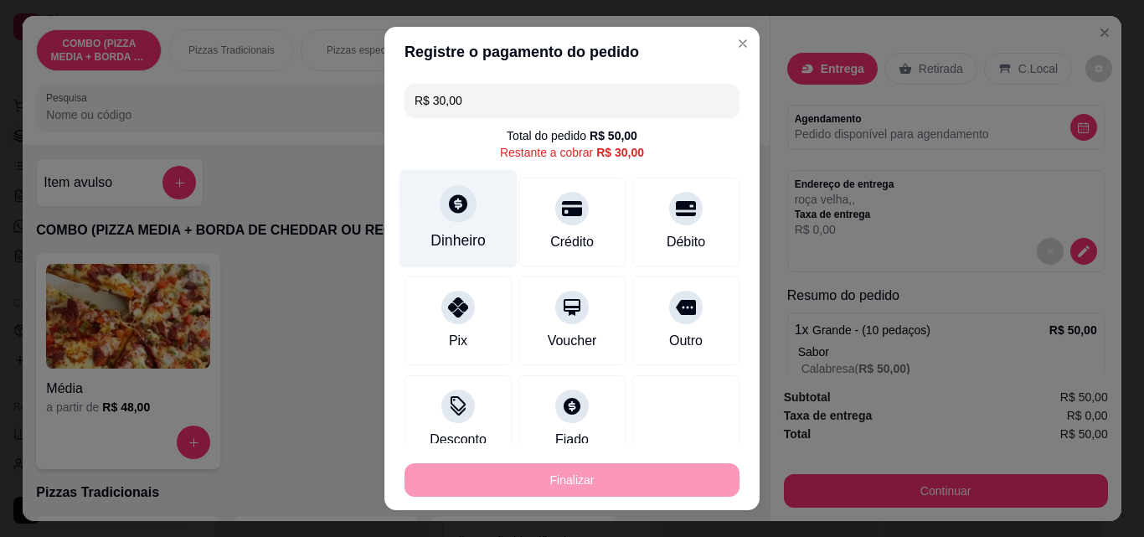
click at [449, 243] on div "Dinheiro" at bounding box center [457, 240] width 55 height 22
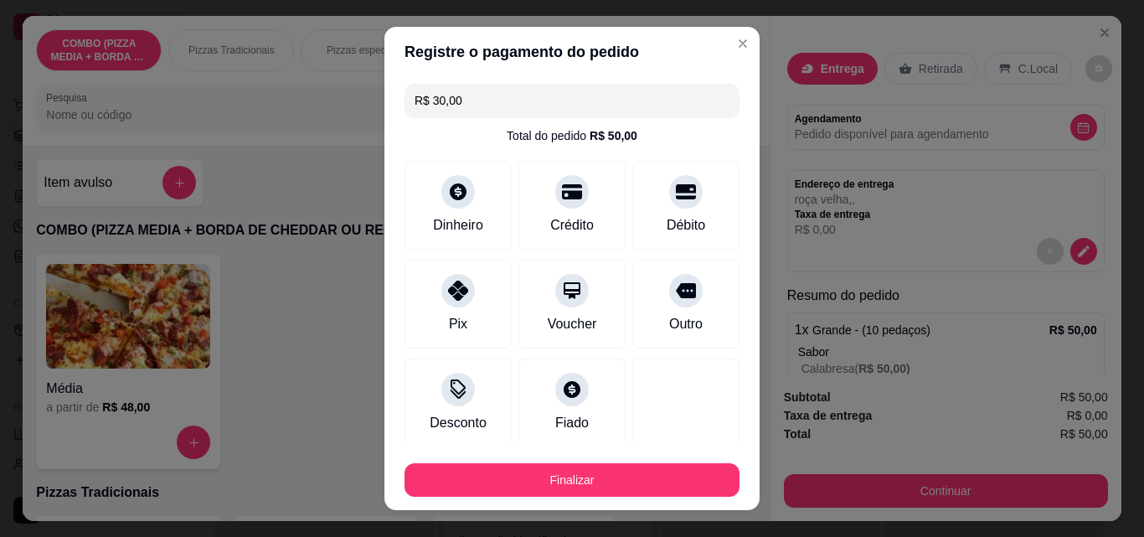
type input "R$ 0,00"
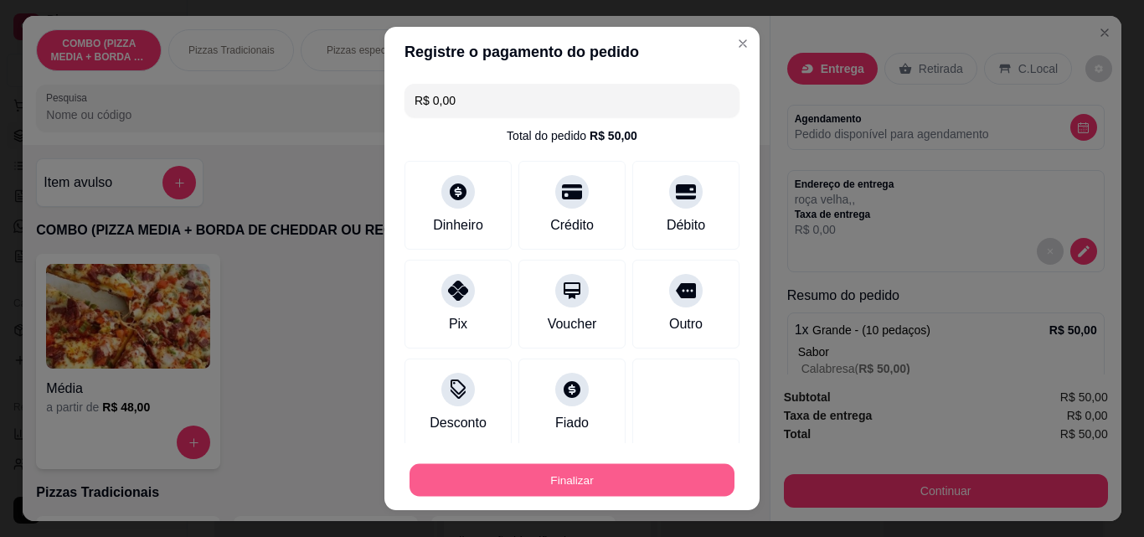
click at [679, 475] on button "Finalizar" at bounding box center [572, 480] width 325 height 33
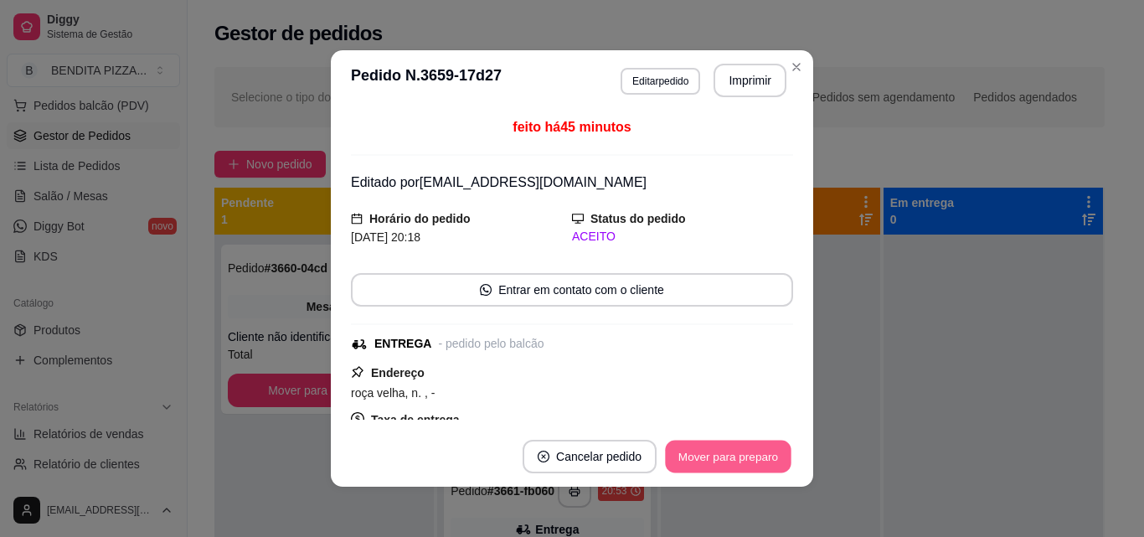
click at [717, 451] on button "Mover para preparo" at bounding box center [728, 456] width 126 height 33
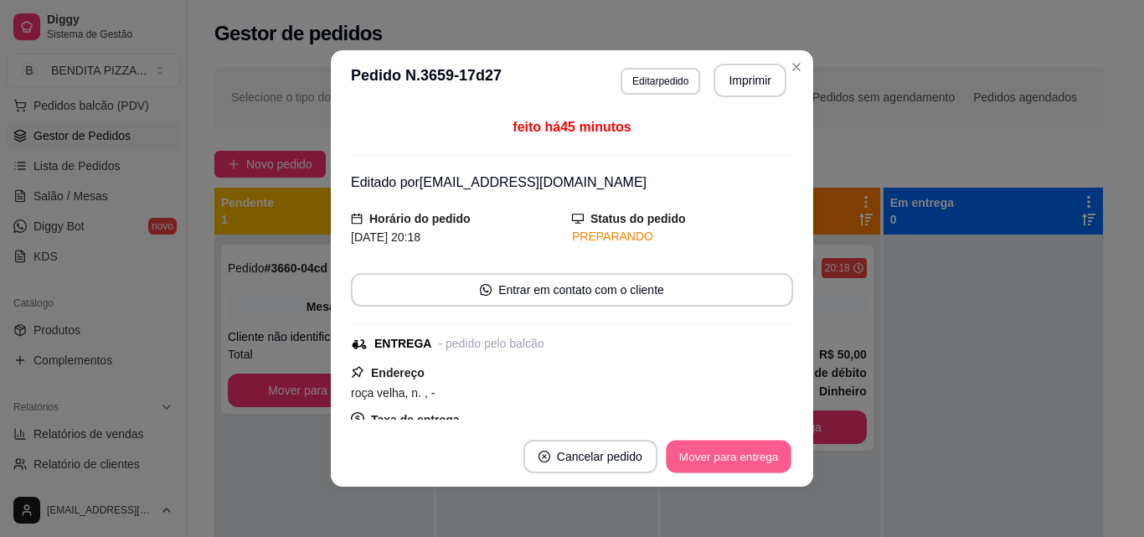
click at [719, 451] on button "Mover para entrega" at bounding box center [729, 456] width 126 height 33
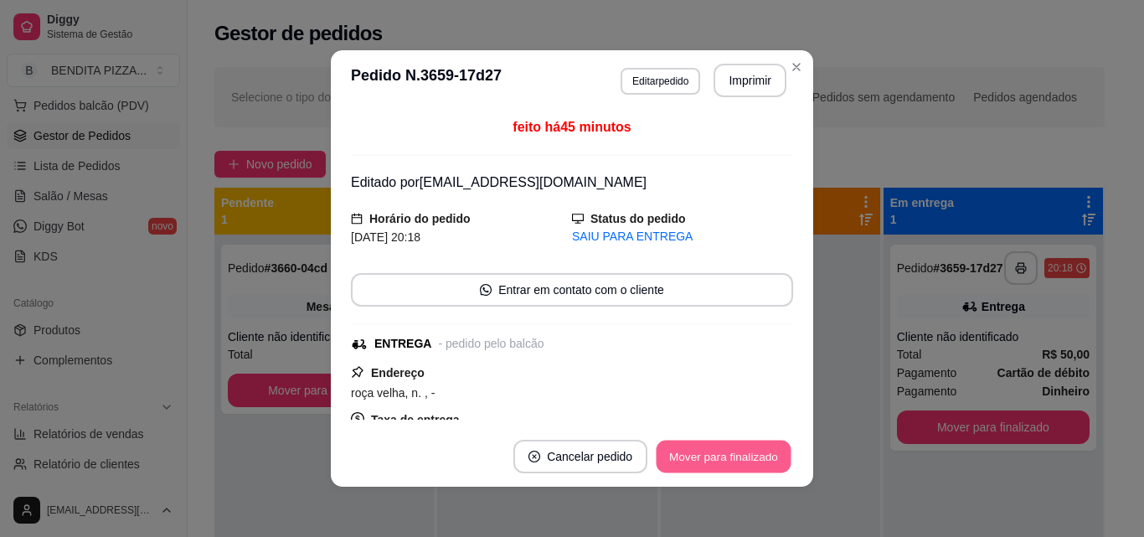
click at [726, 451] on button "Mover para finalizado" at bounding box center [724, 456] width 135 height 33
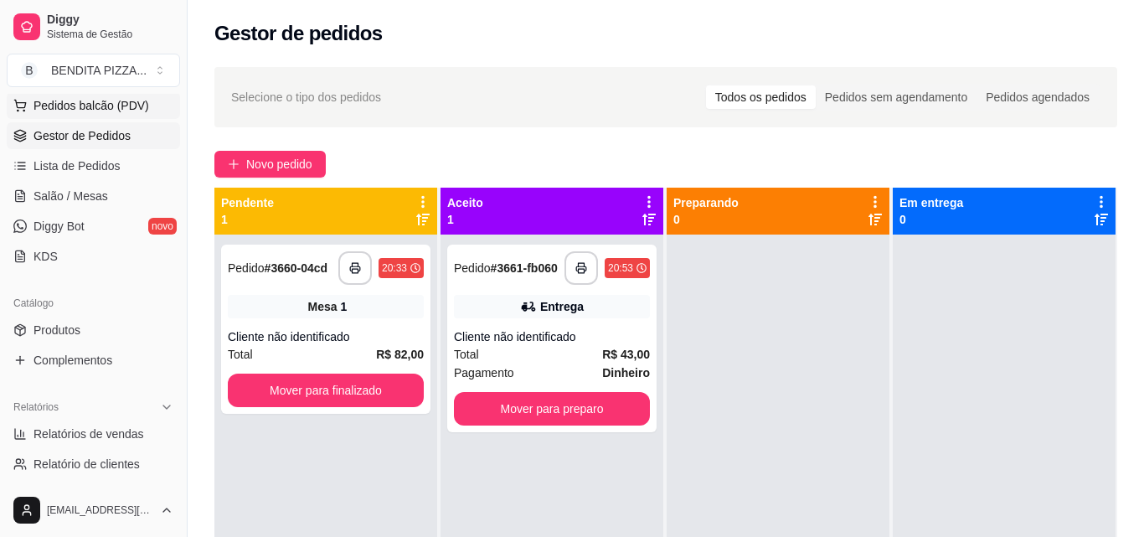
click at [120, 113] on span "Pedidos balcão (PDV)" at bounding box center [91, 105] width 116 height 17
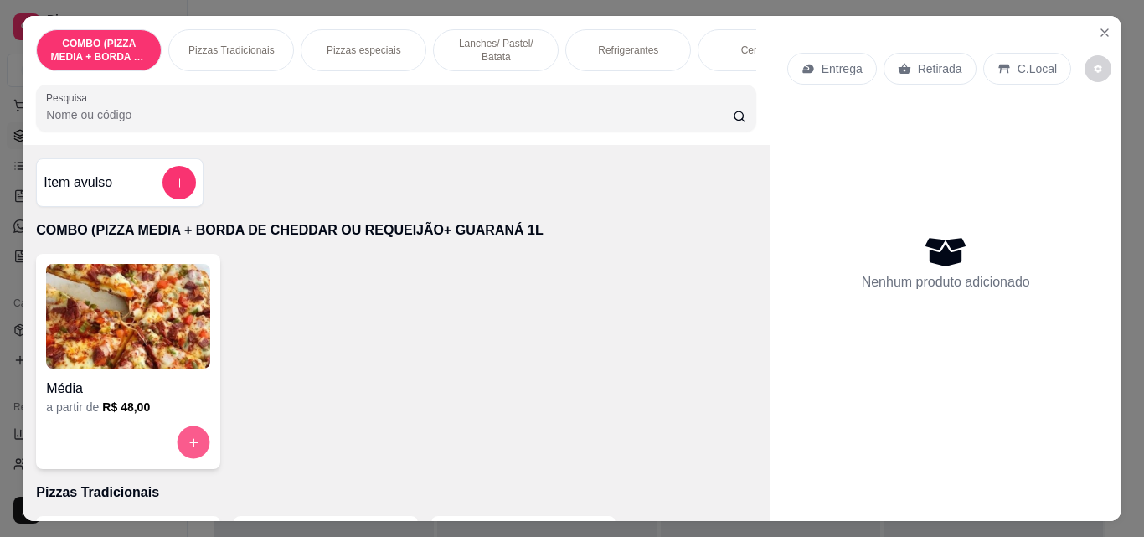
click at [191, 445] on icon "increase-product-quantity" at bounding box center [194, 442] width 13 height 13
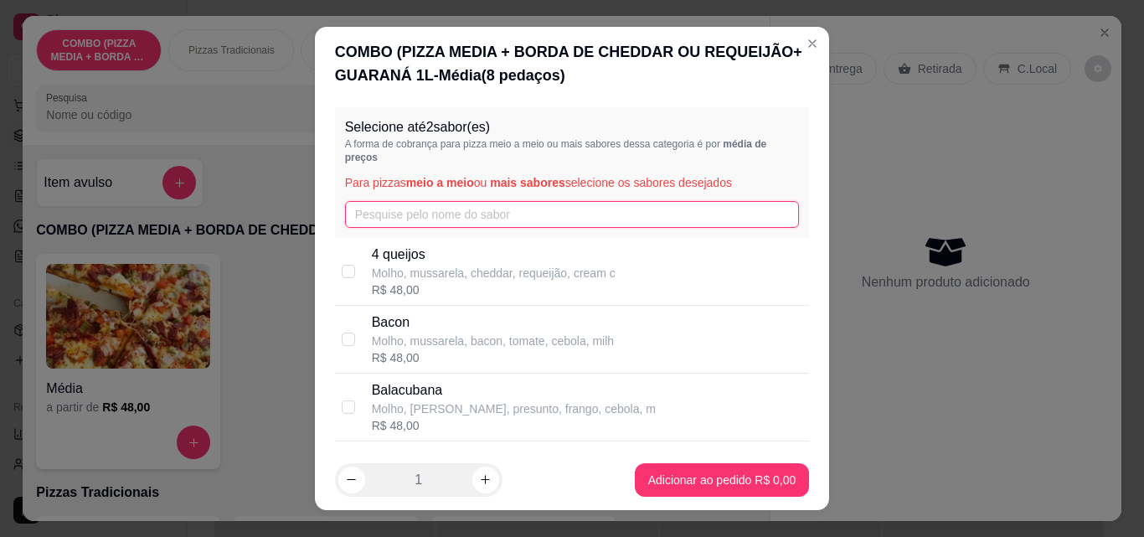
click at [348, 224] on input "text" at bounding box center [572, 214] width 455 height 27
type input "fr"
click at [377, 255] on p "Frango" at bounding box center [512, 255] width 280 height 20
checkbox input "true"
click at [388, 227] on input "fr" at bounding box center [572, 214] width 455 height 27
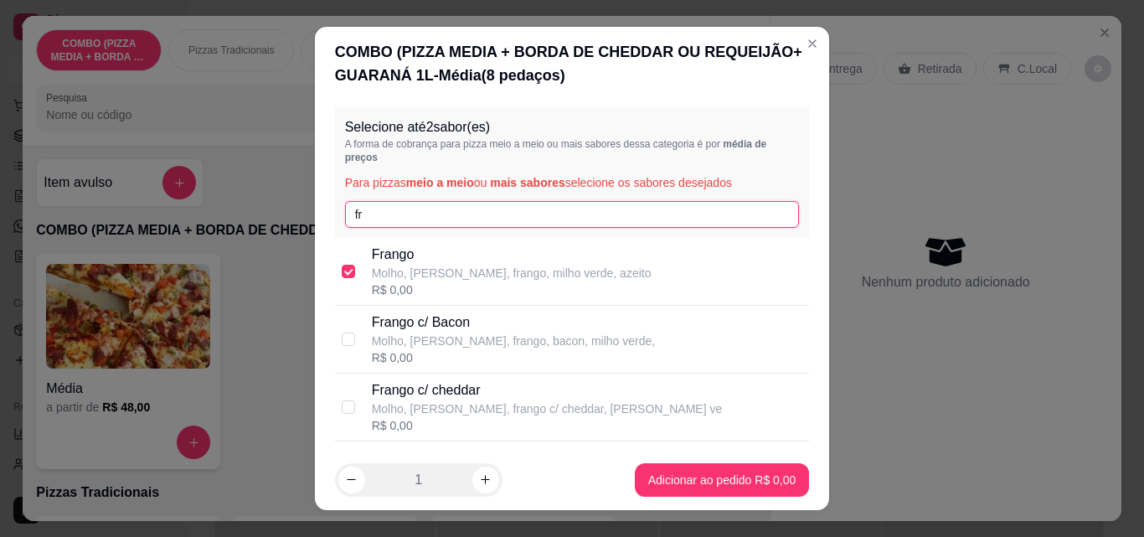
type input "f"
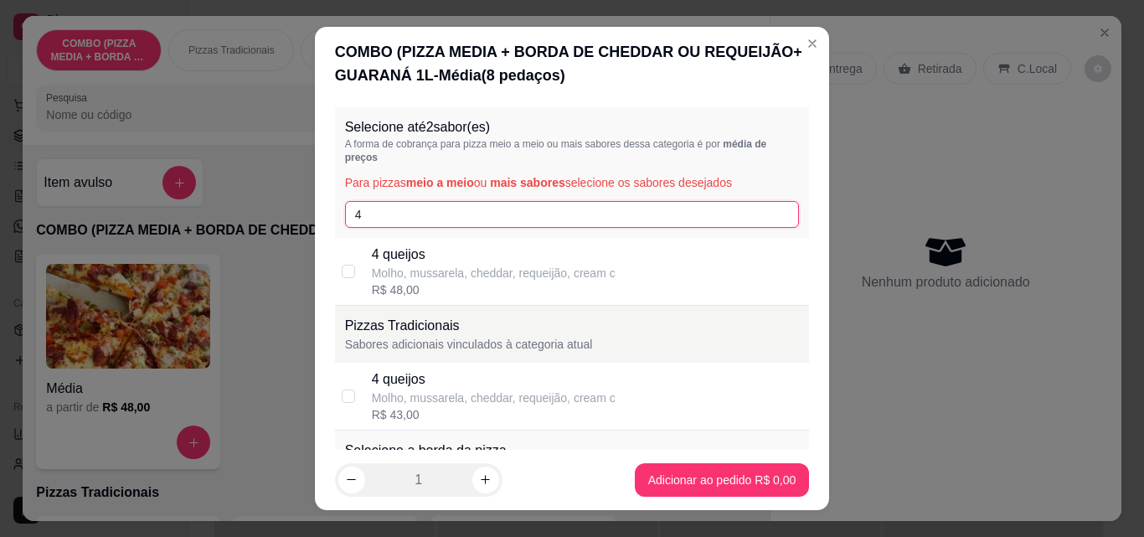
type input "4"
click at [380, 264] on p "4 queijos" at bounding box center [494, 255] width 244 height 20
click at [350, 271] on div "4 queijos Molho, mussarela, cheddar, requeijão, cream c R$ 48,00" at bounding box center [572, 272] width 475 height 68
click at [350, 282] on div "4 queijos Molho, mussarela, cheddar, requeijão, cream c R$ 24,00" at bounding box center [572, 272] width 475 height 68
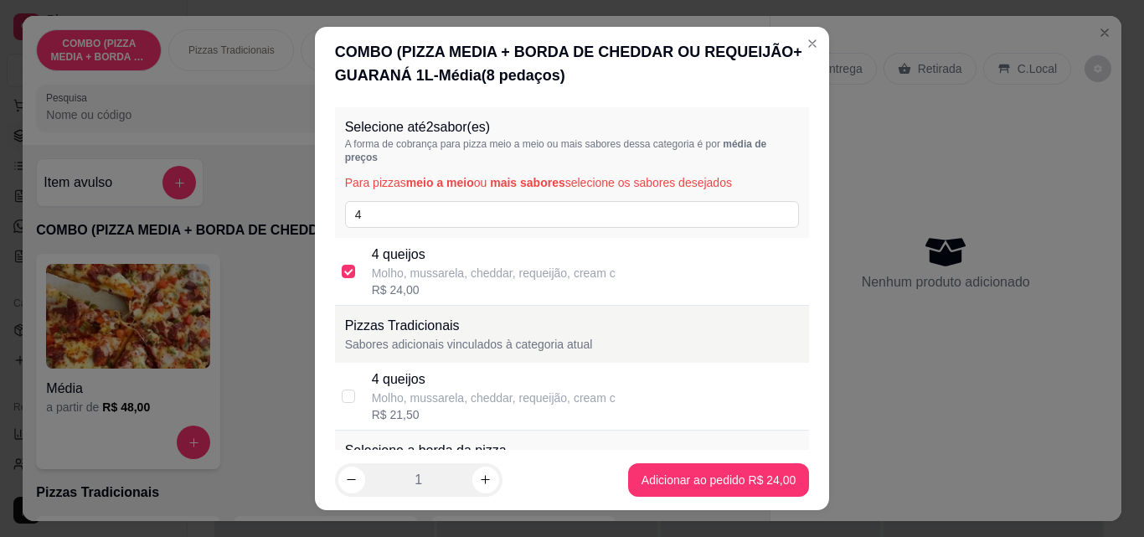
checkbox input "false"
click at [364, 409] on div "4 queijos Molho, mussarela, cheddar, requeijão, cream c R$ 43,00" at bounding box center [572, 397] width 475 height 68
drag, startPoint x: 363, startPoint y: 409, endPoint x: 353, endPoint y: 348, distance: 61.1
click at [363, 408] on div "4 queijos Molho, mussarela, cheddar, requeijão, cream c R$ 21,50" at bounding box center [572, 397] width 475 height 68
checkbox input "false"
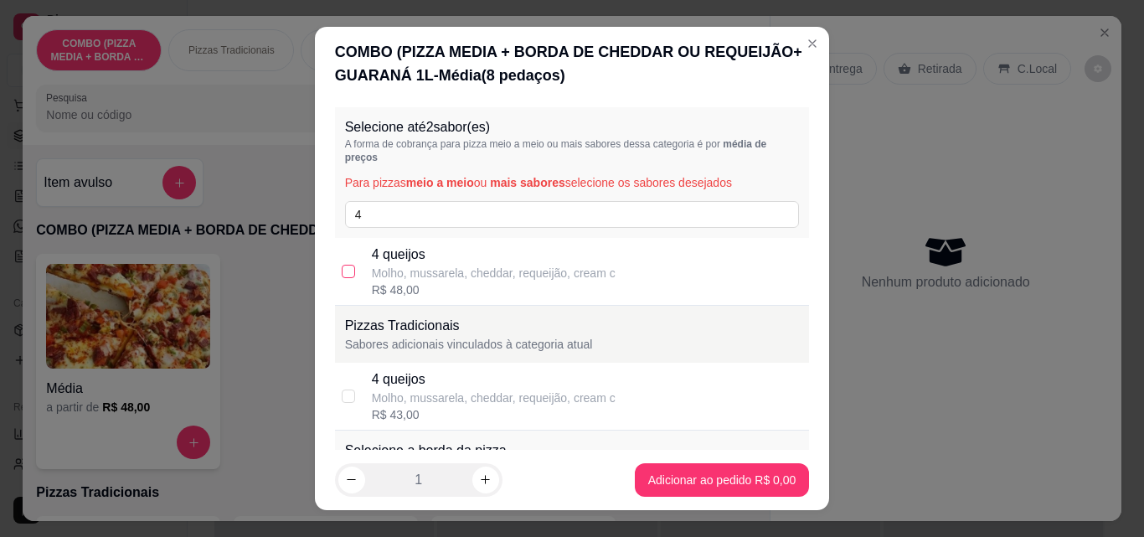
click at [344, 278] on input "checkbox" at bounding box center [348, 271] width 13 height 13
checkbox input "true"
click at [384, 223] on input "4" at bounding box center [572, 214] width 455 height 27
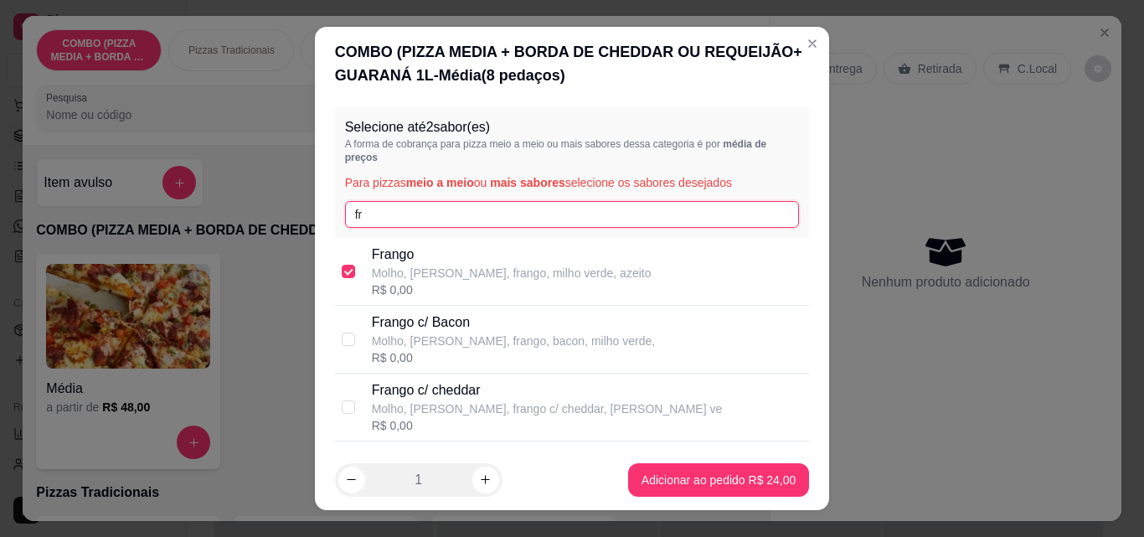
type input "fr"
click at [360, 260] on div "[PERSON_NAME], [PERSON_NAME], frango, milho verde, azeito R$ 0,00" at bounding box center [572, 272] width 475 height 68
checkbox input "false"
checkbox input "true"
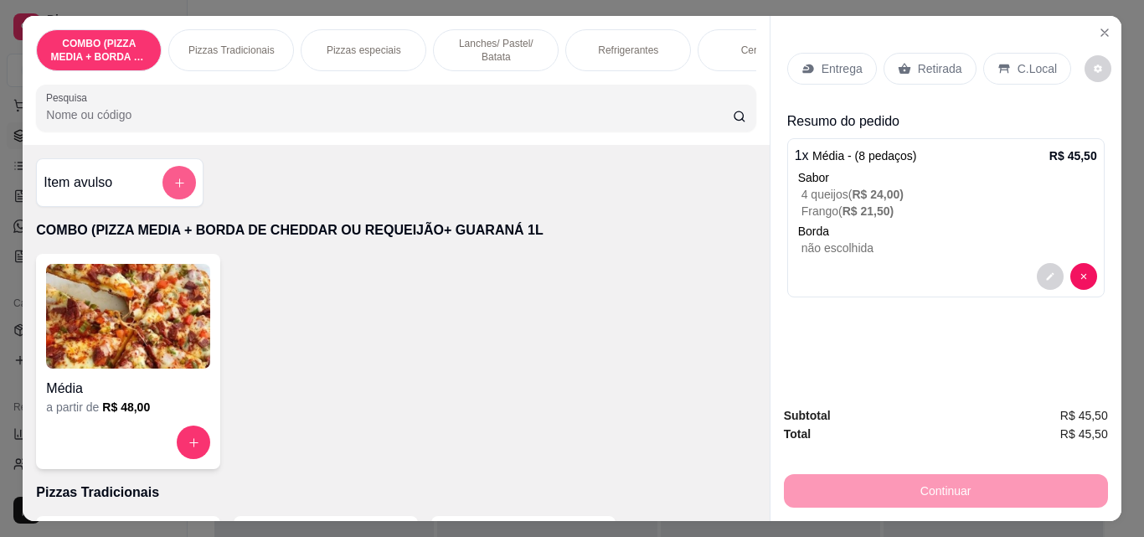
click at [165, 193] on button "add-separate-item" at bounding box center [178, 182] width 33 height 33
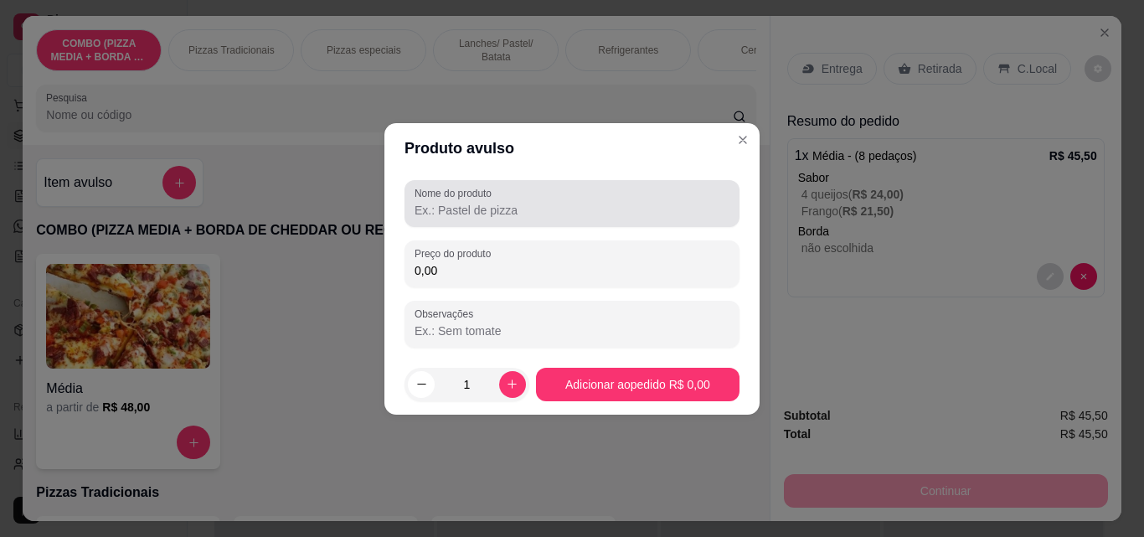
click at [510, 216] on input "Nome do produto" at bounding box center [572, 210] width 315 height 17
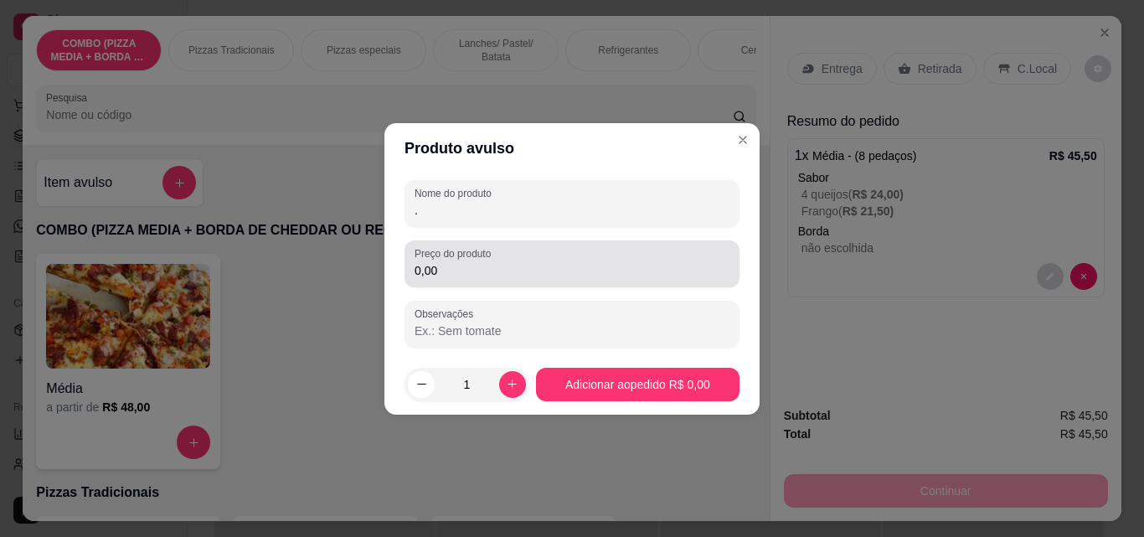
type input "."
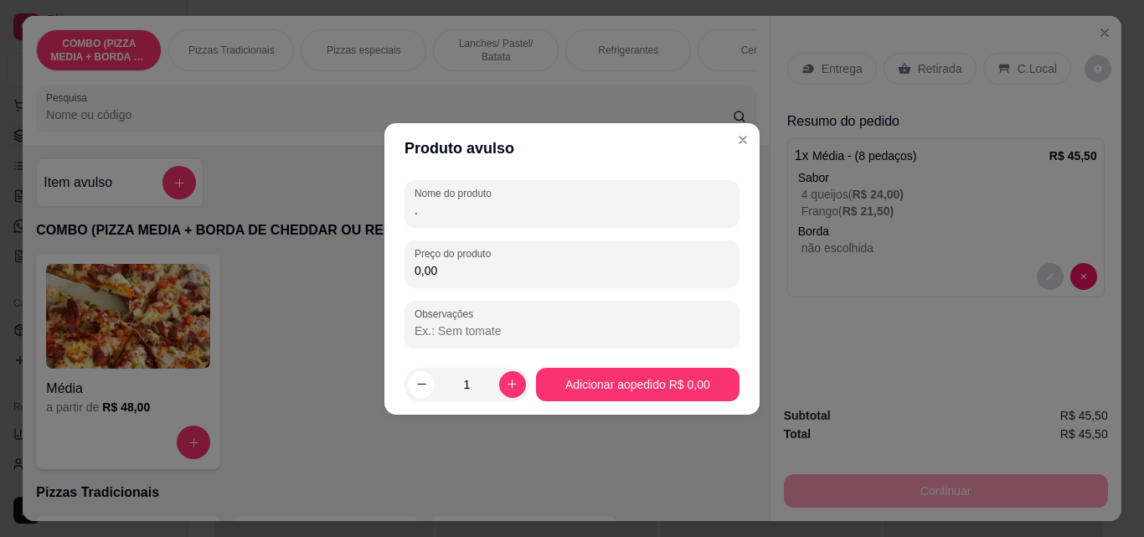
click at [513, 267] on input "0,00" at bounding box center [572, 270] width 315 height 17
type input "2,50"
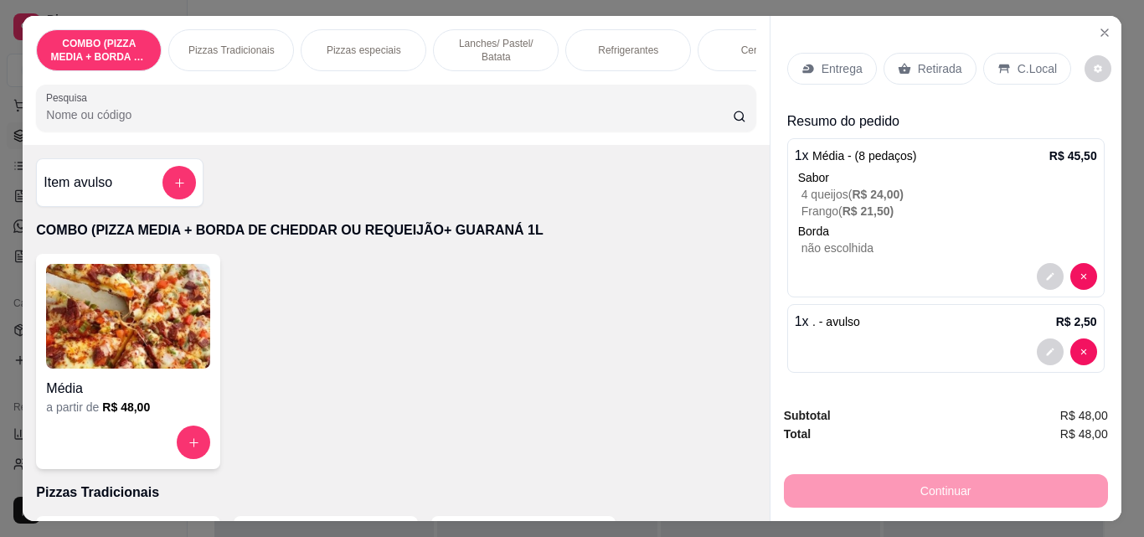
click at [835, 67] on p "Entrega" at bounding box center [842, 68] width 41 height 17
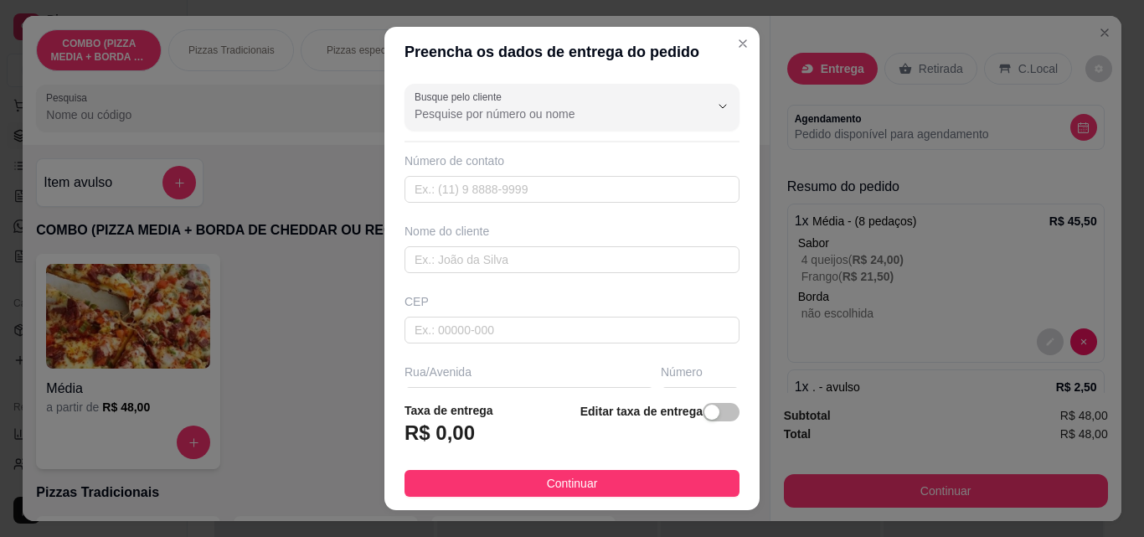
click at [700, 457] on div at bounding box center [571, 470] width 335 height 27
drag, startPoint x: 700, startPoint y: 225, endPoint x: 657, endPoint y: 402, distance: 181.8
click at [673, 391] on section "Preencha os dados de entrega do pedido Busque pelo cliente Número de contato No…" at bounding box center [571, 268] width 375 height 483
type input "[GEOGRAPHIC_DATA]"
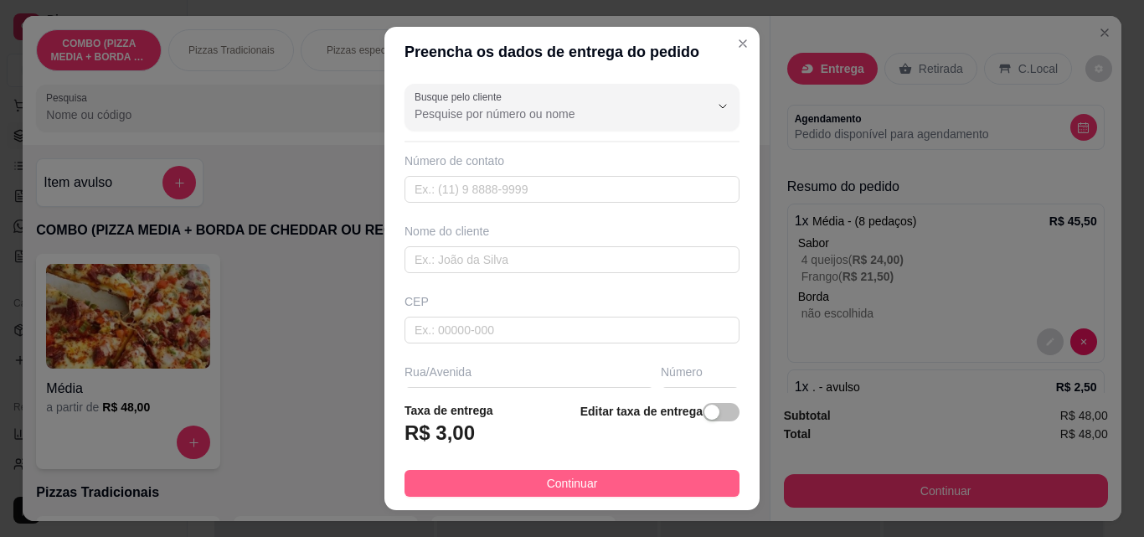
click at [663, 487] on button "Continuar" at bounding box center [571, 483] width 335 height 27
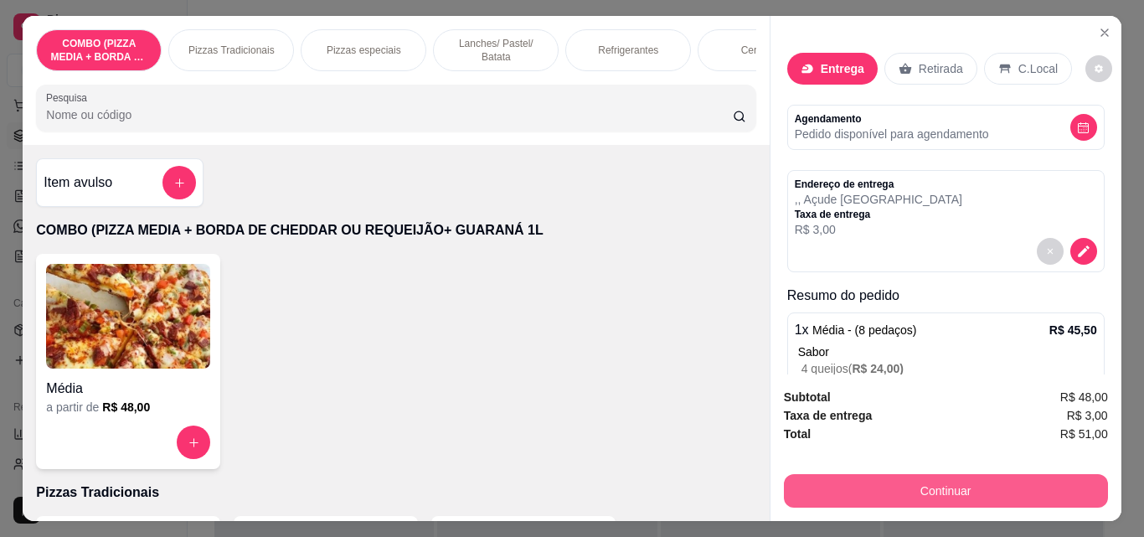
click at [1027, 480] on button "Continuar" at bounding box center [946, 490] width 324 height 33
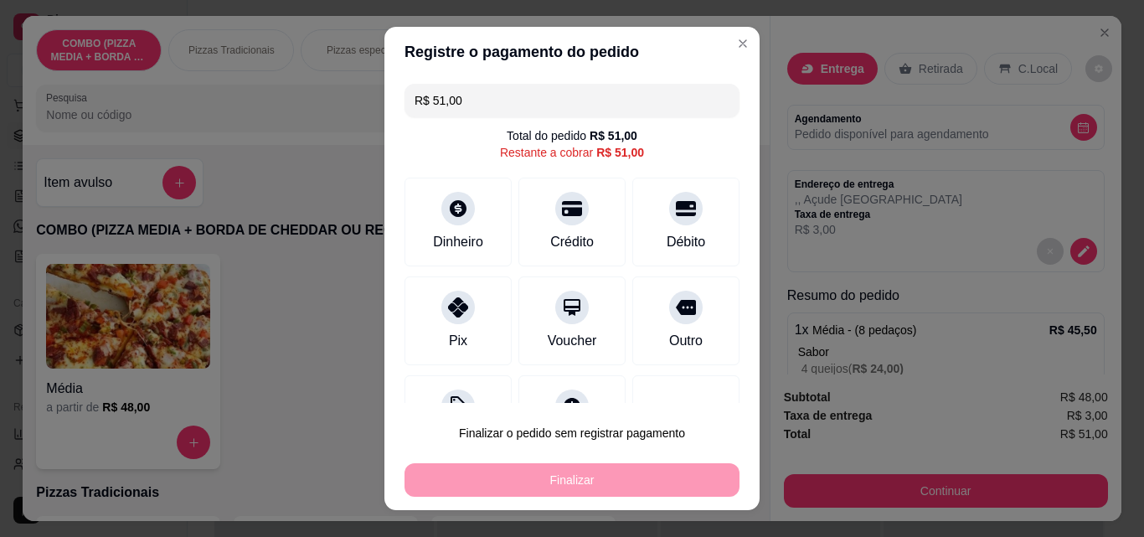
click at [477, 111] on input "R$ 51,00" at bounding box center [572, 100] width 315 height 33
click at [443, 289] on div at bounding box center [458, 302] width 37 height 37
type input "R$ 10,00"
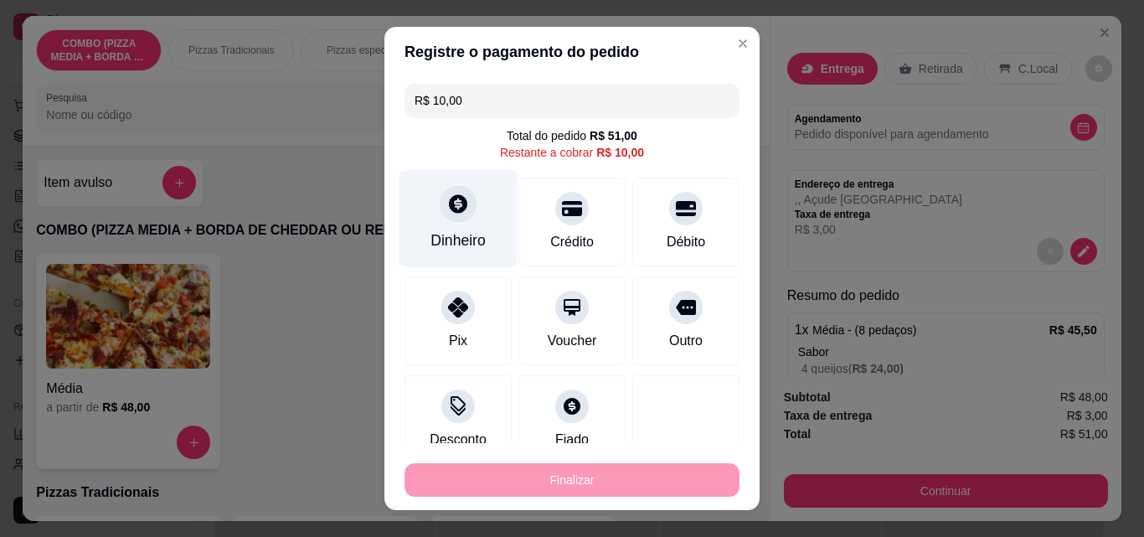
click at [431, 188] on div "Dinheiro" at bounding box center [458, 219] width 118 height 98
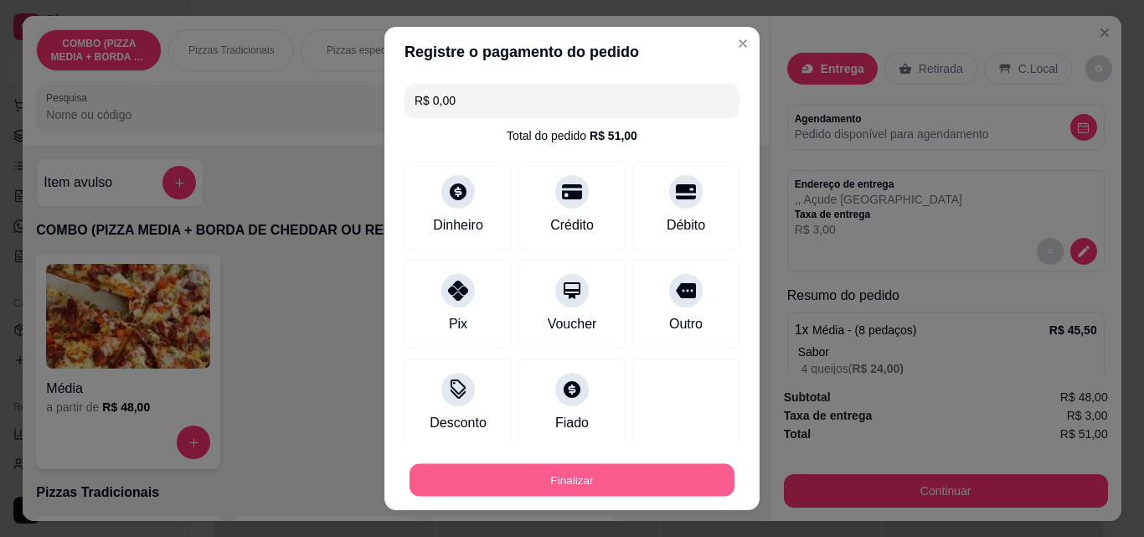
click at [664, 483] on button "Finalizar" at bounding box center [572, 480] width 325 height 33
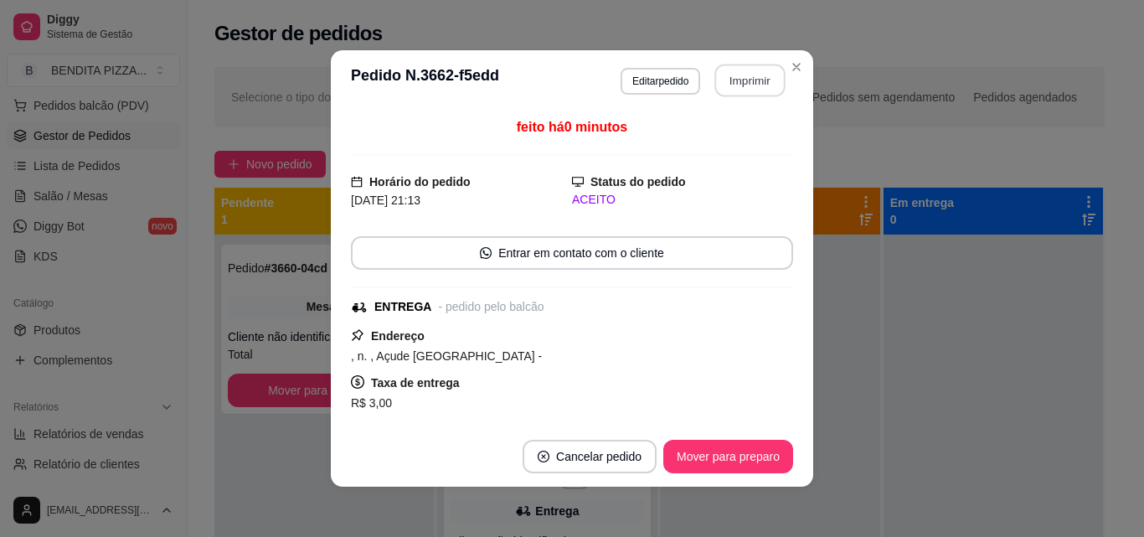
click at [735, 78] on button "Imprimir" at bounding box center [750, 80] width 70 height 33
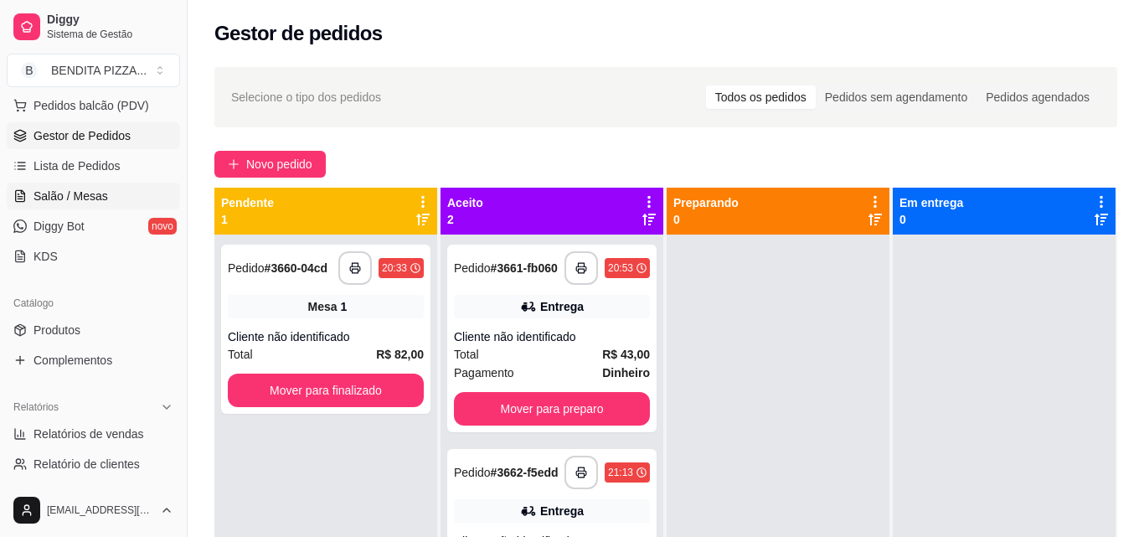
click at [122, 202] on link "Salão / Mesas" at bounding box center [93, 196] width 173 height 27
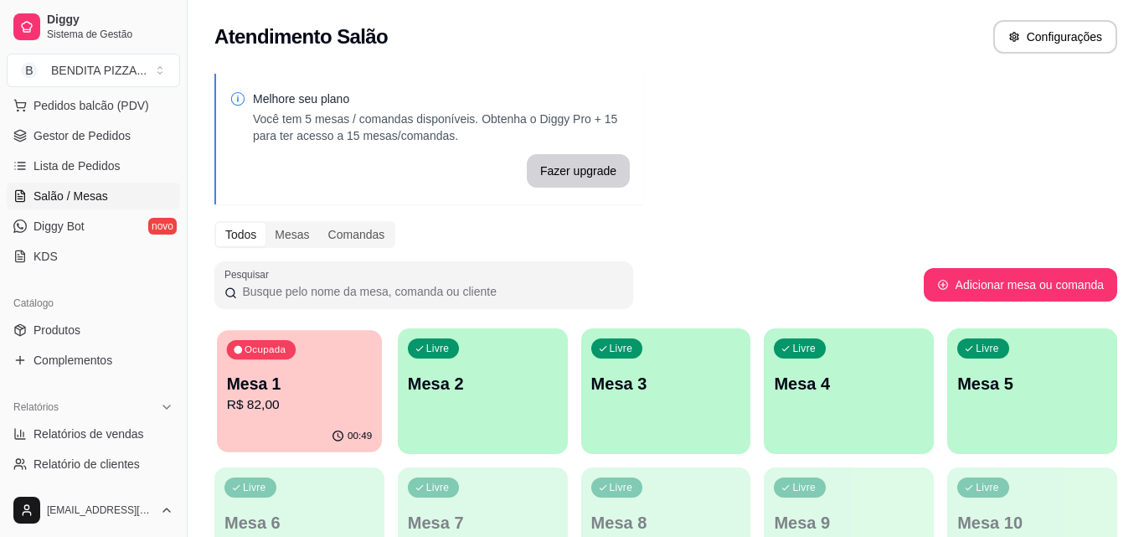
click at [240, 366] on div "Ocupada Mesa 1 R$ 82,00" at bounding box center [299, 375] width 165 height 90
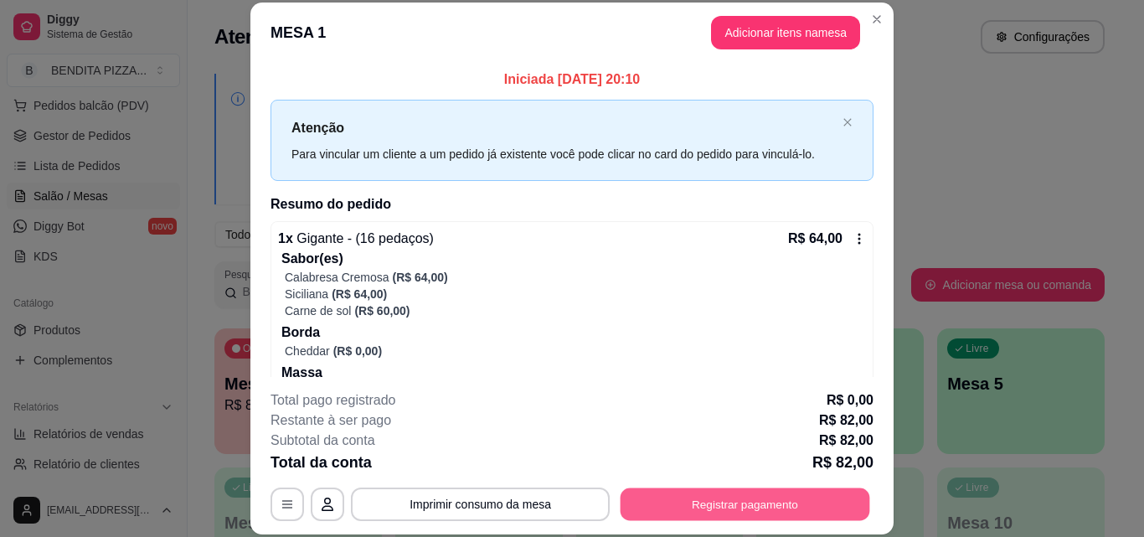
click at [838, 509] on button "Registrar pagamento" at bounding box center [746, 503] width 250 height 33
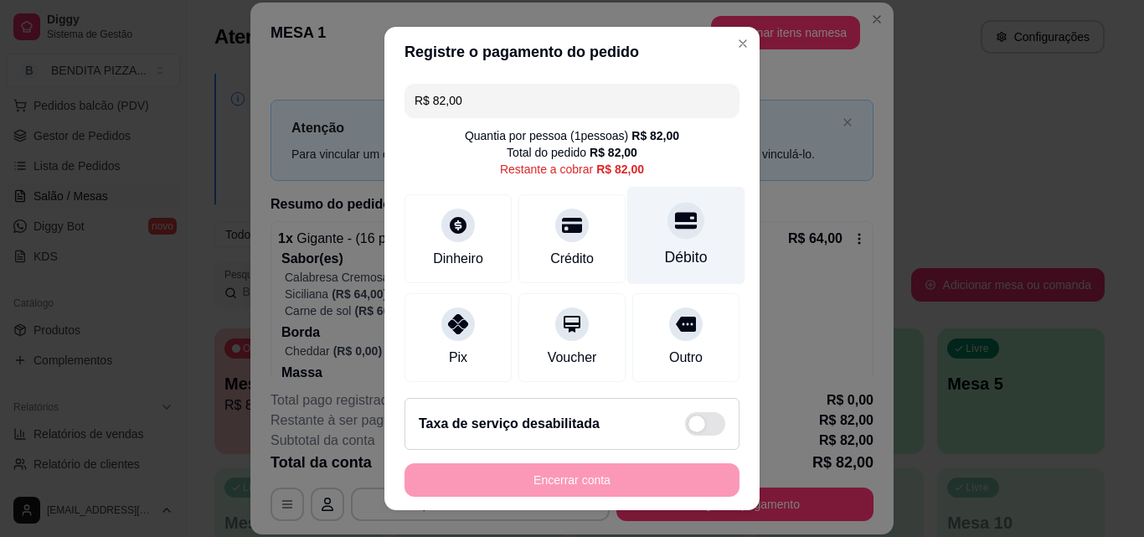
click at [649, 239] on div "Débito" at bounding box center [686, 236] width 118 height 98
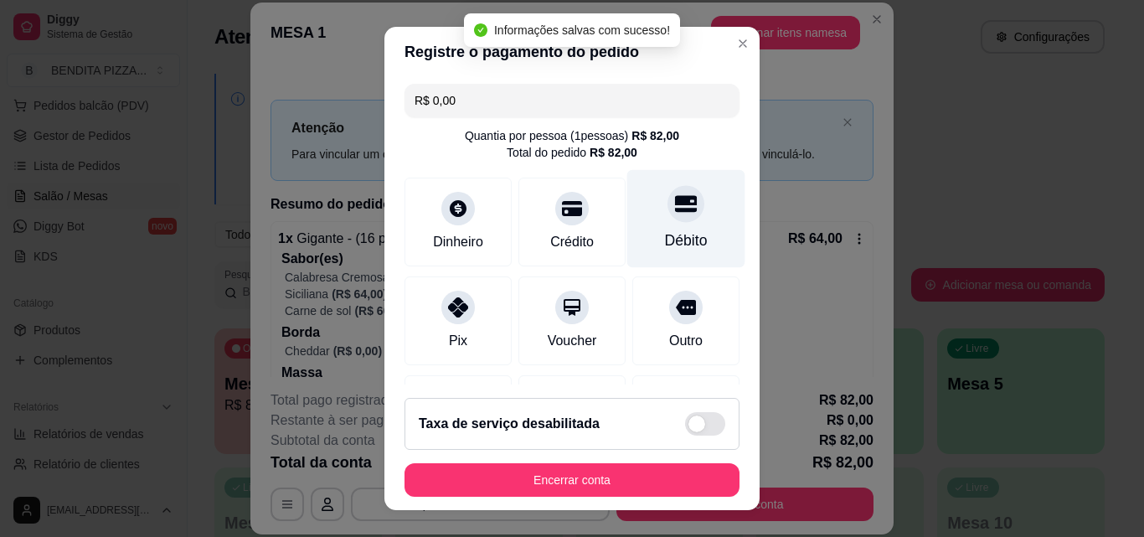
type input "R$ 0,00"
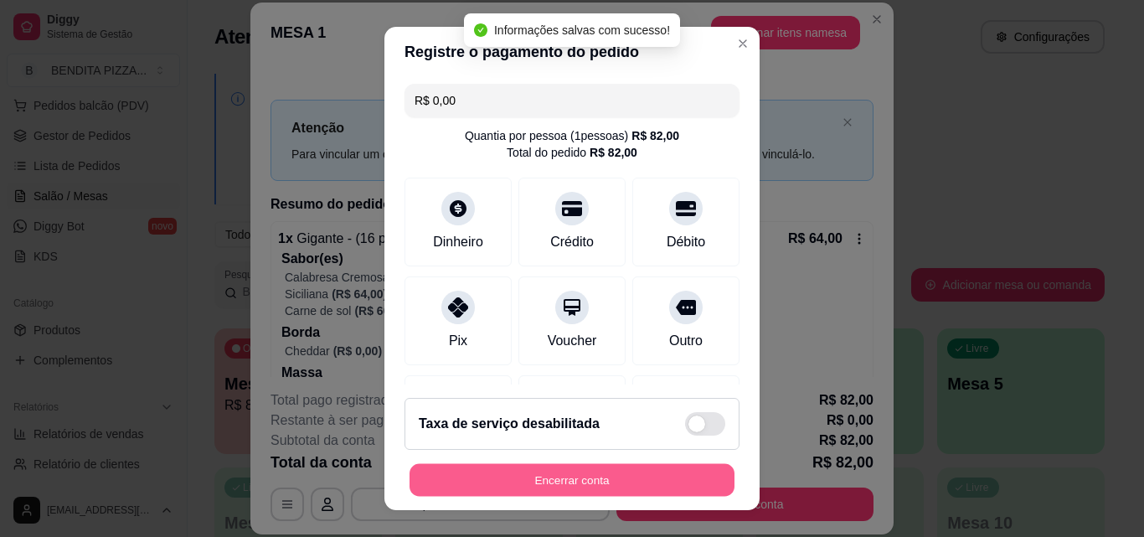
click at [630, 474] on button "Encerrar conta" at bounding box center [572, 480] width 325 height 33
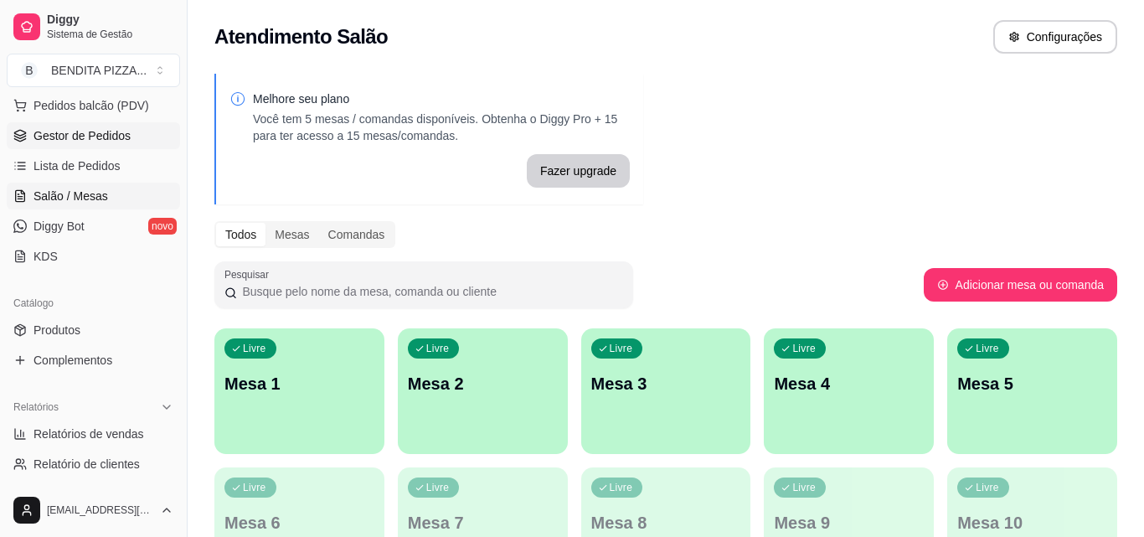
click at [131, 149] on link "Gestor de Pedidos" at bounding box center [93, 135] width 173 height 27
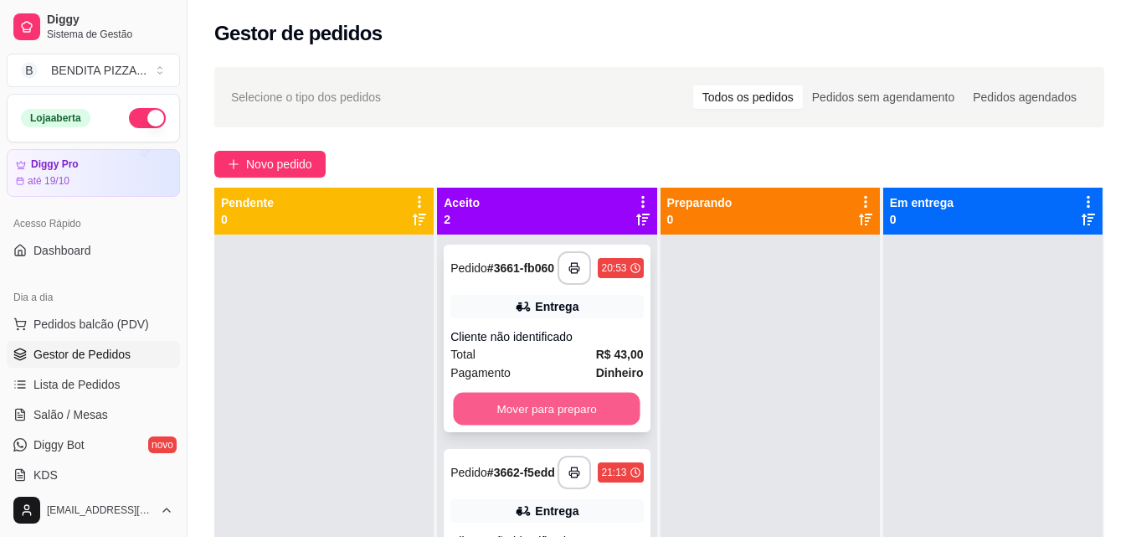
click at [595, 415] on button "Mover para preparo" at bounding box center [547, 409] width 187 height 33
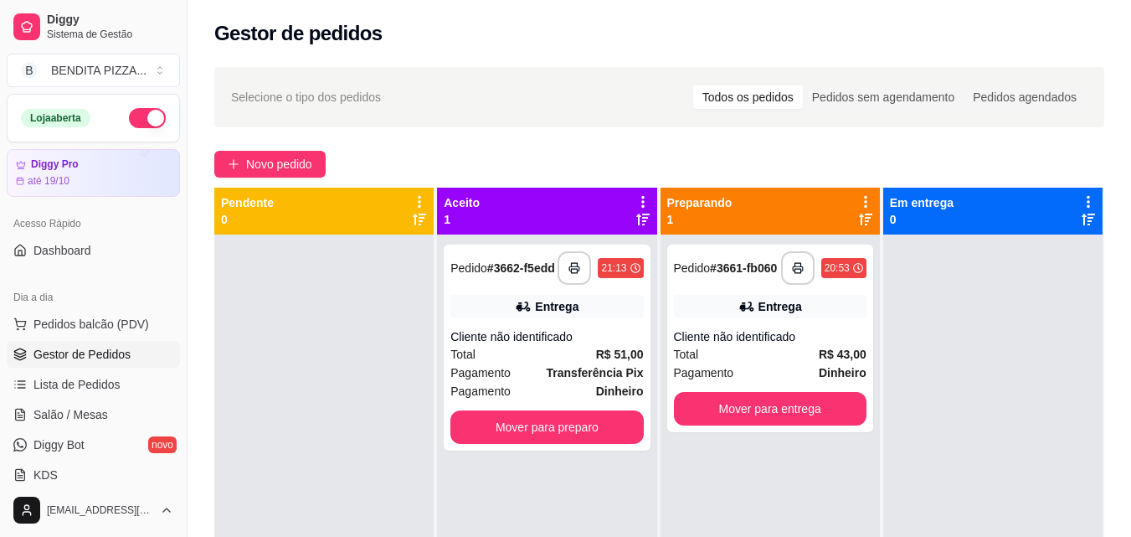
click at [595, 415] on div "**********" at bounding box center [547, 348] width 206 height 206
click at [612, 442] on button "Mover para preparo" at bounding box center [547, 427] width 187 height 33
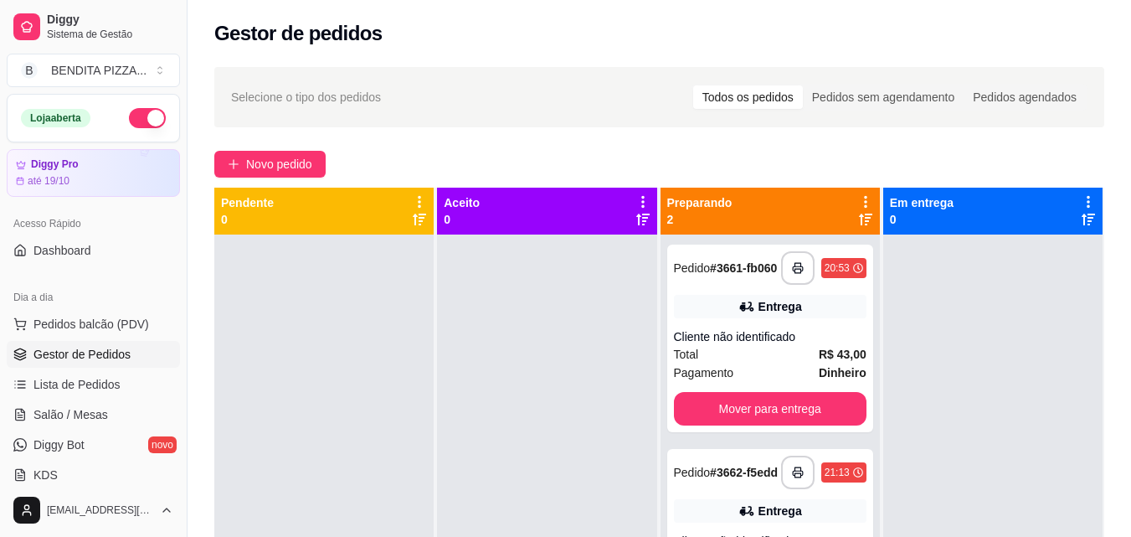
scroll to position [255, 0]
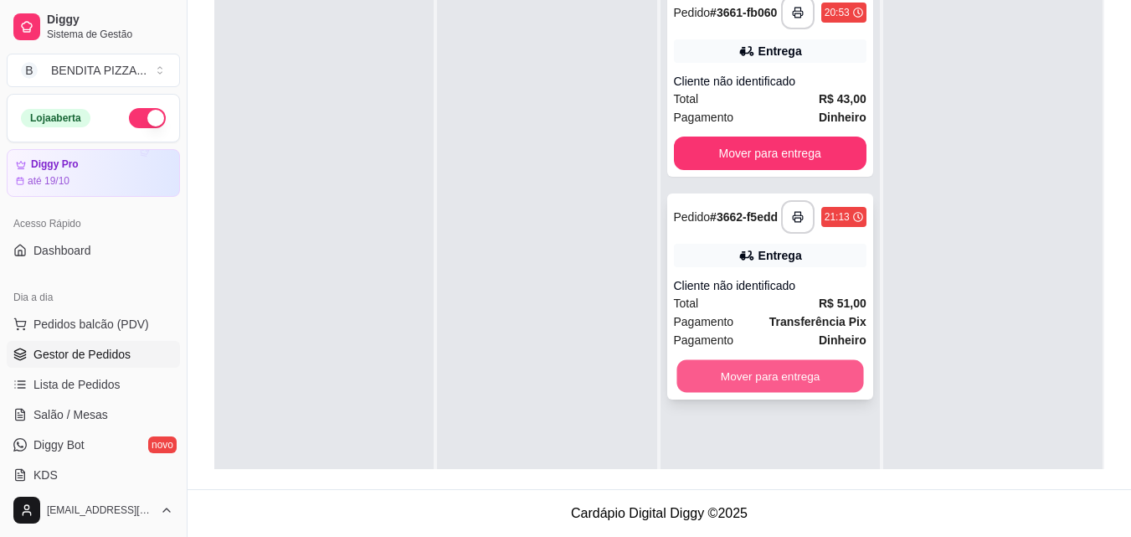
click at [765, 380] on button "Mover para entrega" at bounding box center [770, 376] width 187 height 33
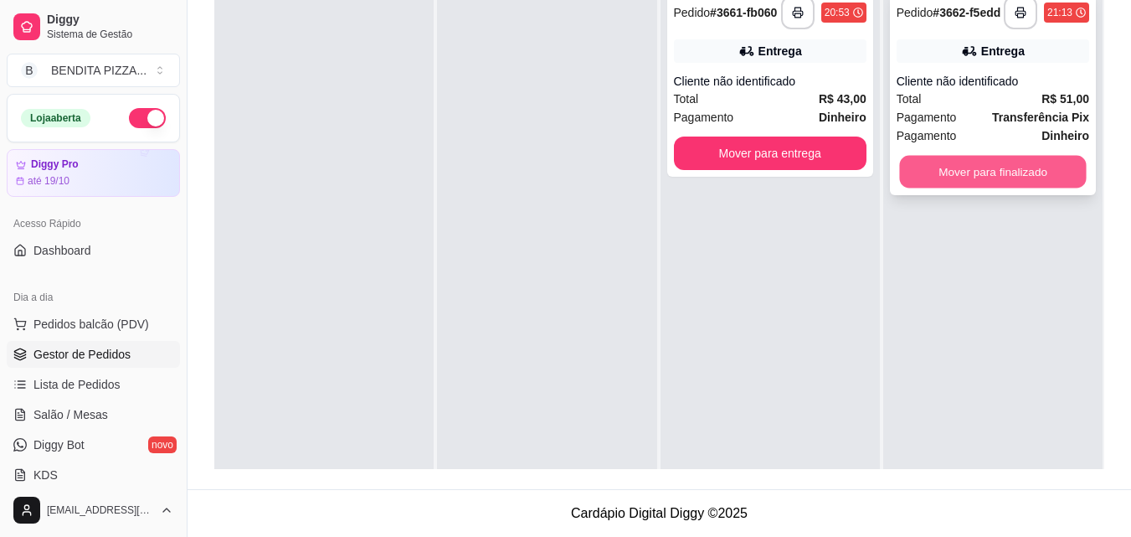
click at [922, 188] on button "Mover para finalizado" at bounding box center [992, 172] width 187 height 33
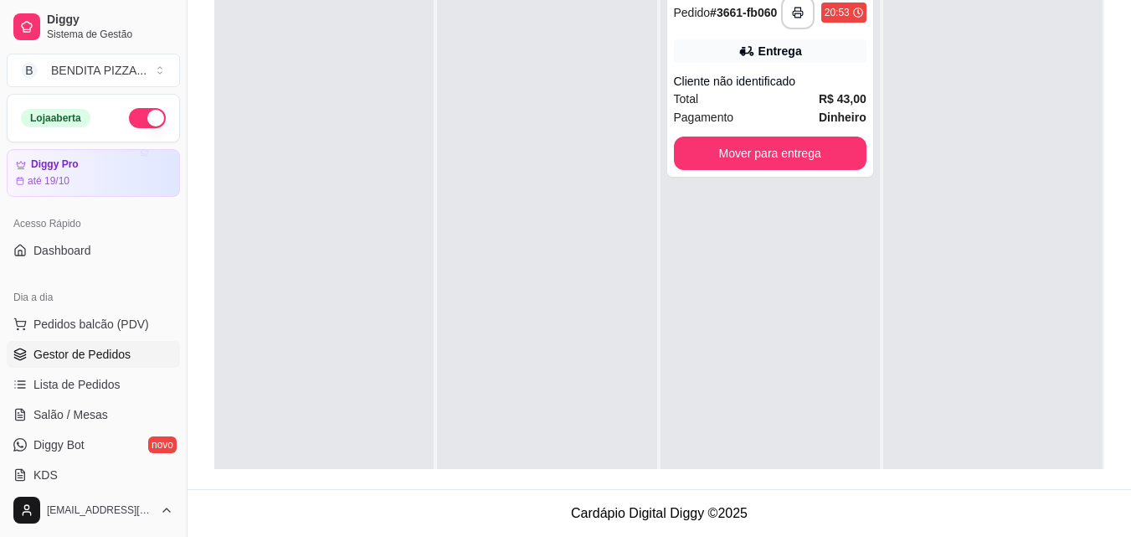
scroll to position [340, 0]
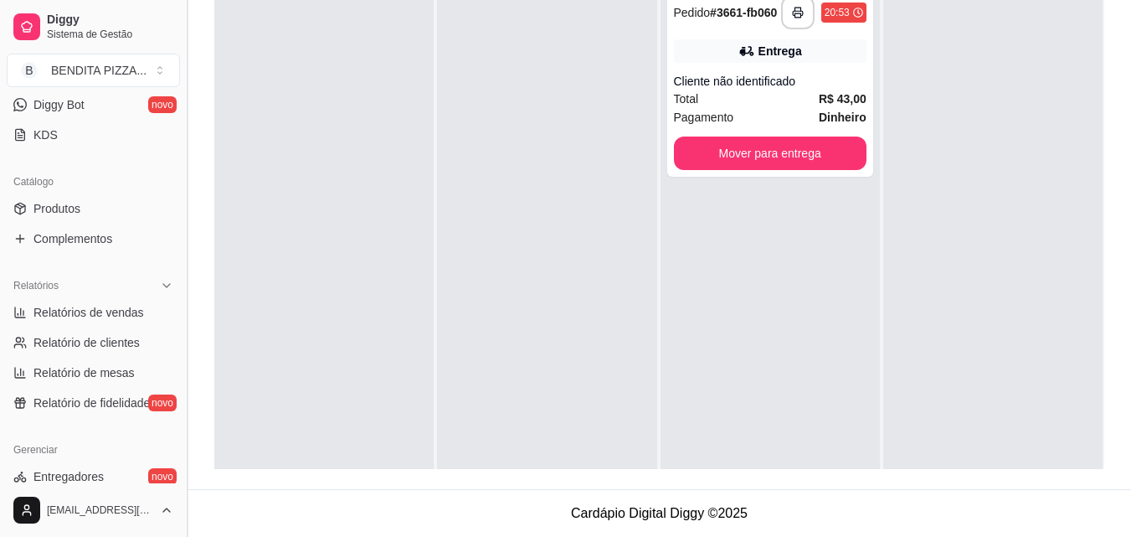
click at [180, 204] on button "Toggle Sidebar" at bounding box center [186, 268] width 13 height 537
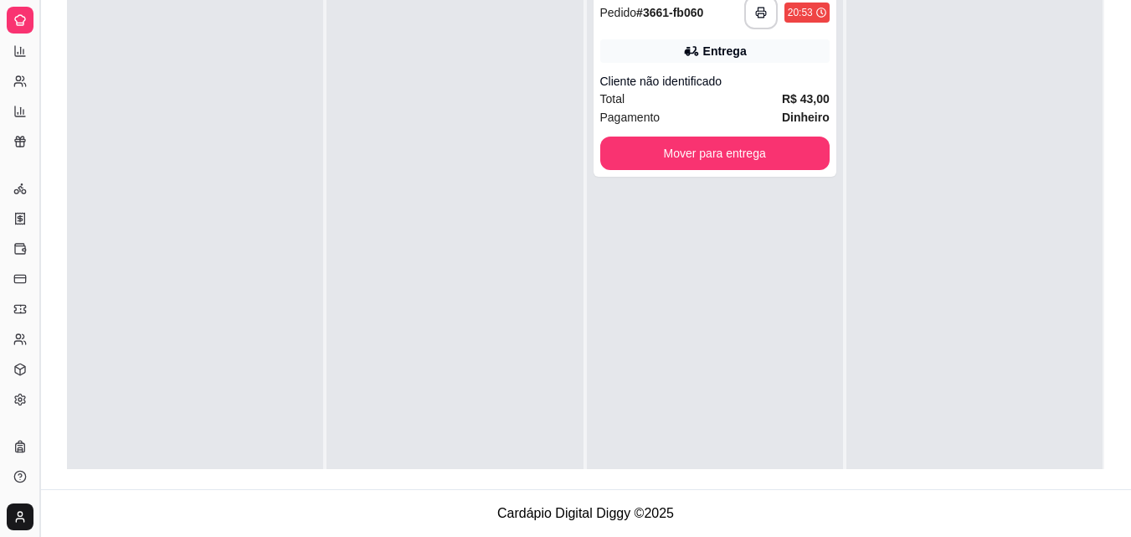
scroll to position [203, 0]
click at [39, 220] on button "Toggle Sidebar" at bounding box center [39, 268] width 13 height 537
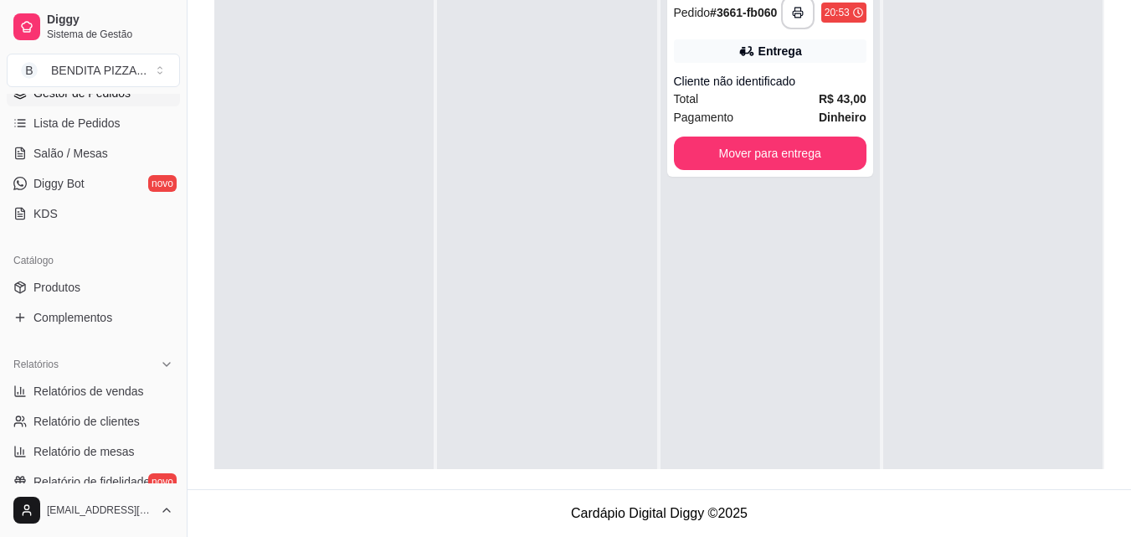
scroll to position [367, 0]
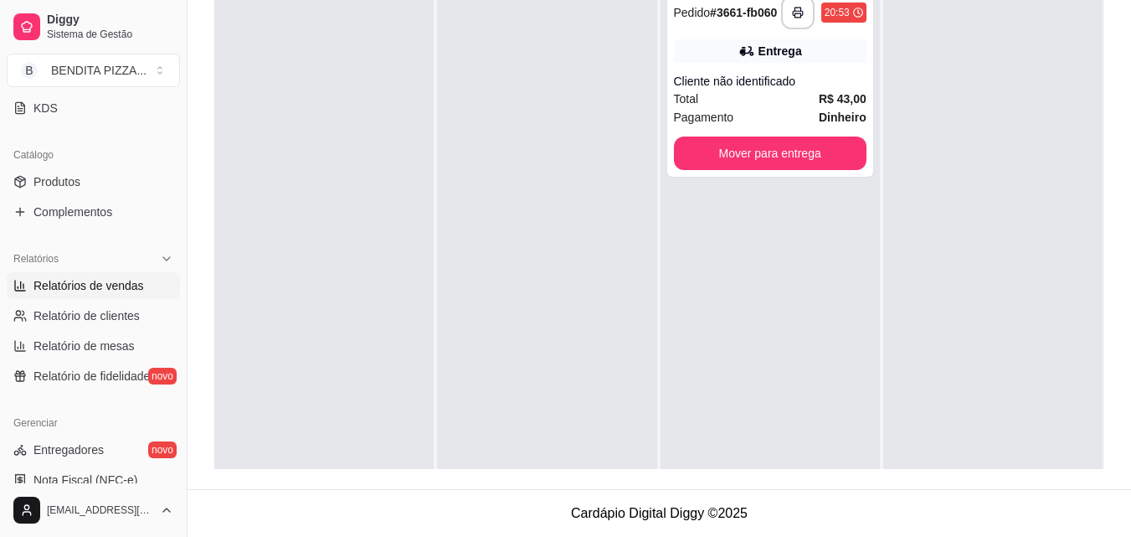
click at [137, 293] on span "Relatórios de vendas" at bounding box center [88, 285] width 111 height 17
select select "ALL"
select select "0"
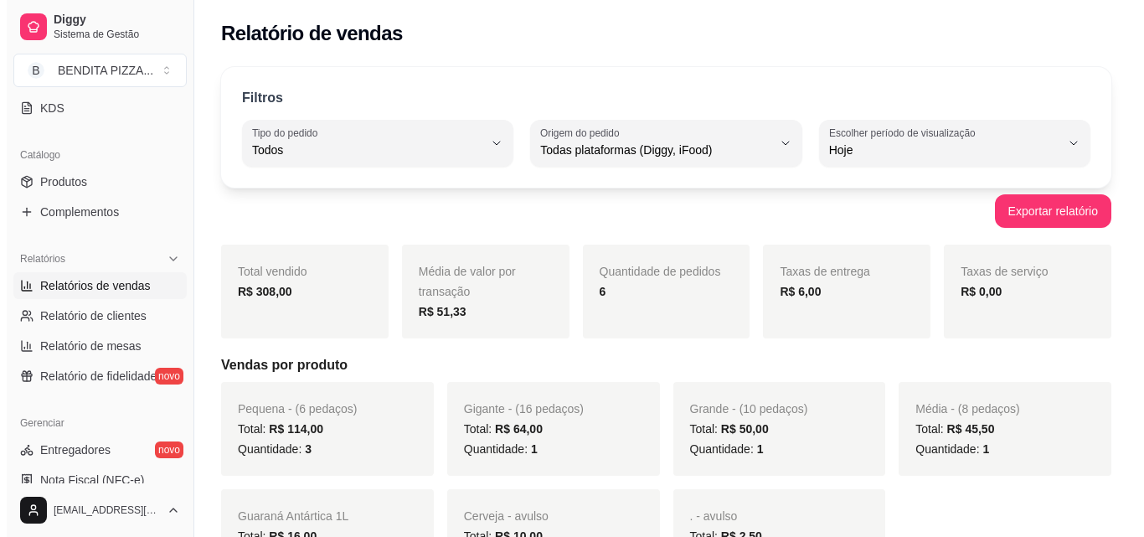
scroll to position [27, 0]
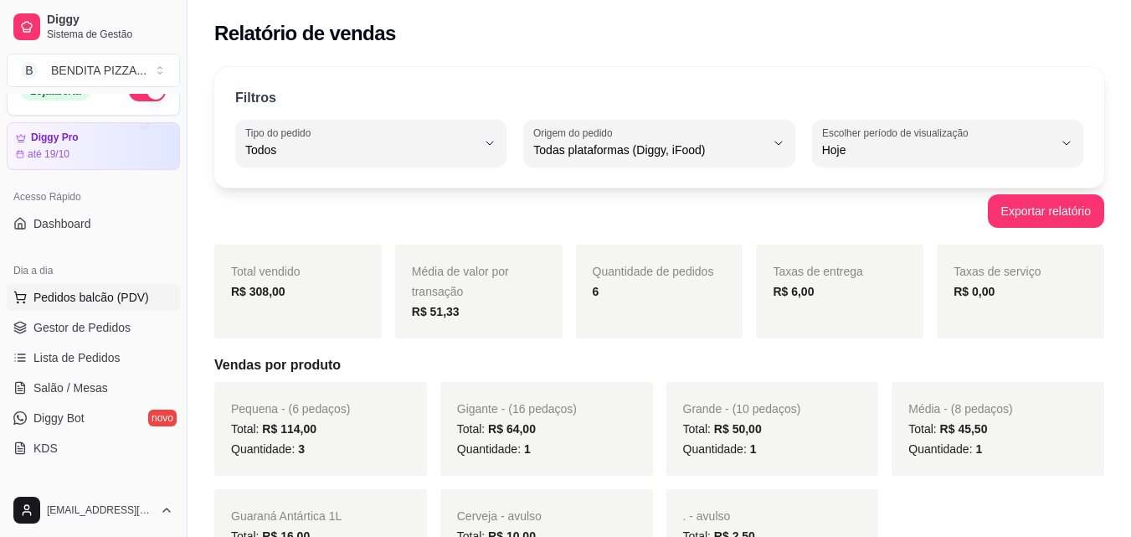
click at [85, 286] on button "Pedidos balcão (PDV)" at bounding box center [93, 297] width 173 height 27
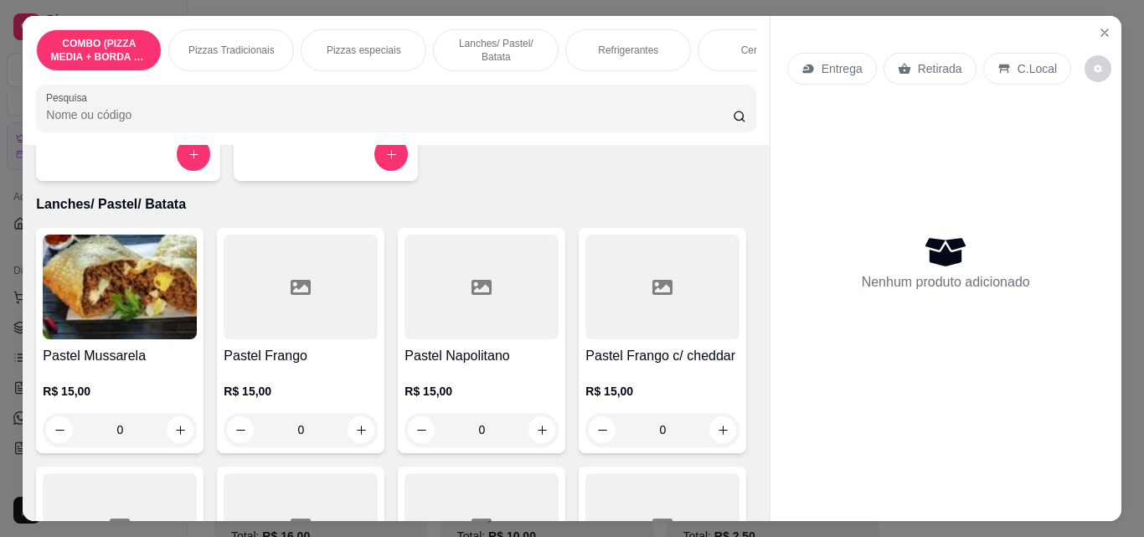
scroll to position [952, 0]
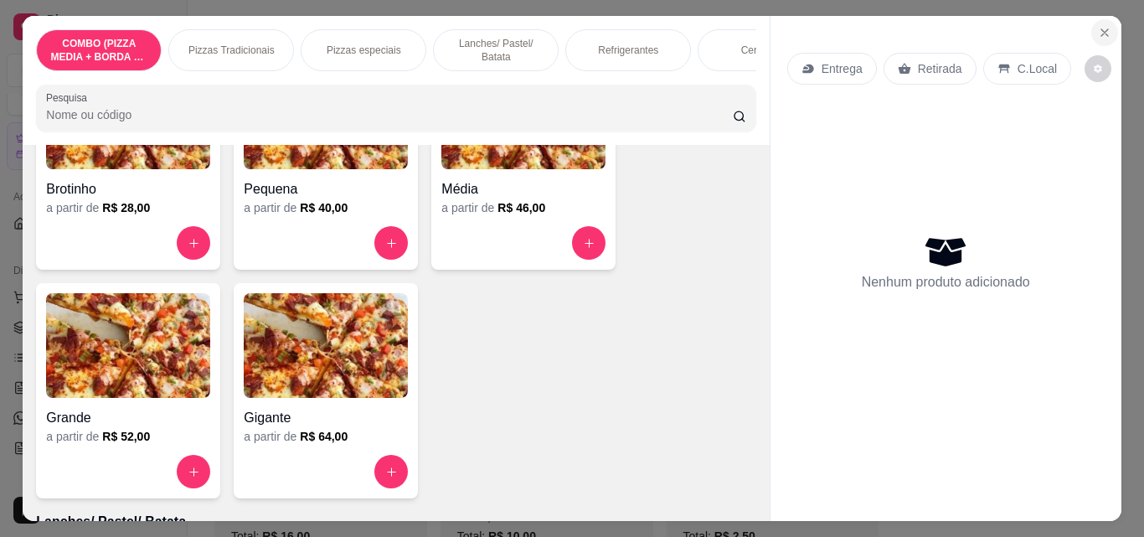
click at [1103, 26] on icon "Close" at bounding box center [1104, 32] width 13 height 13
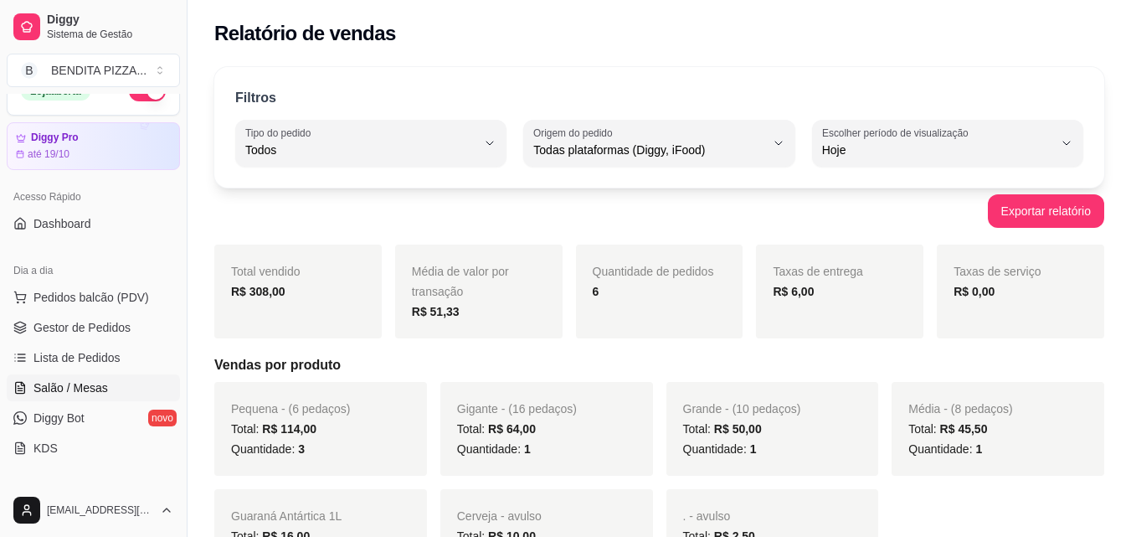
click at [149, 384] on link "Salão / Mesas" at bounding box center [93, 387] width 173 height 27
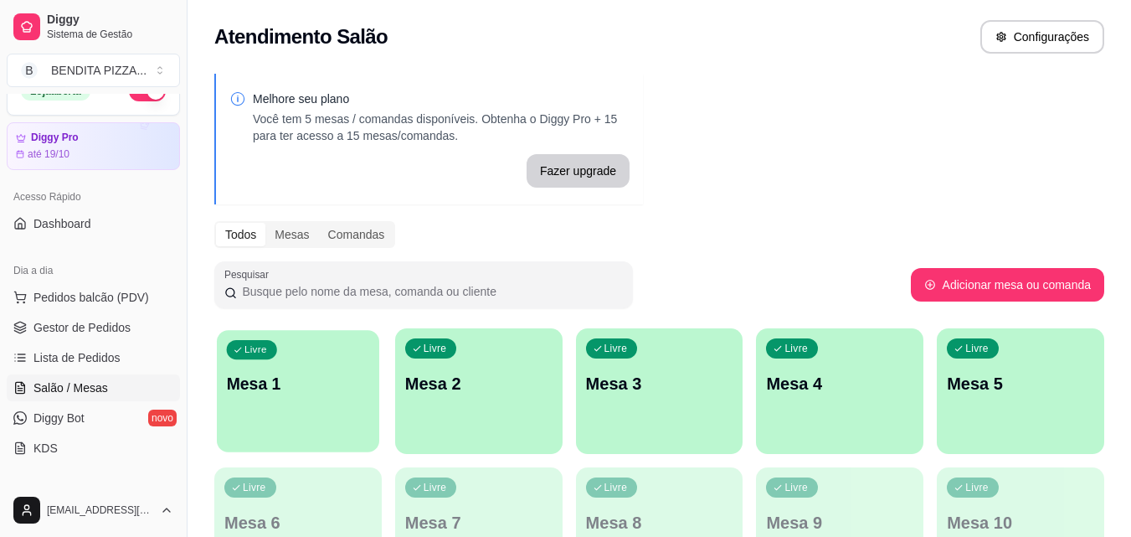
click at [262, 369] on div "Livre Mesa 1" at bounding box center [298, 381] width 162 height 102
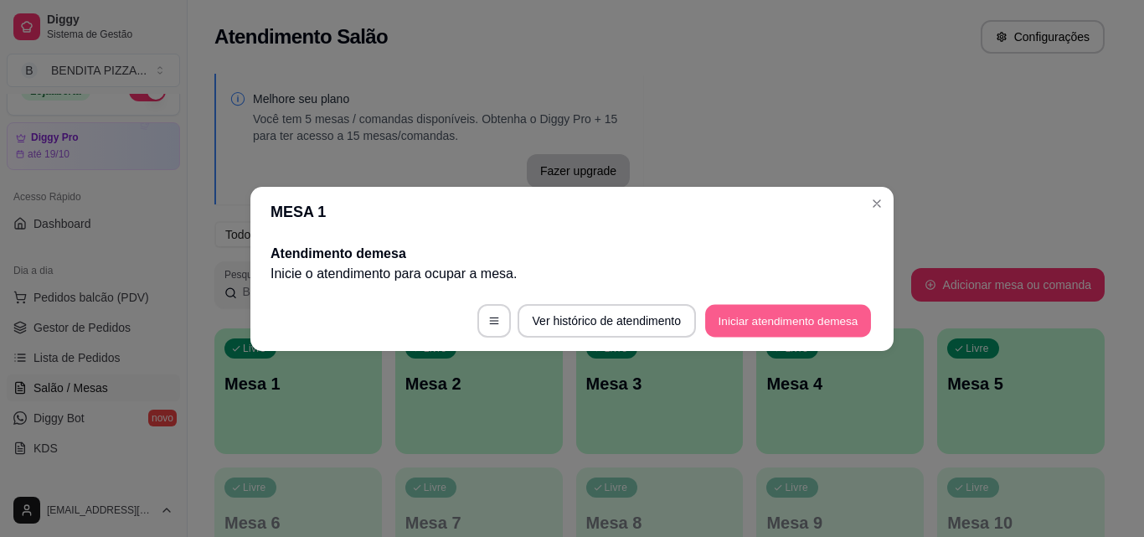
click at [770, 327] on button "Iniciar atendimento de mesa" at bounding box center [788, 320] width 166 height 33
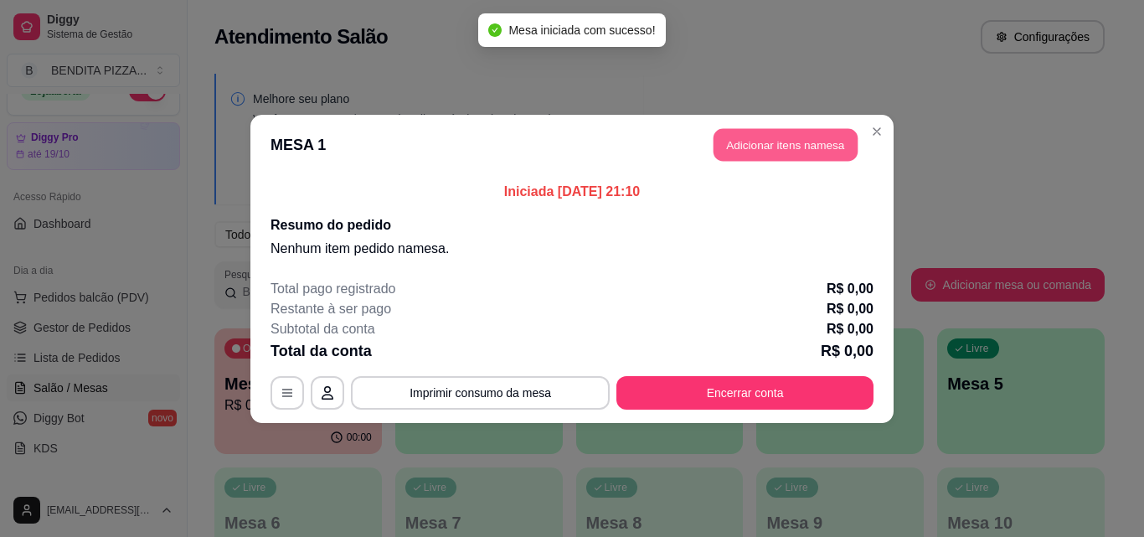
click at [757, 143] on button "Adicionar itens na mesa" at bounding box center [786, 144] width 144 height 33
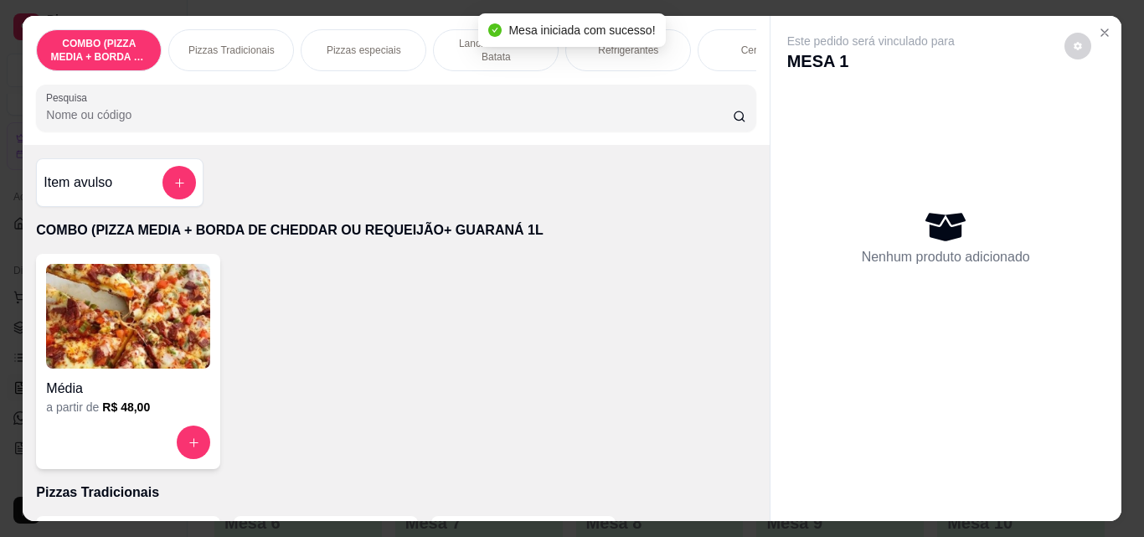
click at [220, 54] on div "Pizzas Tradicionais" at bounding box center [231, 50] width 126 height 42
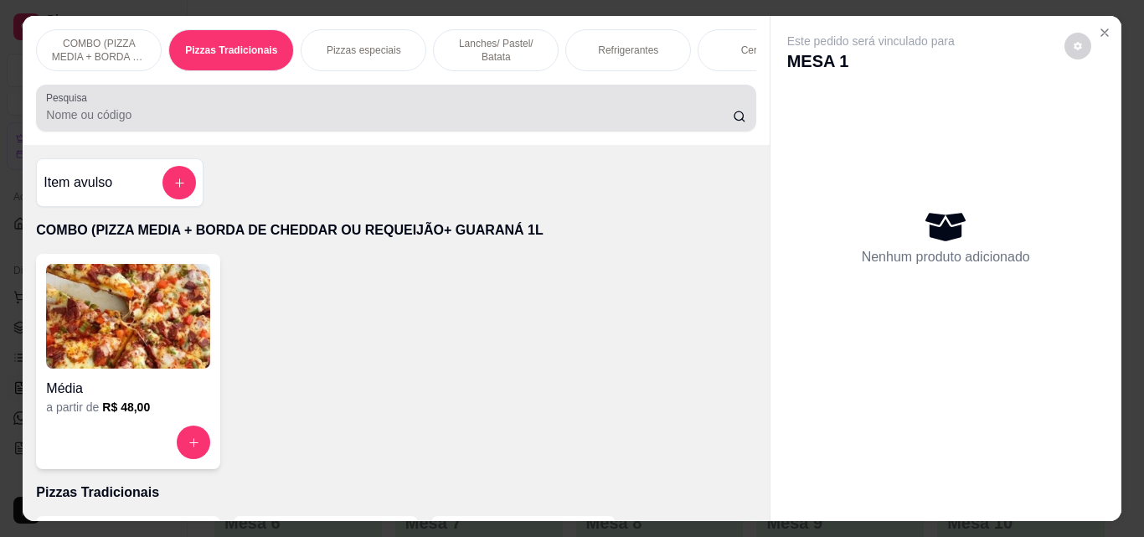
scroll to position [44, 0]
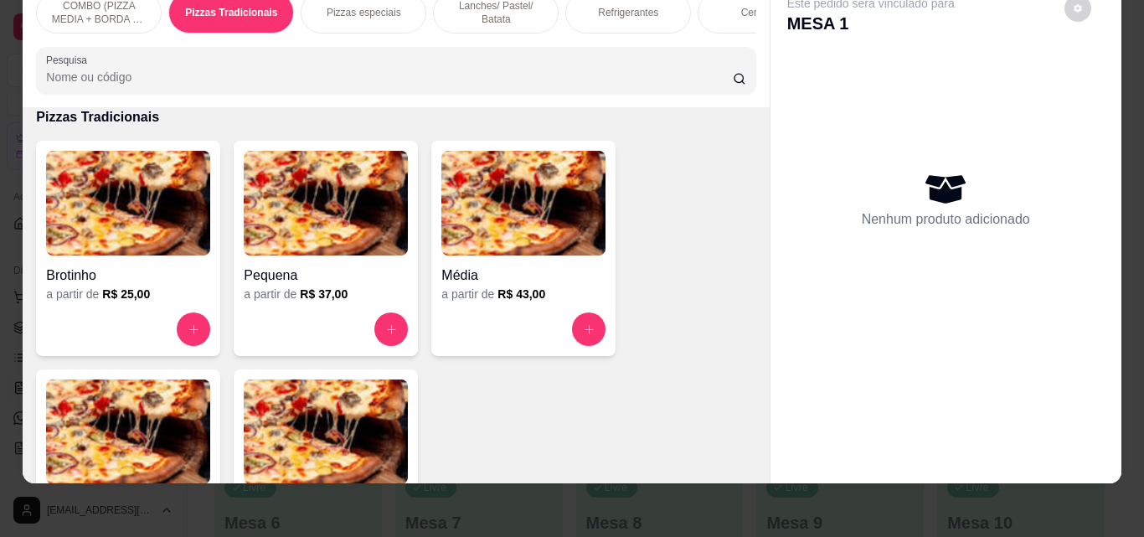
click at [158, 435] on img at bounding box center [128, 431] width 164 height 105
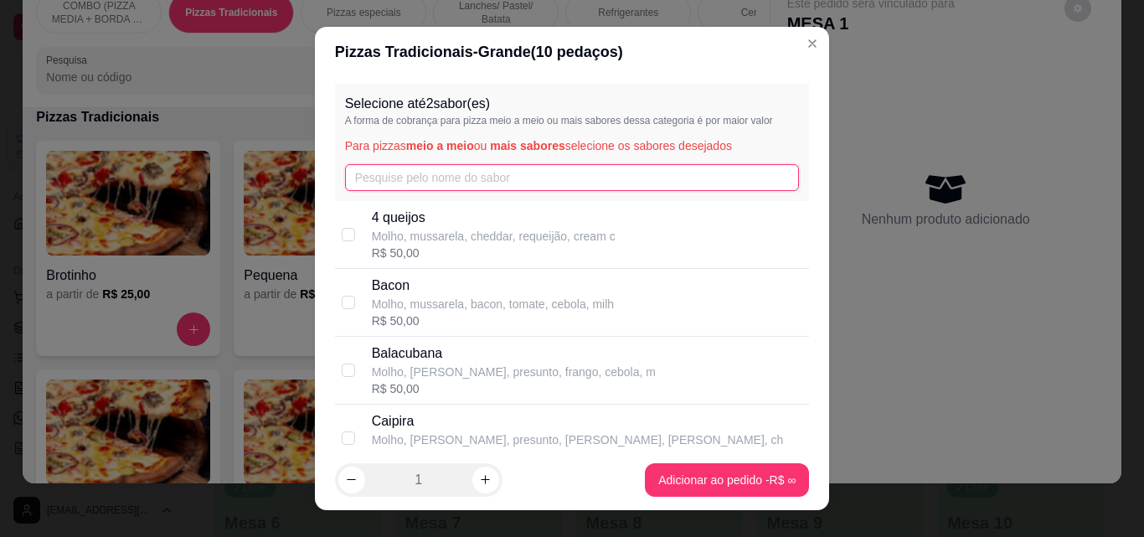
click at [417, 186] on input "text" at bounding box center [572, 177] width 455 height 27
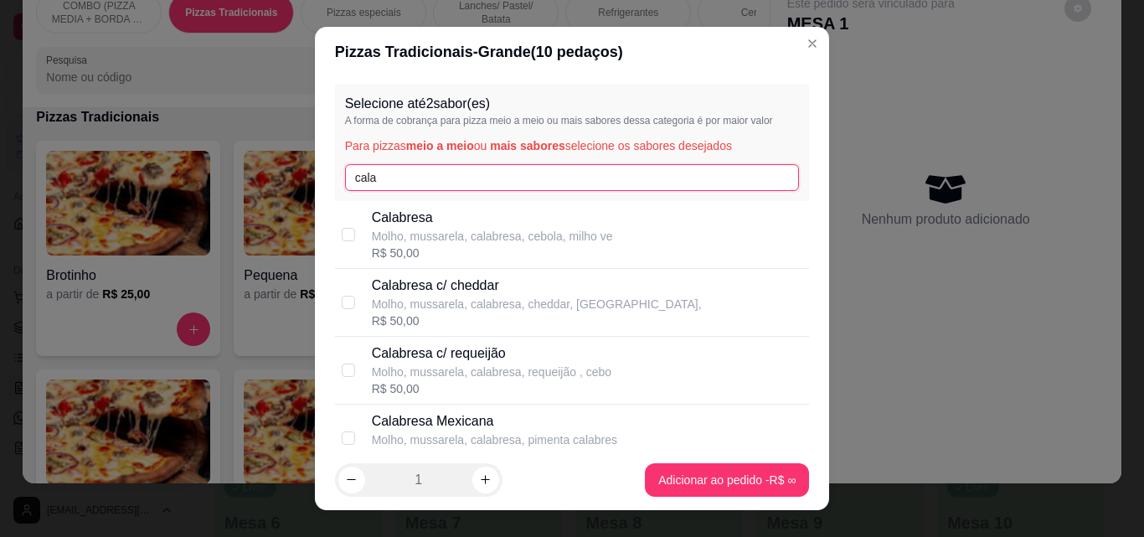
type input "cala"
click at [414, 243] on p "Molho, mussarela, calabresa, cebola, milho ve" at bounding box center [492, 236] width 241 height 17
checkbox input "true"
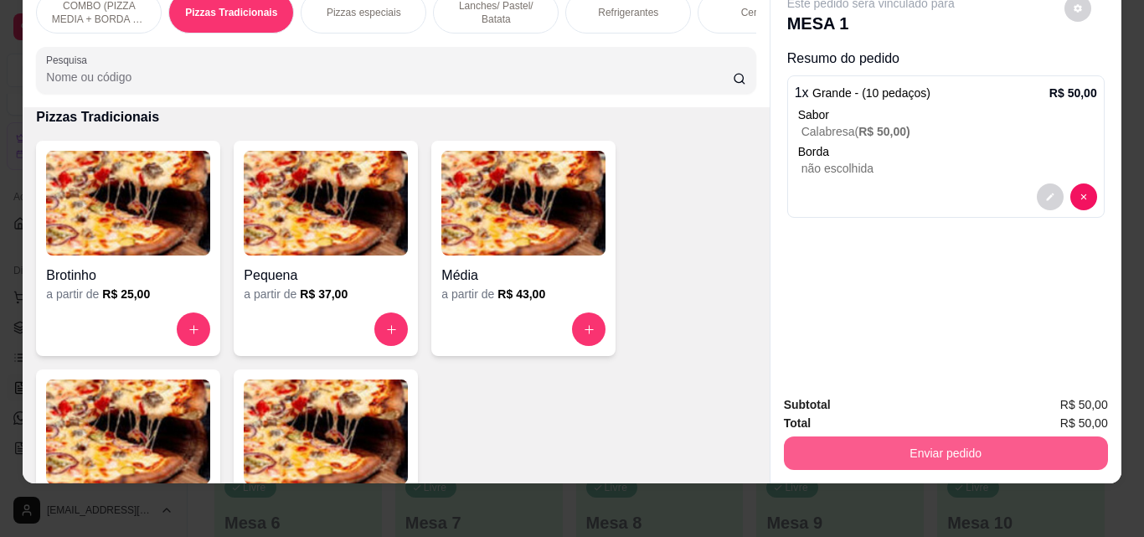
click at [840, 438] on button "Enviar pedido" at bounding box center [946, 452] width 324 height 33
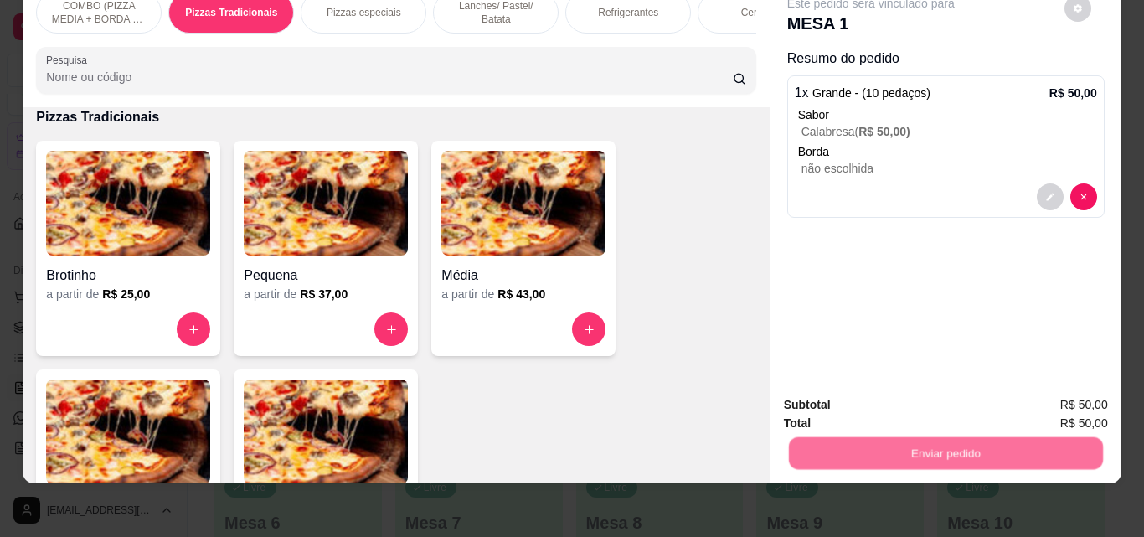
click at [1043, 384] on button "Enviar pedido" at bounding box center [1064, 400] width 95 height 32
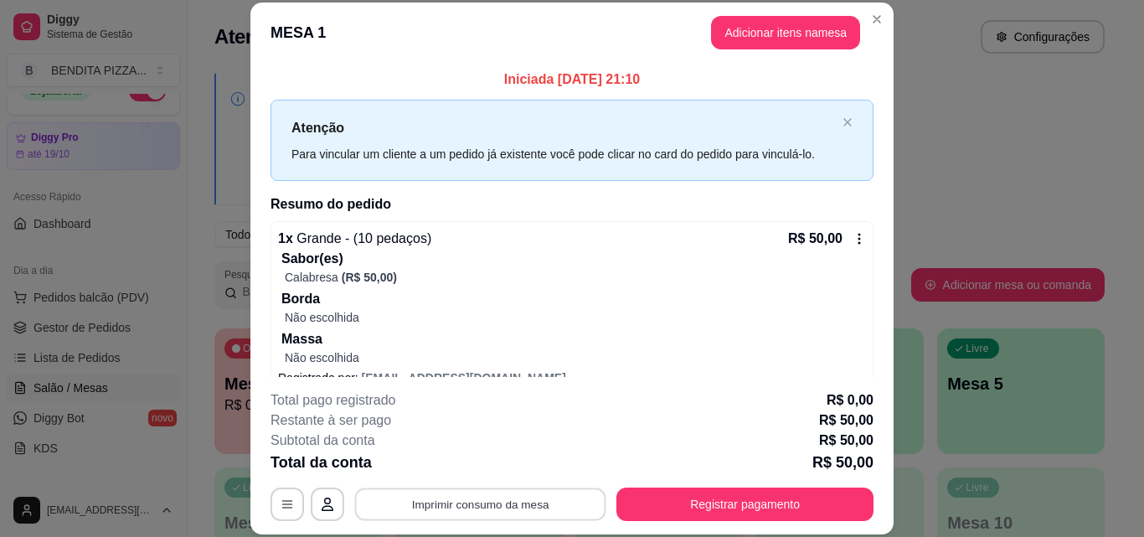
click at [538, 488] on button "Imprimir consumo da mesa" at bounding box center [480, 503] width 251 height 33
